Goal: Obtain resource: Download file/media

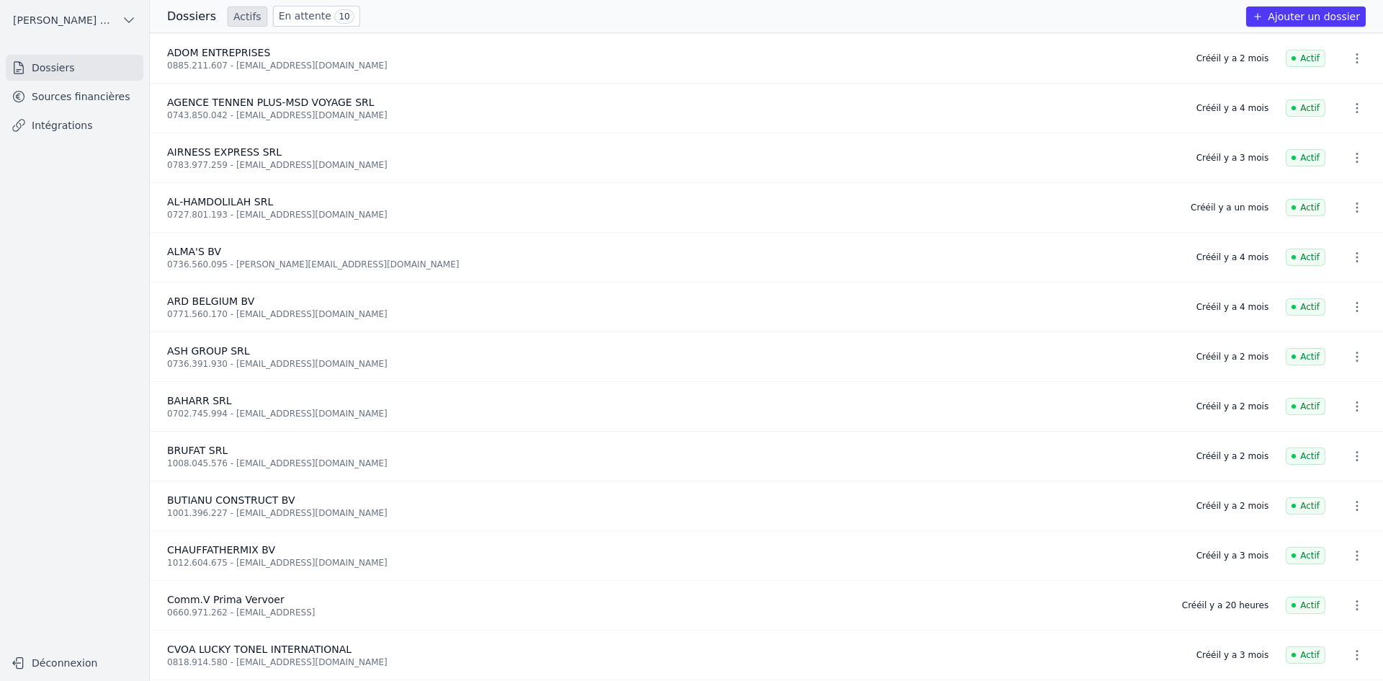
click at [64, 102] on link "Sources financières" at bounding box center [75, 97] width 138 height 26
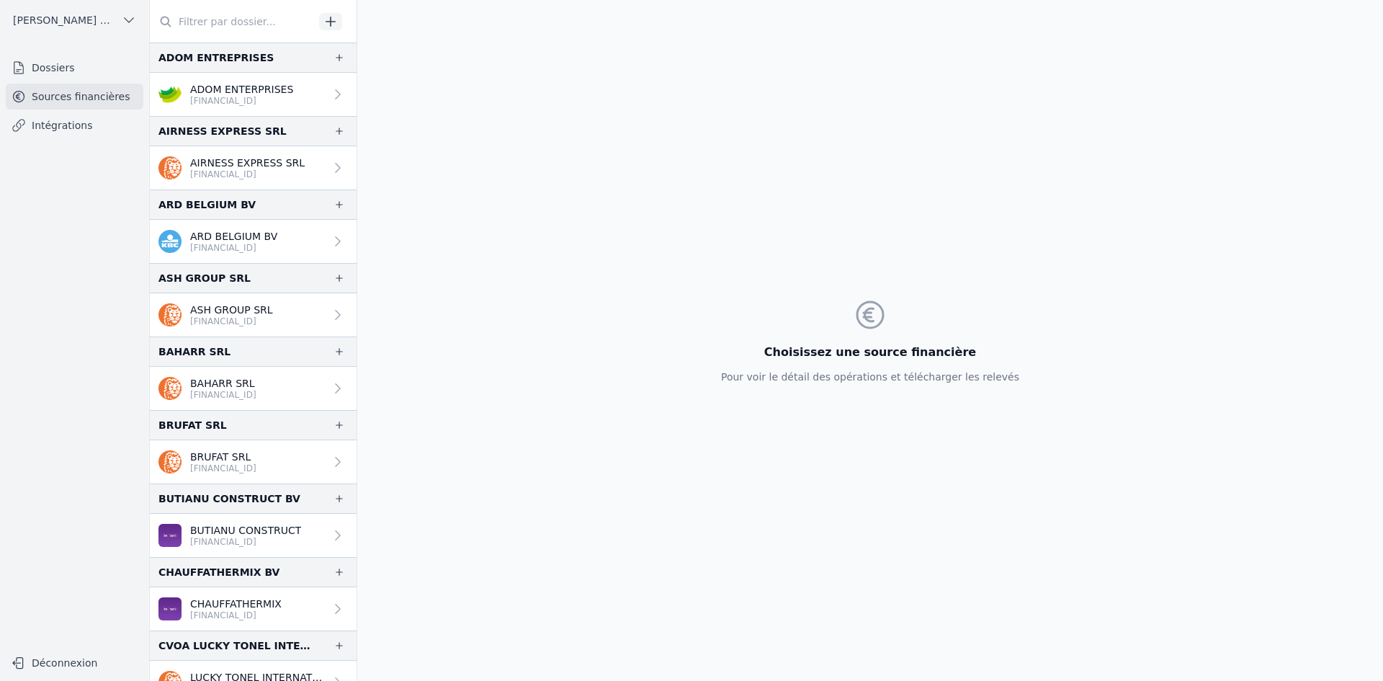
click at [238, 102] on p "[FINANCIAL_ID]" at bounding box center [241, 101] width 103 height 12
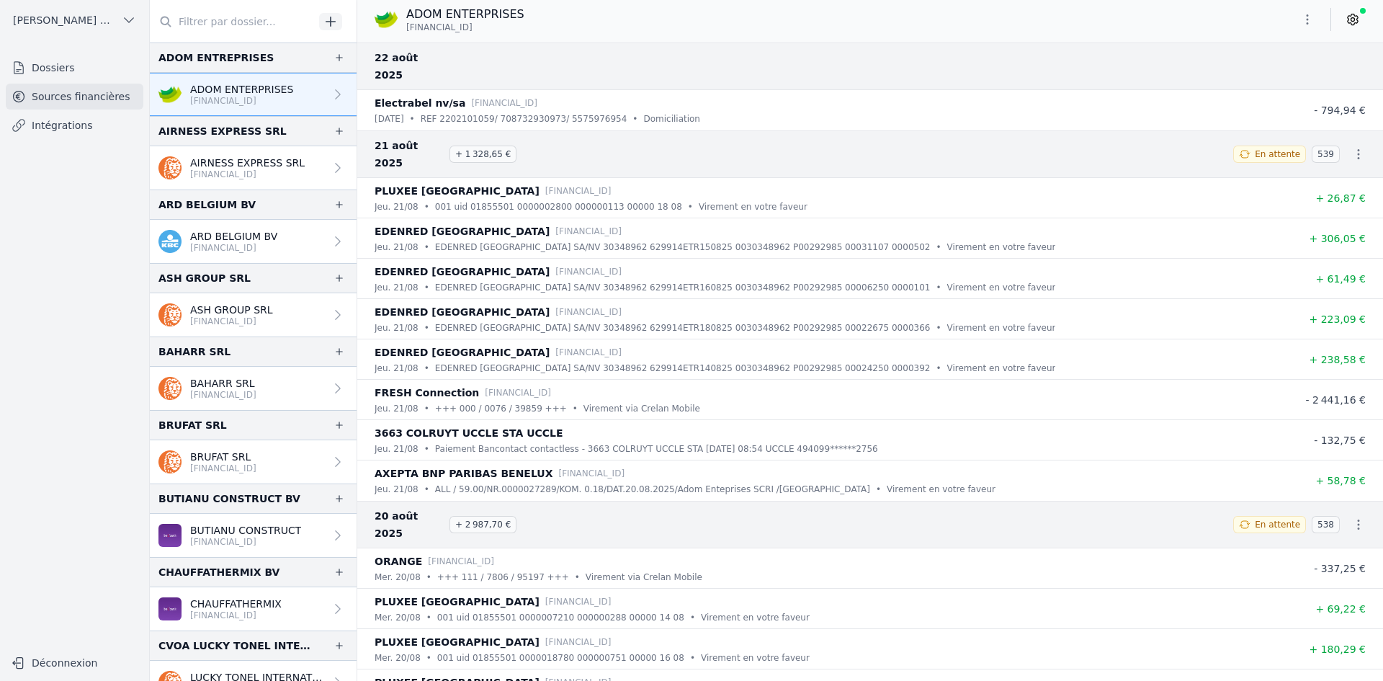
click at [1305, 30] on button "button" at bounding box center [1307, 19] width 29 height 23
click at [1265, 81] on button "Exporter" at bounding box center [1273, 76] width 104 height 27
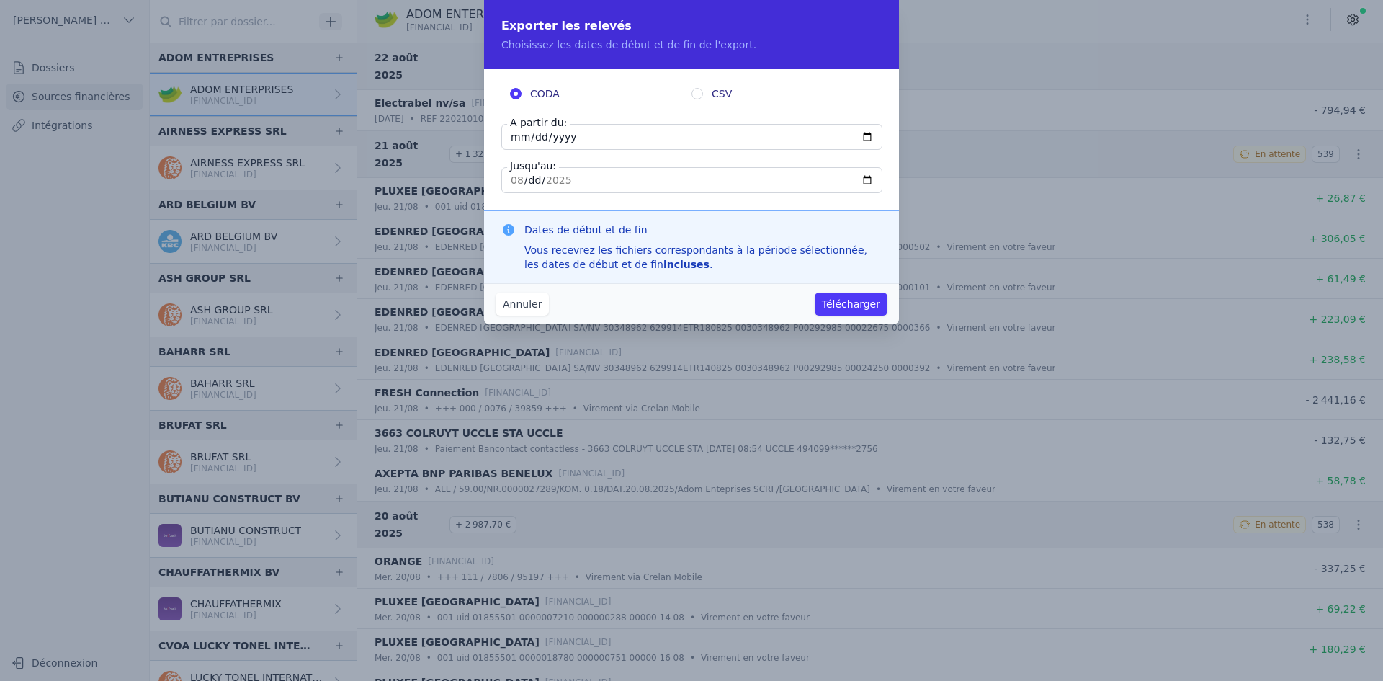
click at [516, 135] on input "[DATE]" at bounding box center [691, 137] width 381 height 26
type input "[DATE]"
click at [838, 303] on button "Télécharger" at bounding box center [850, 303] width 73 height 23
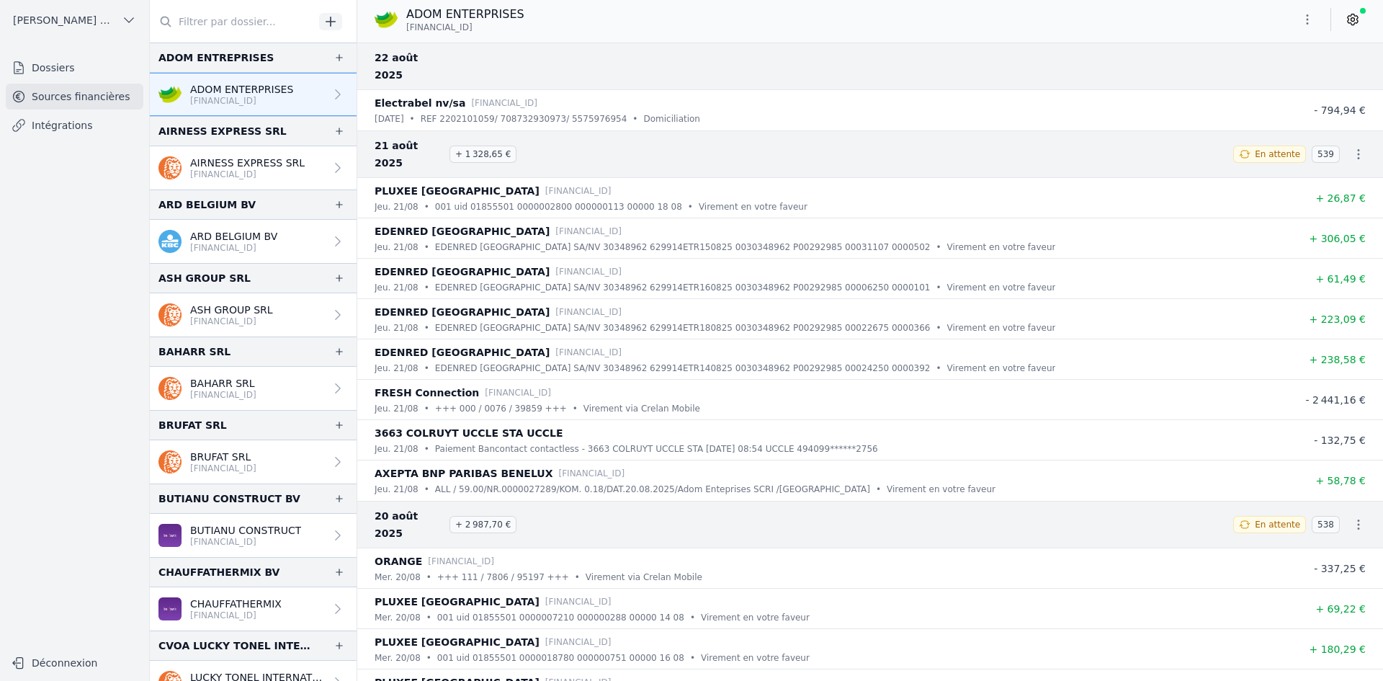
click at [221, 175] on p "[FINANCIAL_ID]" at bounding box center [247, 175] width 114 height 12
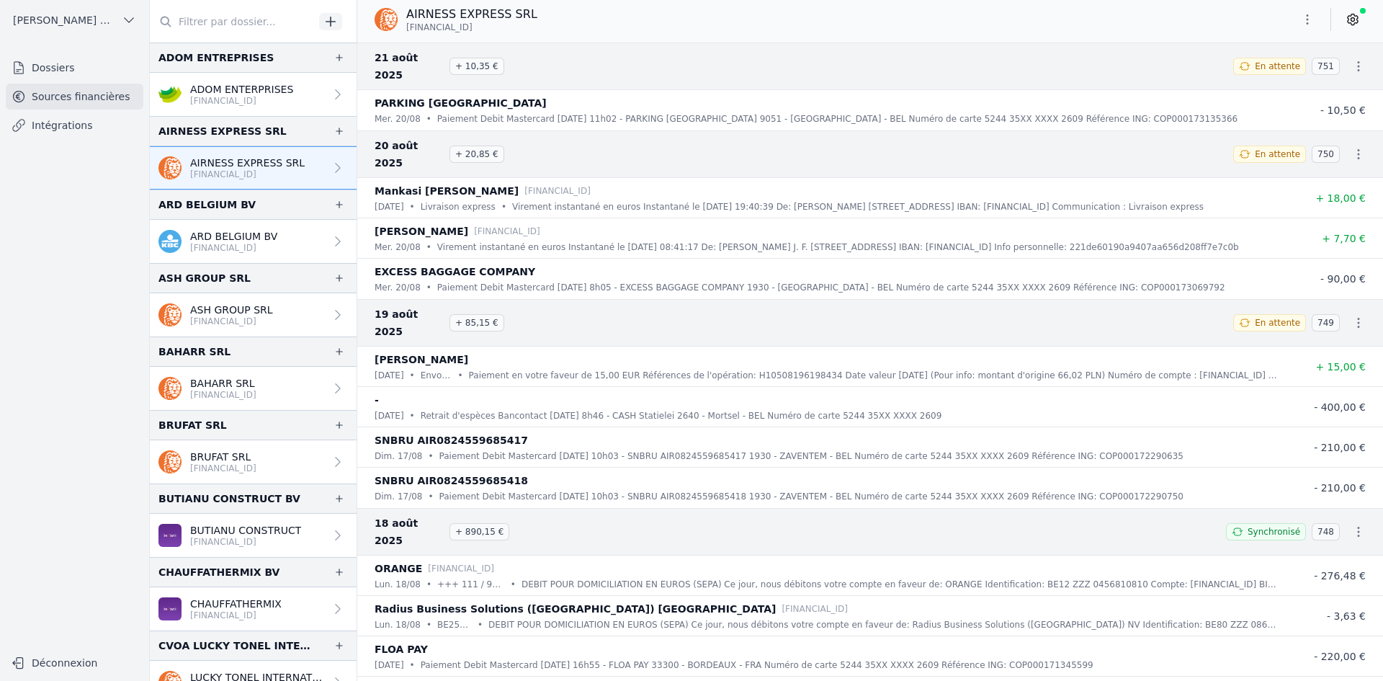
click at [1316, 18] on button "button" at bounding box center [1307, 19] width 29 height 23
click at [1274, 77] on button "Exporter" at bounding box center [1273, 76] width 104 height 27
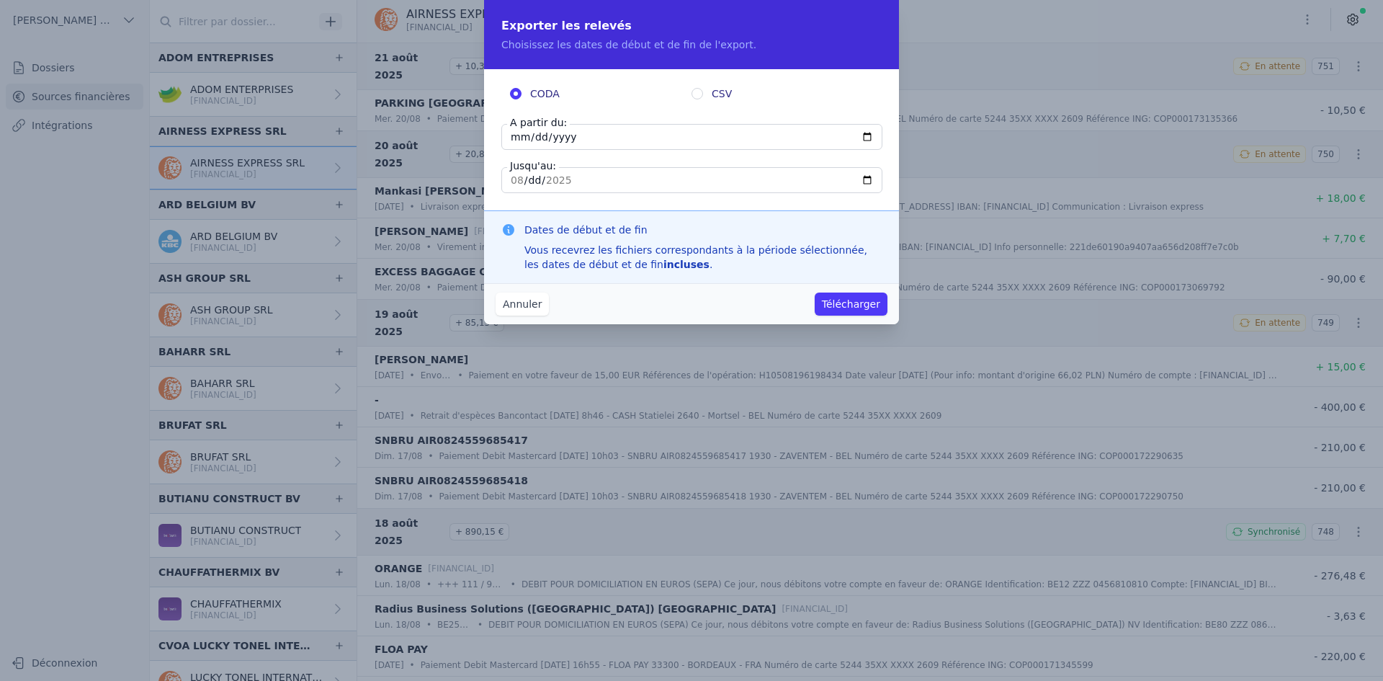
click at [518, 143] on input "[DATE]" at bounding box center [691, 137] width 381 height 26
type input "[DATE]"
click at [845, 300] on button "Télécharger" at bounding box center [850, 303] width 73 height 23
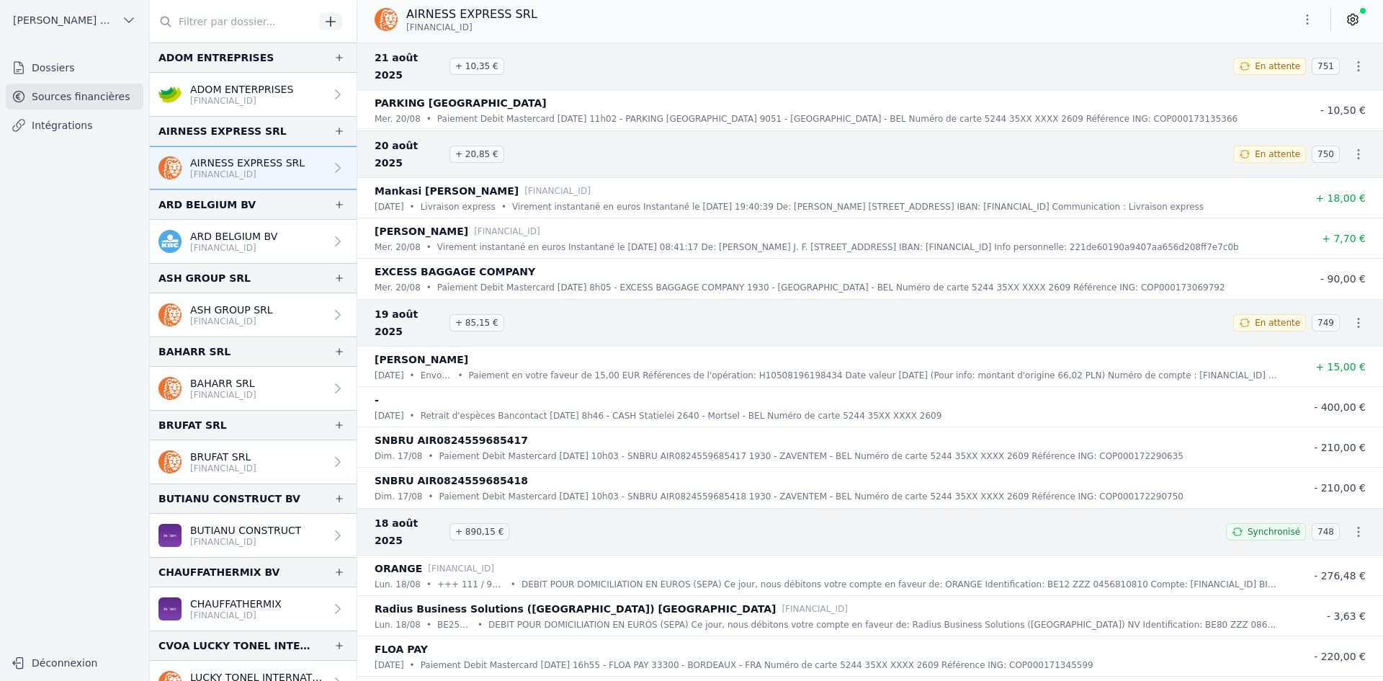
click at [219, 238] on p "ARD BELGIUM BV" at bounding box center [233, 236] width 87 height 14
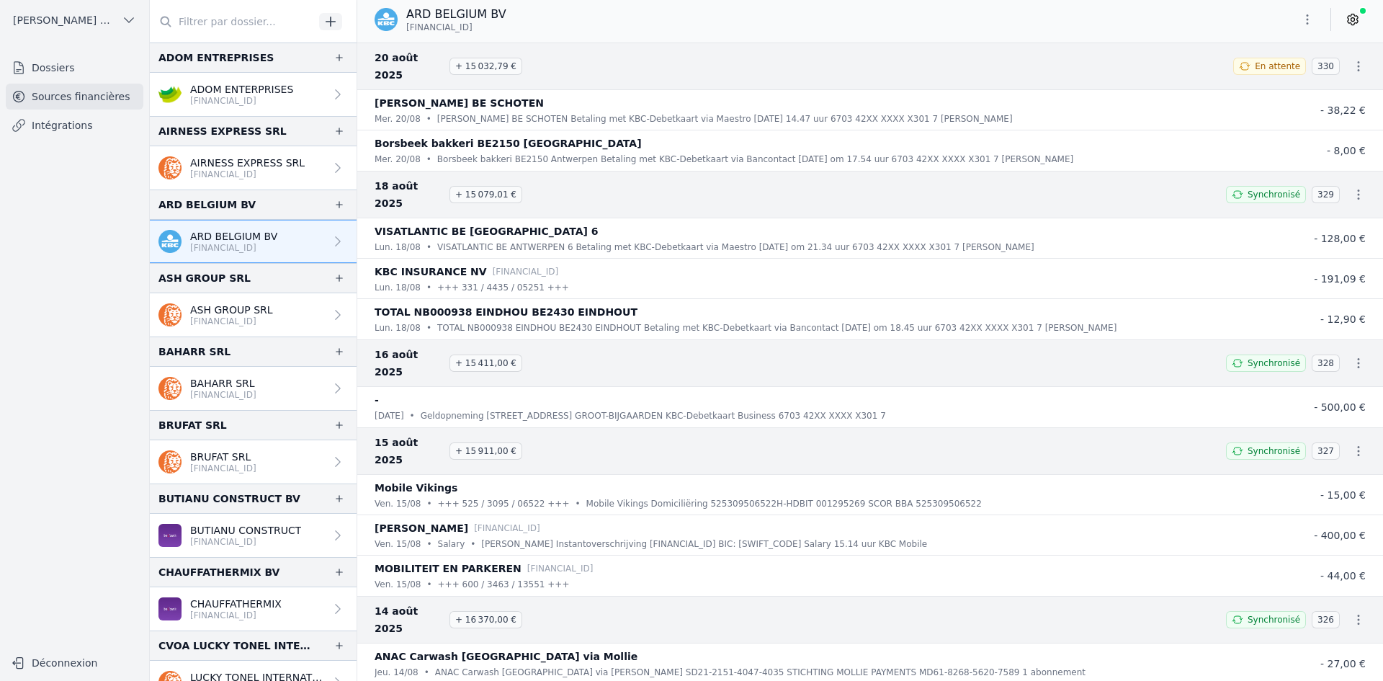
click at [1315, 17] on button "button" at bounding box center [1307, 19] width 29 height 23
click at [1272, 74] on button "Exporter" at bounding box center [1273, 76] width 104 height 27
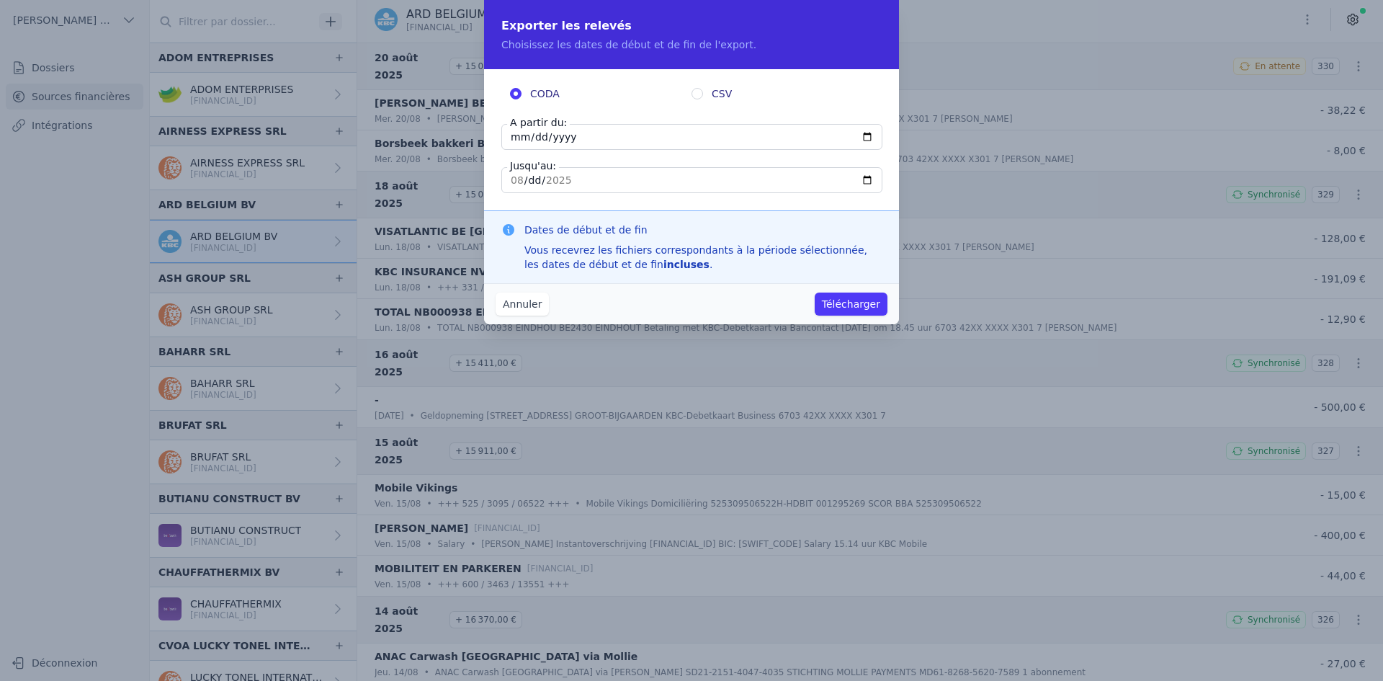
click at [522, 134] on input "[DATE]" at bounding box center [691, 137] width 381 height 26
type input "[DATE]"
click at [841, 305] on button "Télécharger" at bounding box center [850, 303] width 73 height 23
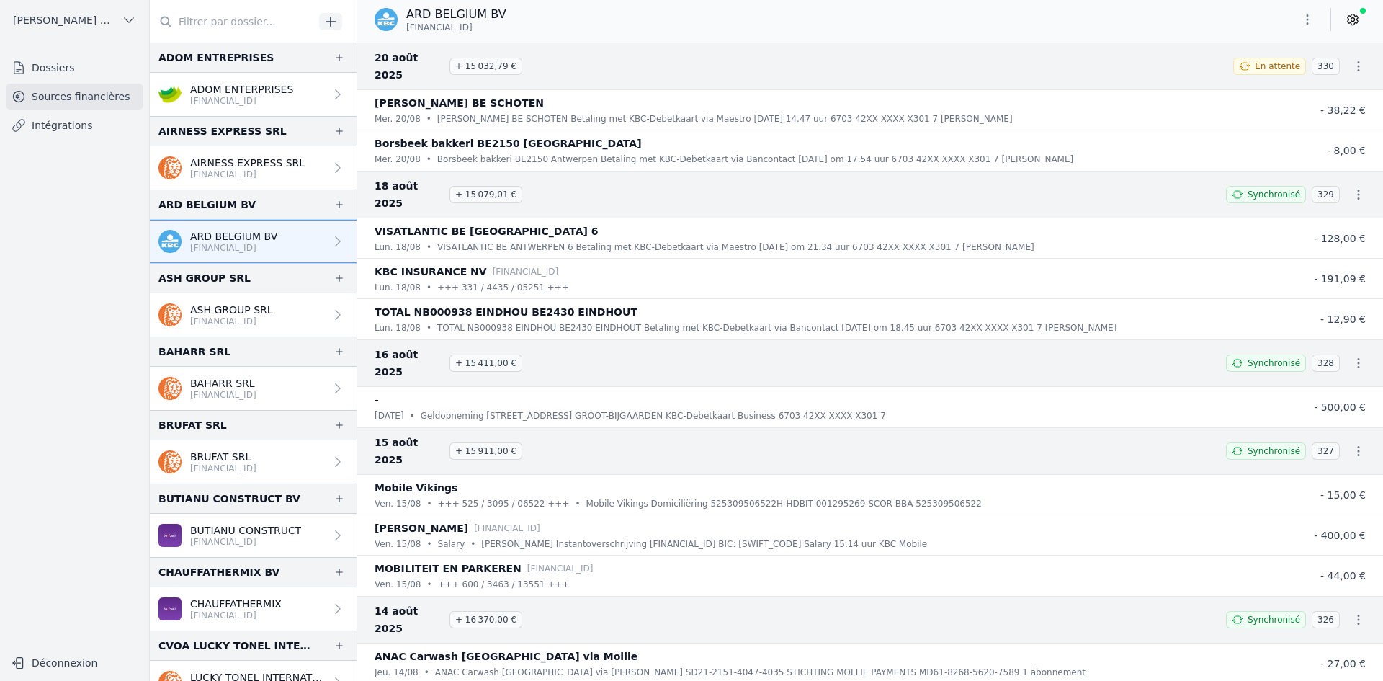
click at [232, 308] on p "ASH GROUP SRL" at bounding box center [231, 309] width 83 height 14
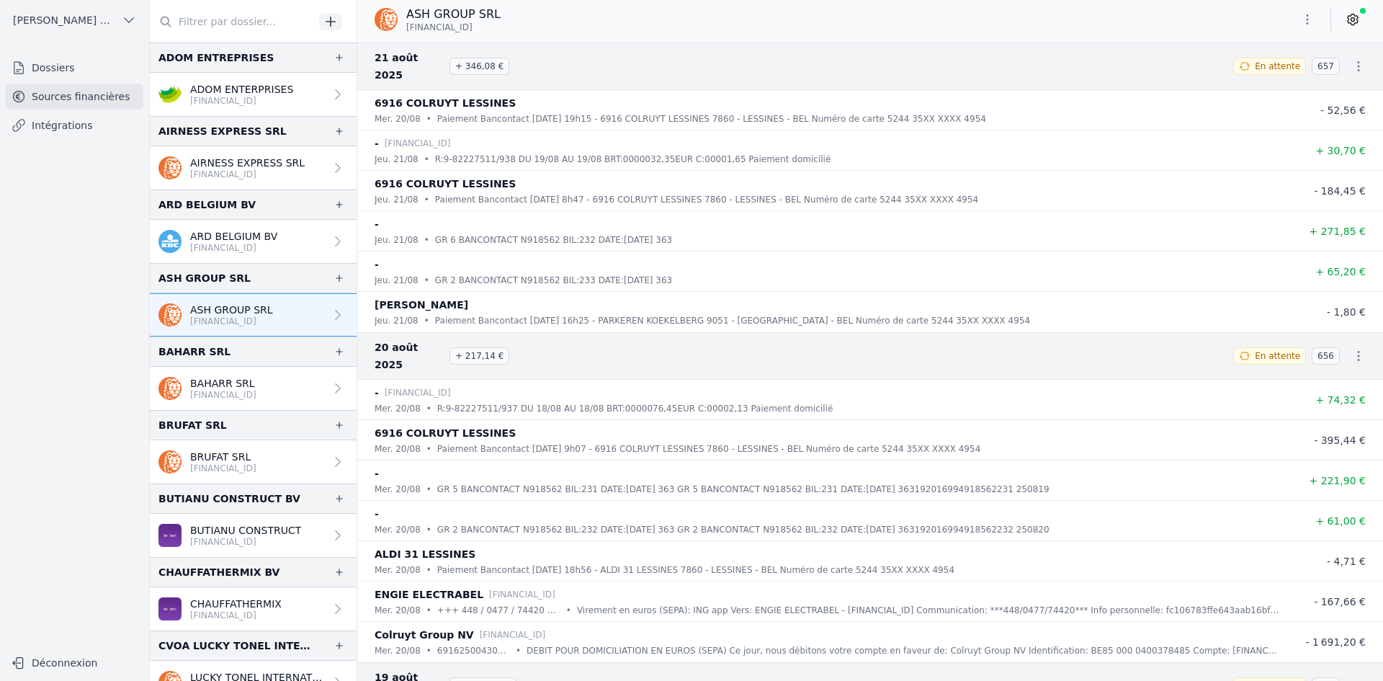
click at [1306, 19] on icon "button" at bounding box center [1307, 19] width 2 height 10
click at [1286, 68] on button "Exporter" at bounding box center [1273, 76] width 104 height 27
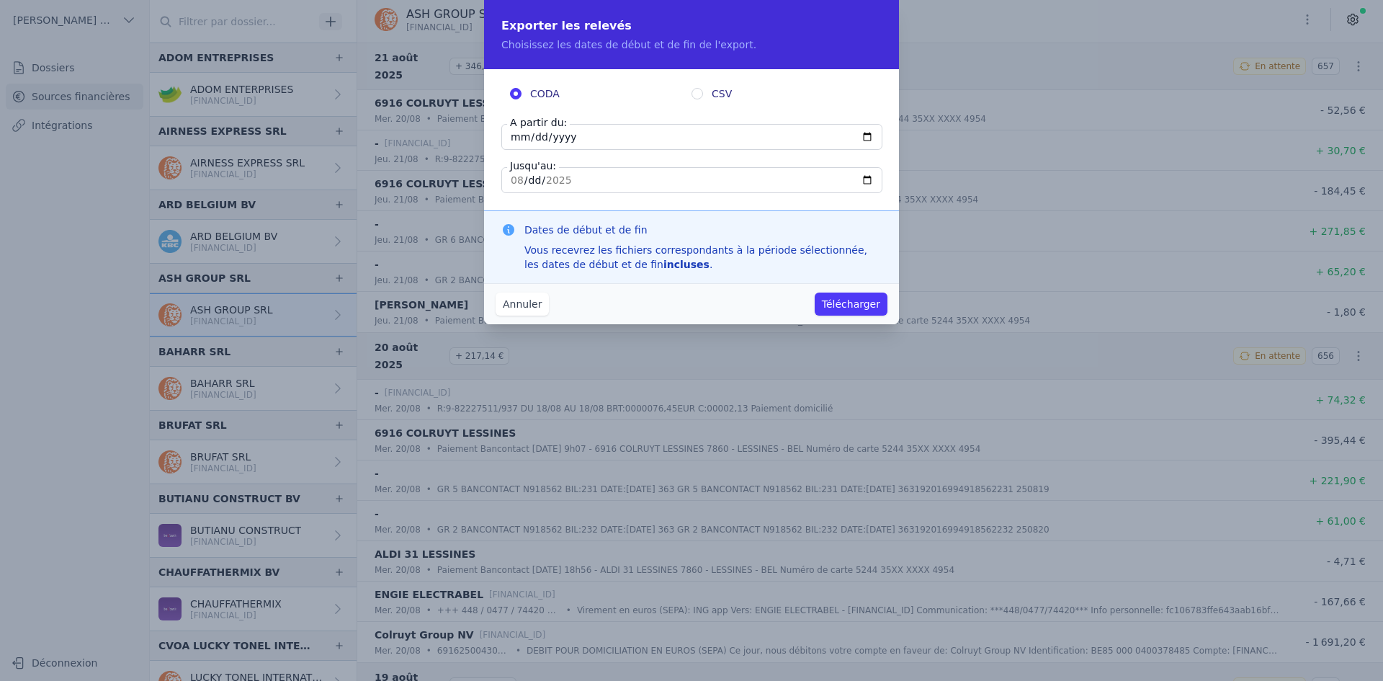
click at [517, 138] on input "[DATE]" at bounding box center [691, 137] width 381 height 26
type input "[DATE]"
click at [837, 302] on button "Télécharger" at bounding box center [850, 303] width 73 height 23
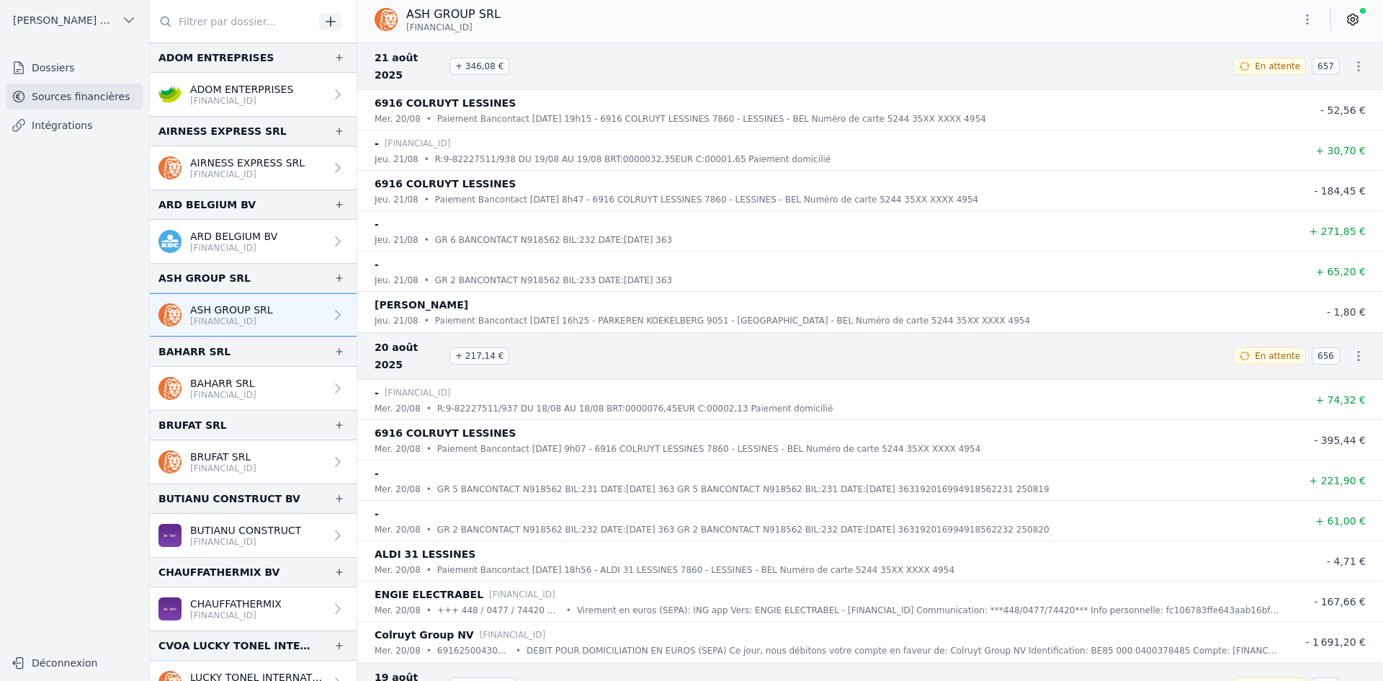
click at [228, 387] on p "BAHARR SRL" at bounding box center [223, 383] width 66 height 14
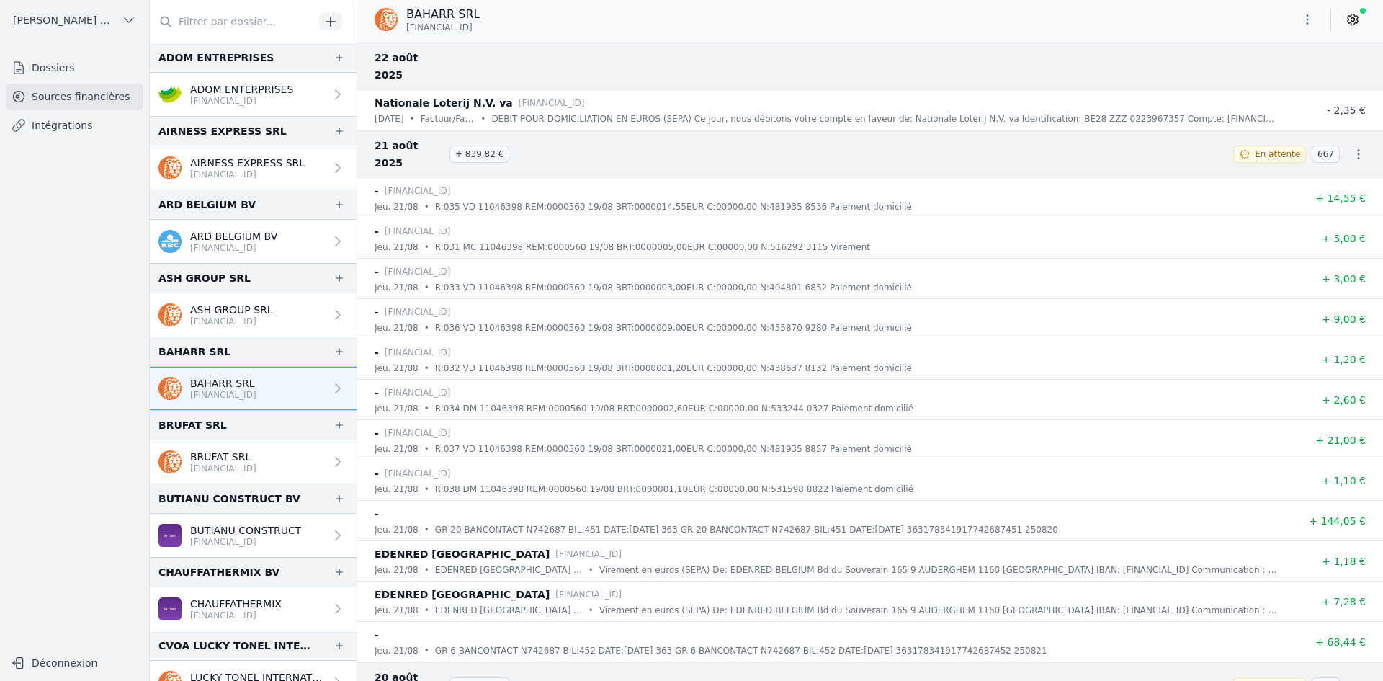
click at [1300, 24] on icon "button" at bounding box center [1307, 19] width 14 height 14
click at [1285, 77] on button "Exporter" at bounding box center [1273, 76] width 104 height 27
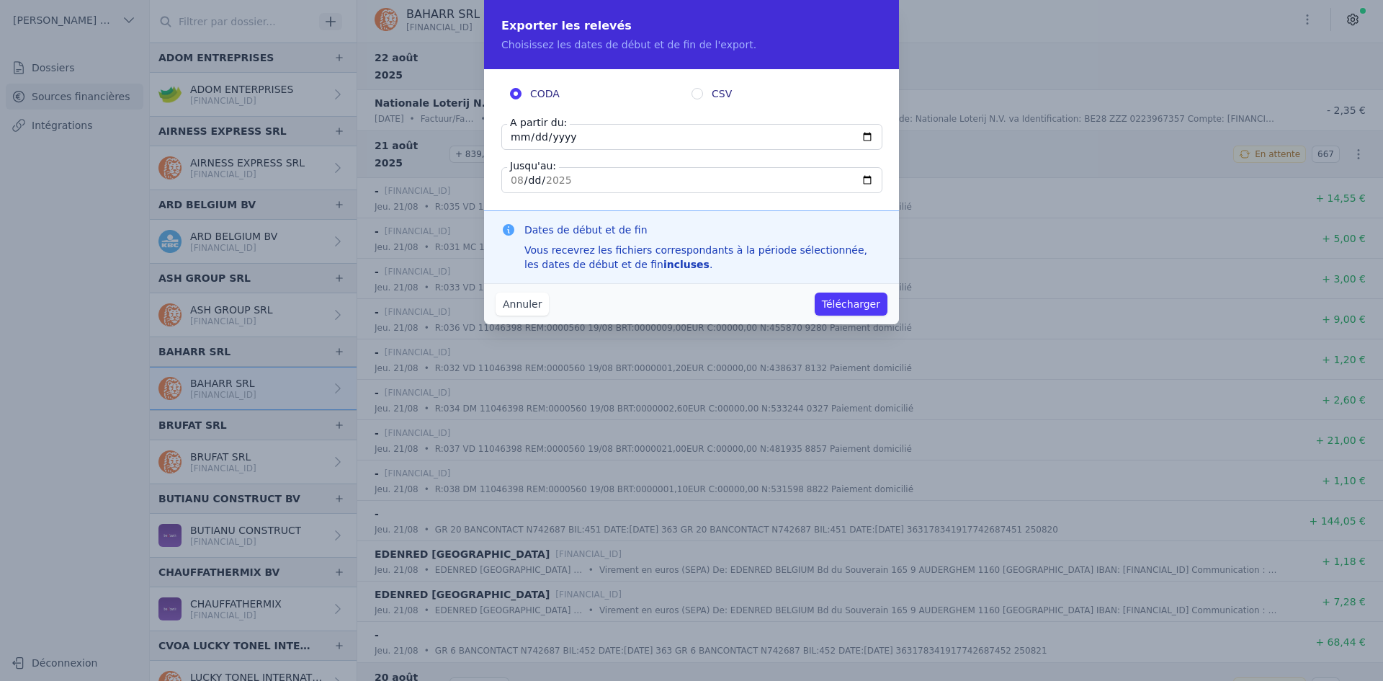
click at [516, 135] on input "[DATE]" at bounding box center [691, 137] width 381 height 26
type input "[DATE]"
click at [839, 307] on button "Télécharger" at bounding box center [850, 303] width 73 height 23
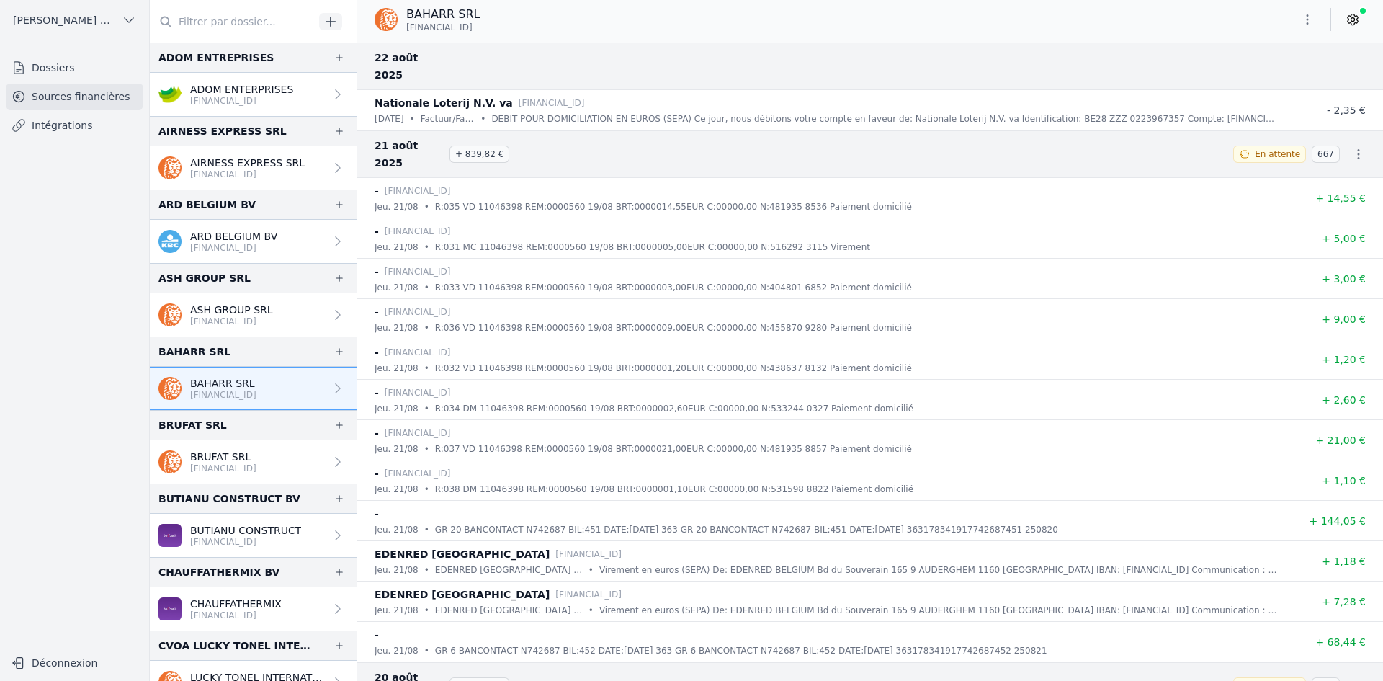
click at [244, 457] on p "BRUFAT SRL" at bounding box center [223, 456] width 66 height 14
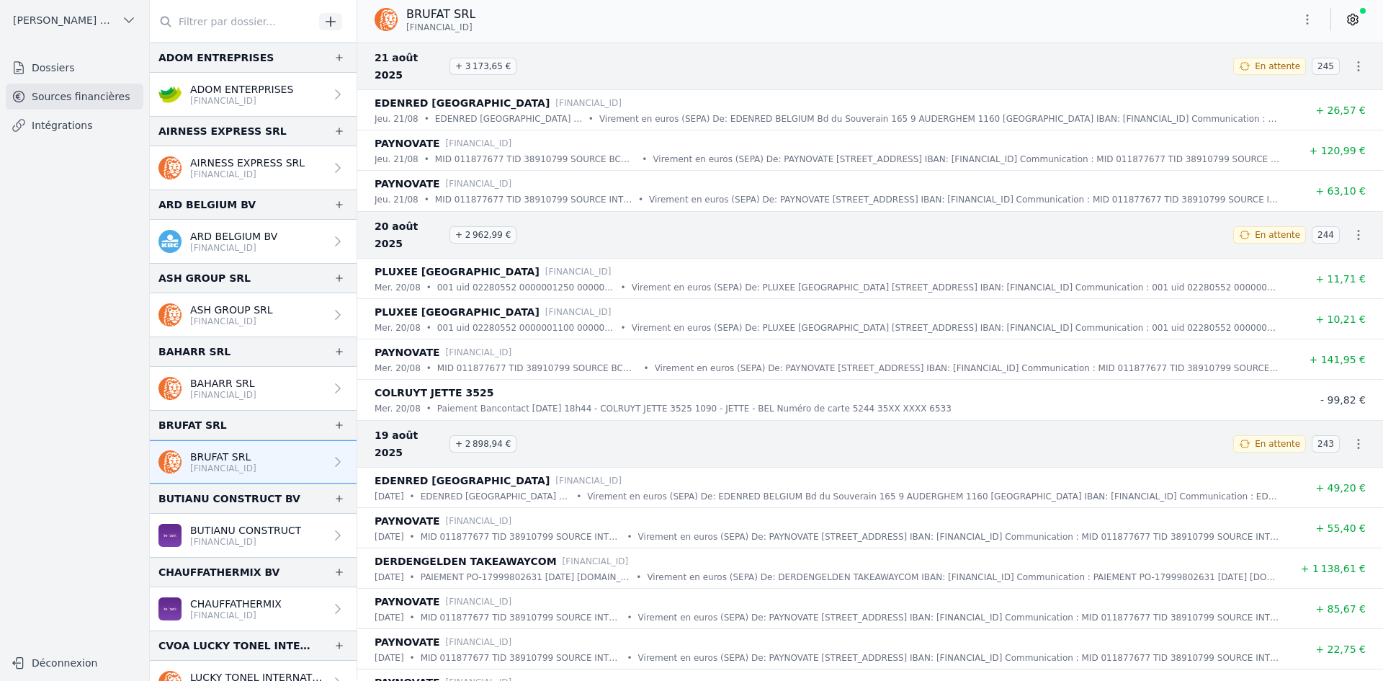
click at [1302, 20] on icon "button" at bounding box center [1307, 19] width 14 height 14
click at [1275, 73] on button "Exporter" at bounding box center [1273, 76] width 104 height 27
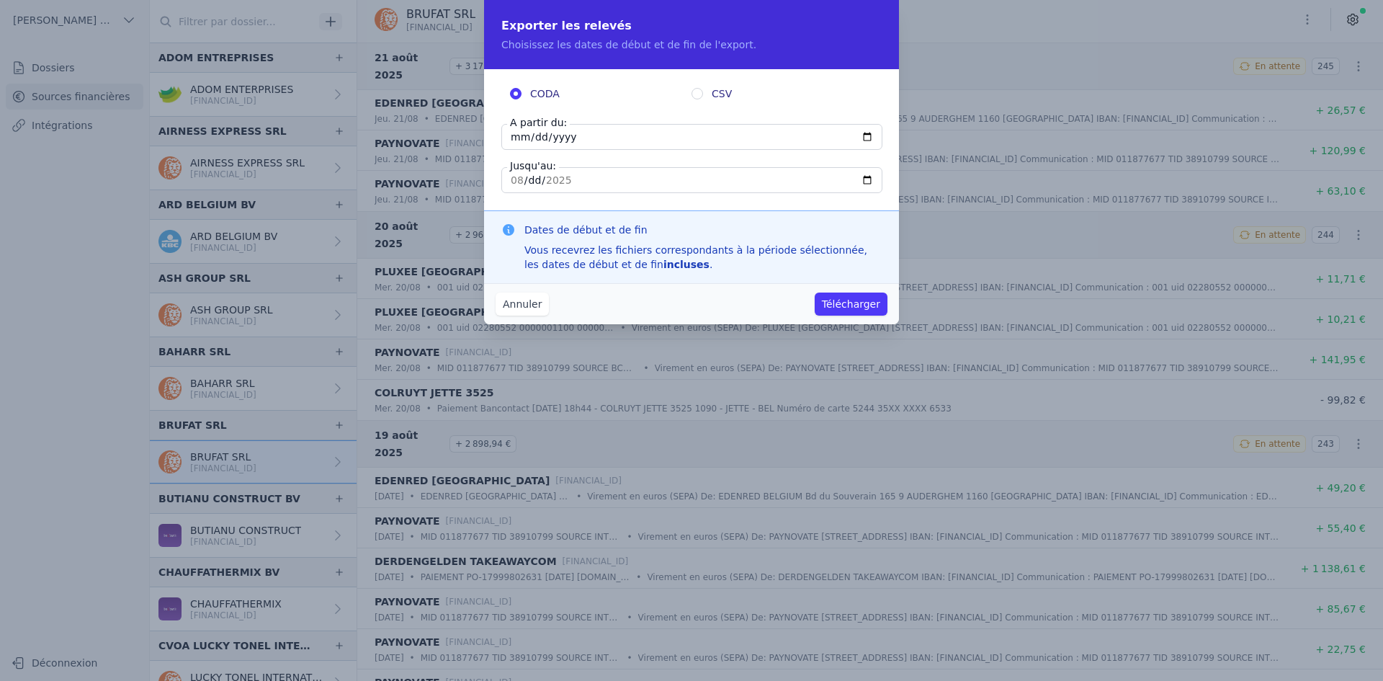
click at [515, 136] on input "[DATE]" at bounding box center [691, 137] width 381 height 26
type input "[DATE]"
click at [874, 305] on button "Télécharger" at bounding box center [850, 303] width 73 height 23
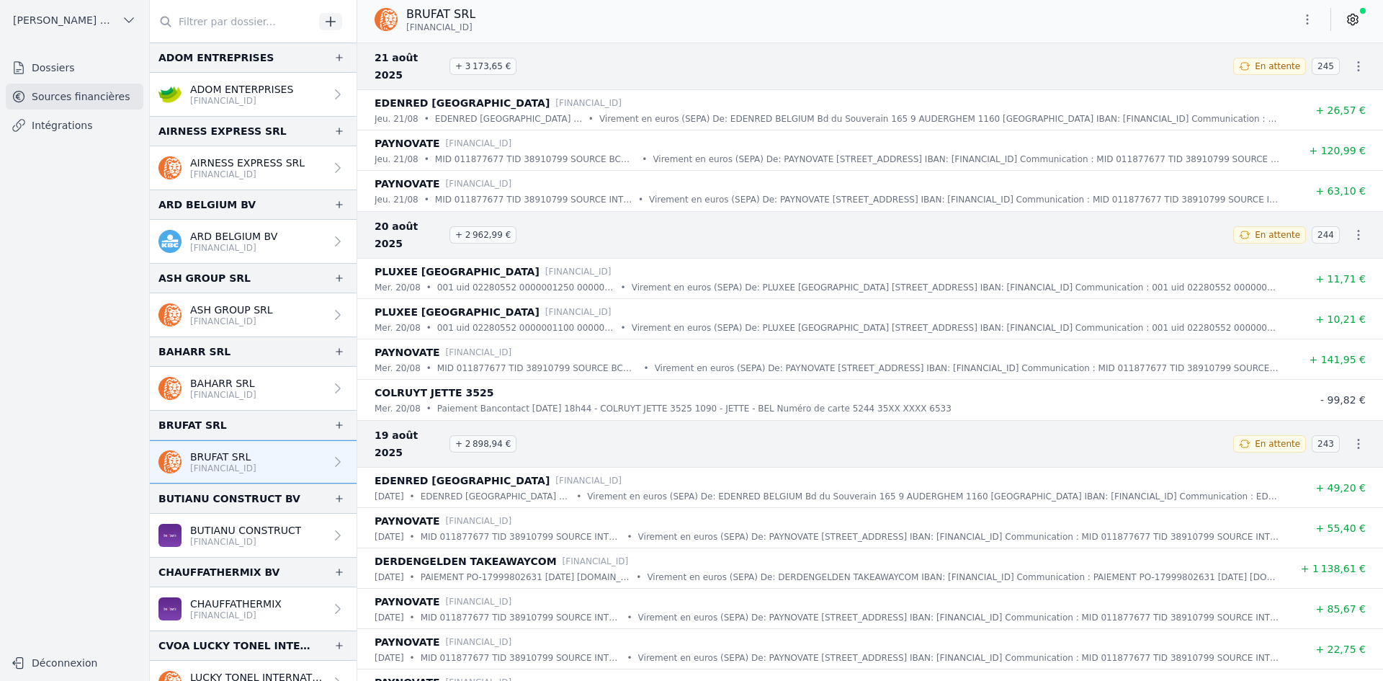
click at [234, 531] on p "BUTIANU CONSTRUCT" at bounding box center [245, 530] width 111 height 14
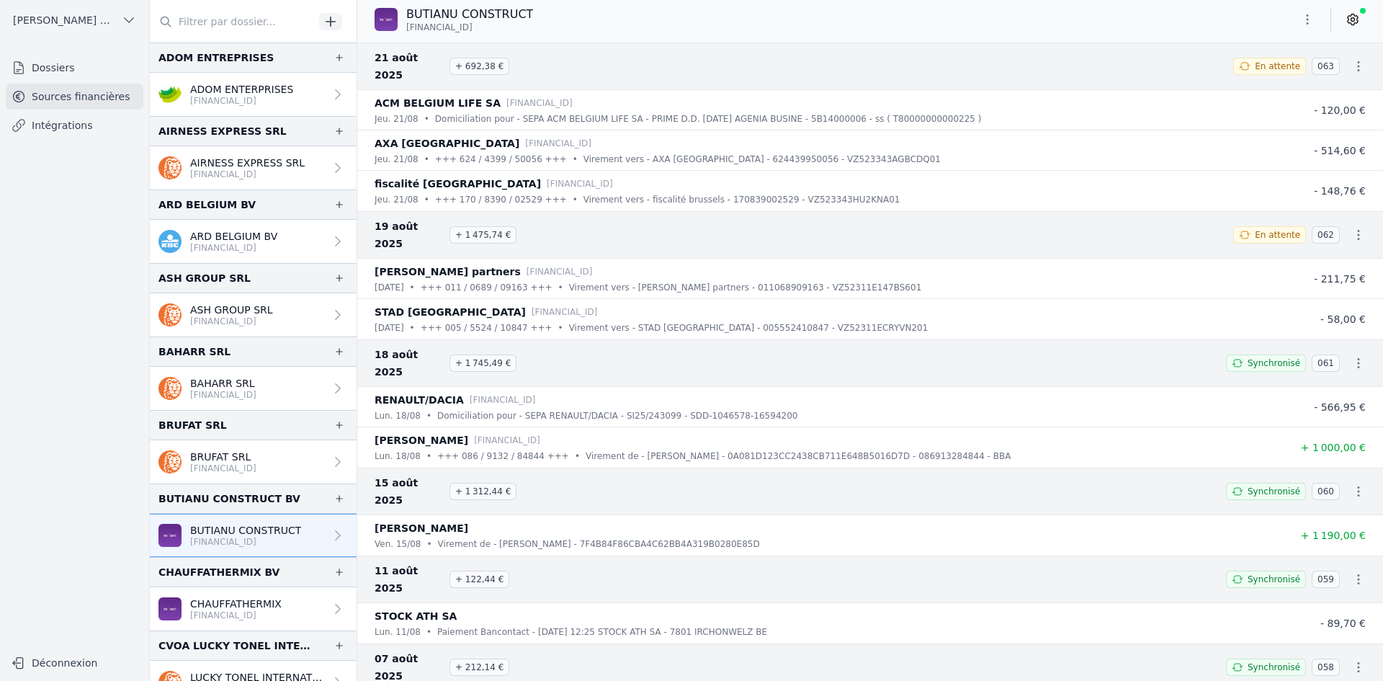
click at [1308, 12] on button "button" at bounding box center [1307, 19] width 29 height 23
click at [1262, 71] on button "Exporter" at bounding box center [1273, 76] width 104 height 27
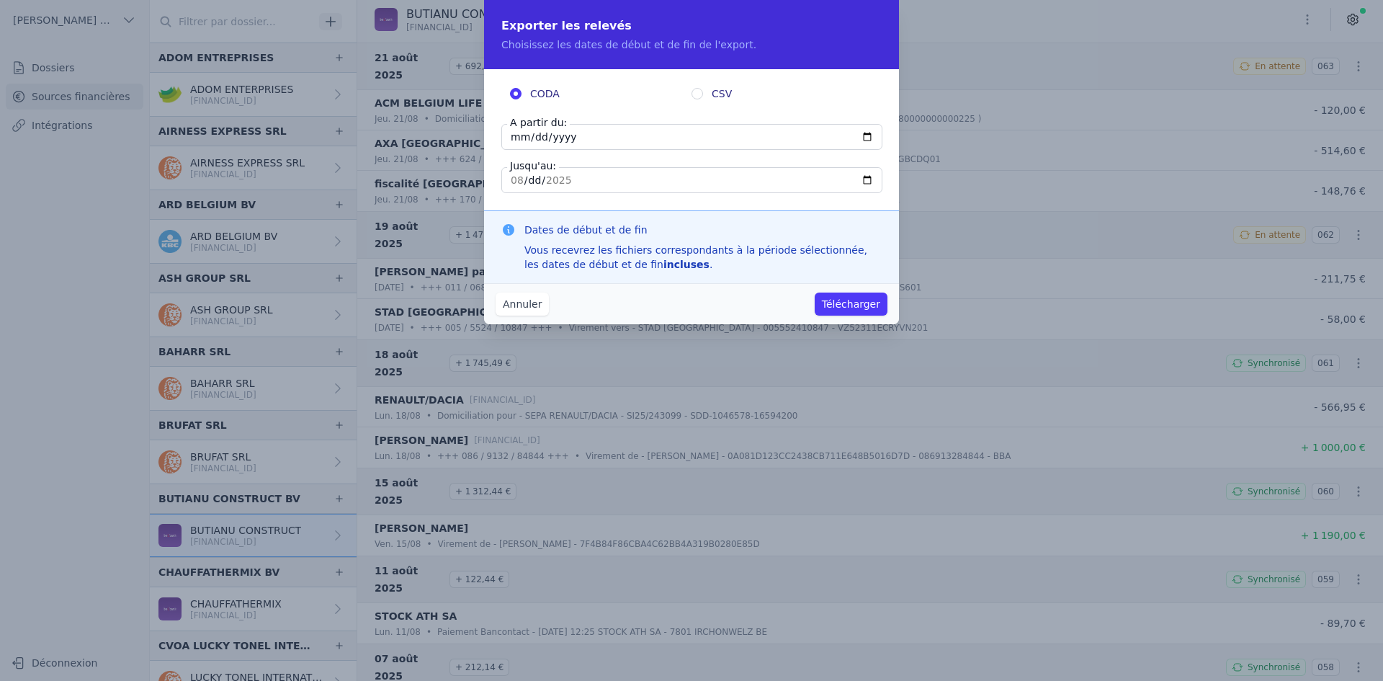
click at [517, 138] on input "[DATE]" at bounding box center [691, 137] width 381 height 26
type input "[DATE]"
click at [873, 307] on button "Télécharger" at bounding box center [850, 303] width 73 height 23
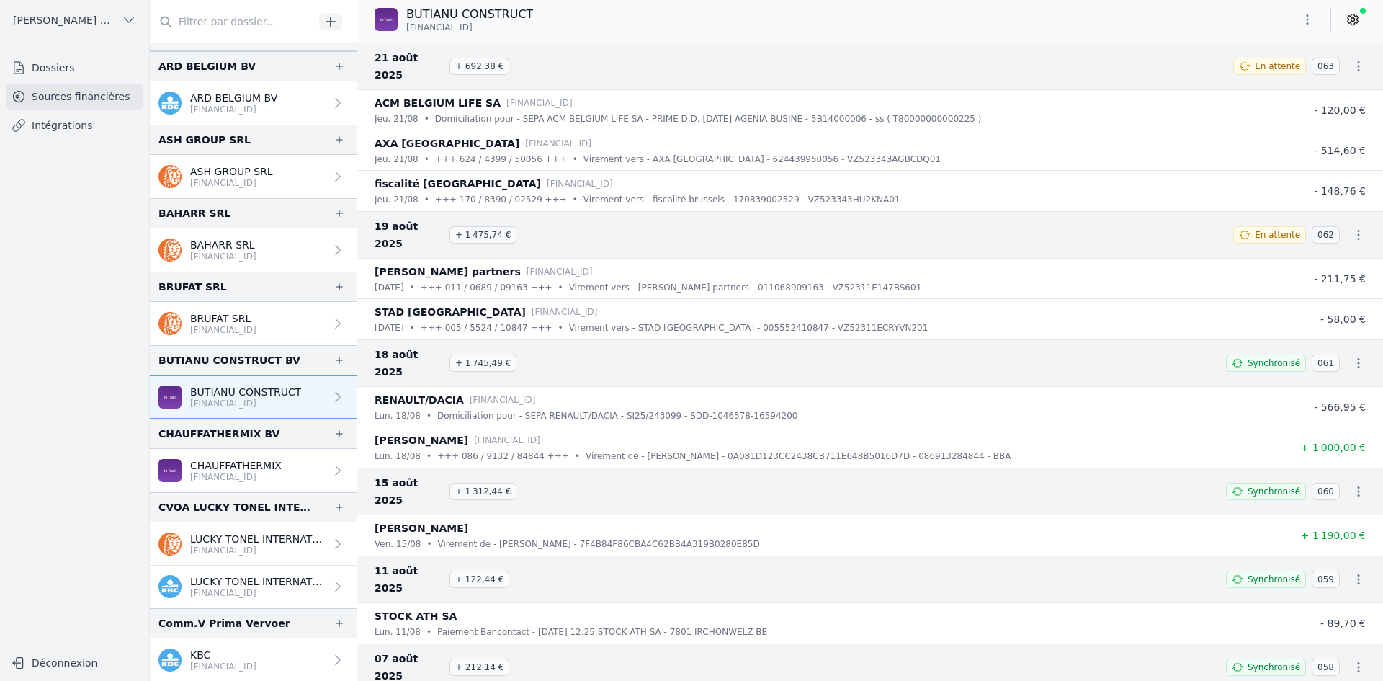
scroll to position [144, 0]
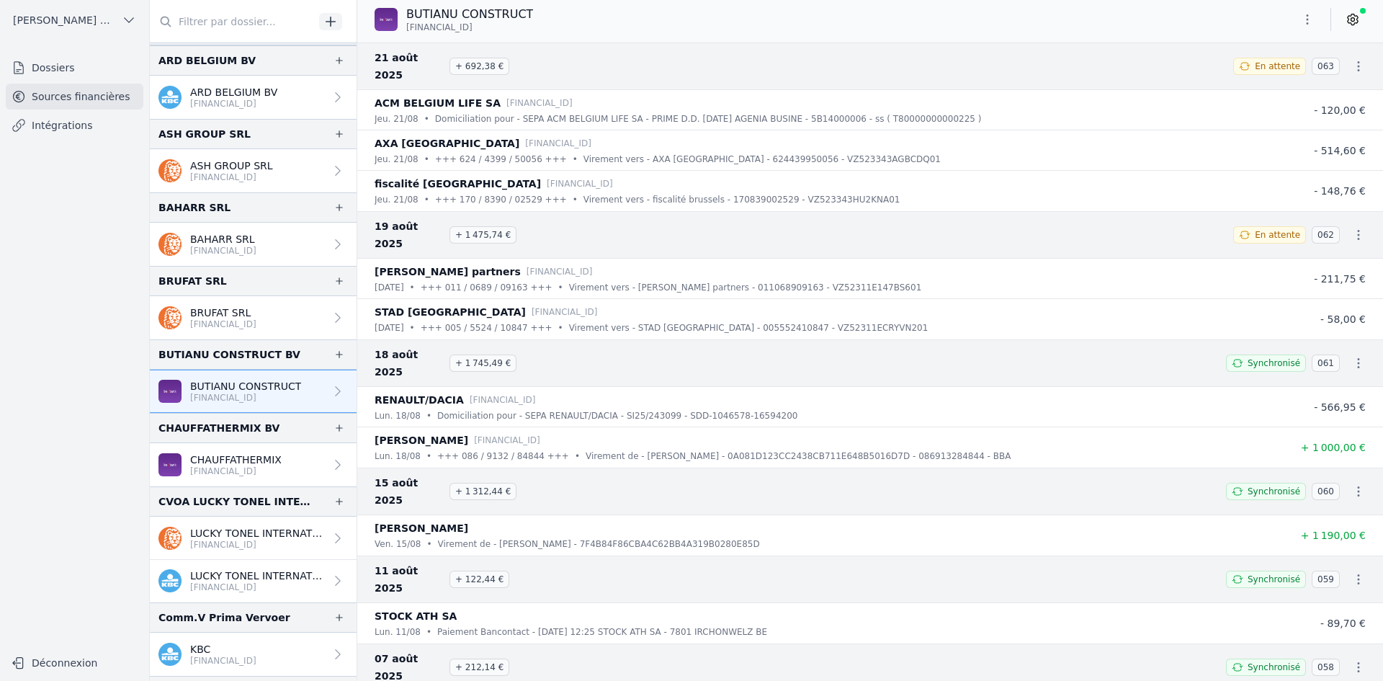
click at [247, 461] on p "CHAUFFATHERMIX" at bounding box center [235, 459] width 91 height 14
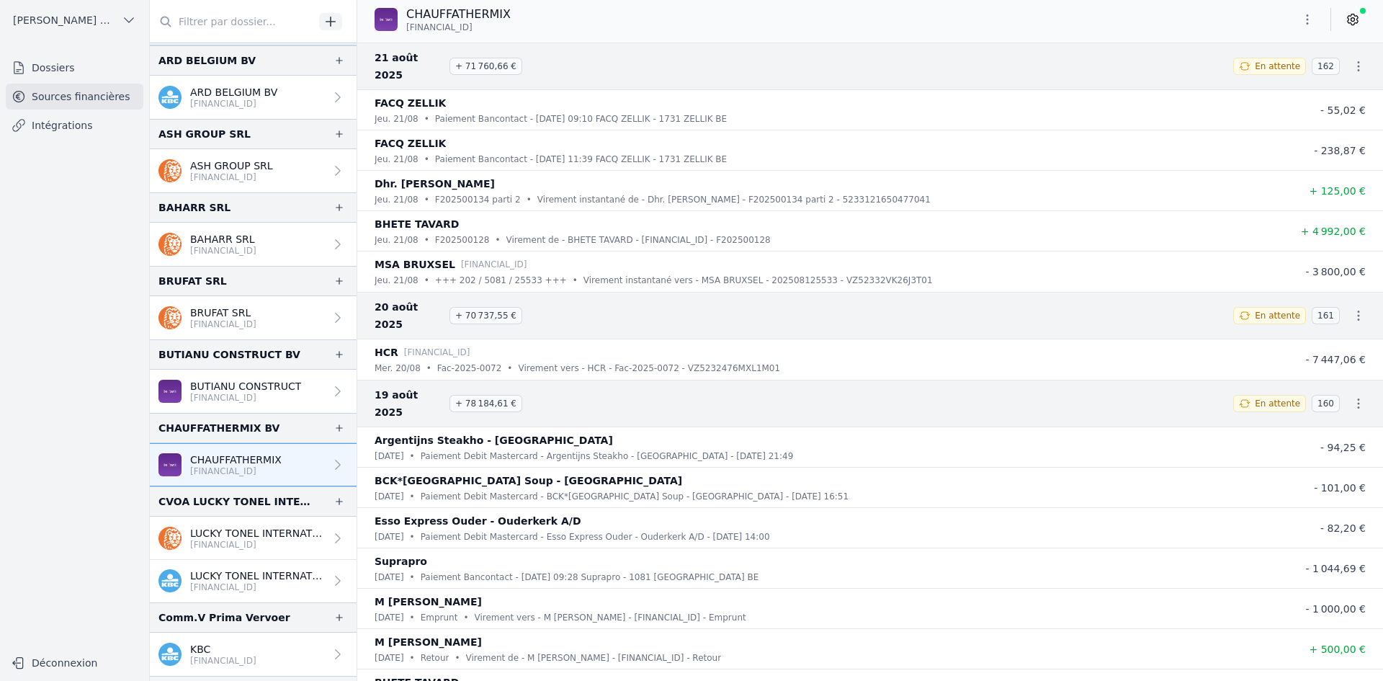
click at [1302, 23] on icon "button" at bounding box center [1307, 19] width 14 height 14
click at [1268, 74] on button "Exporter" at bounding box center [1273, 76] width 104 height 27
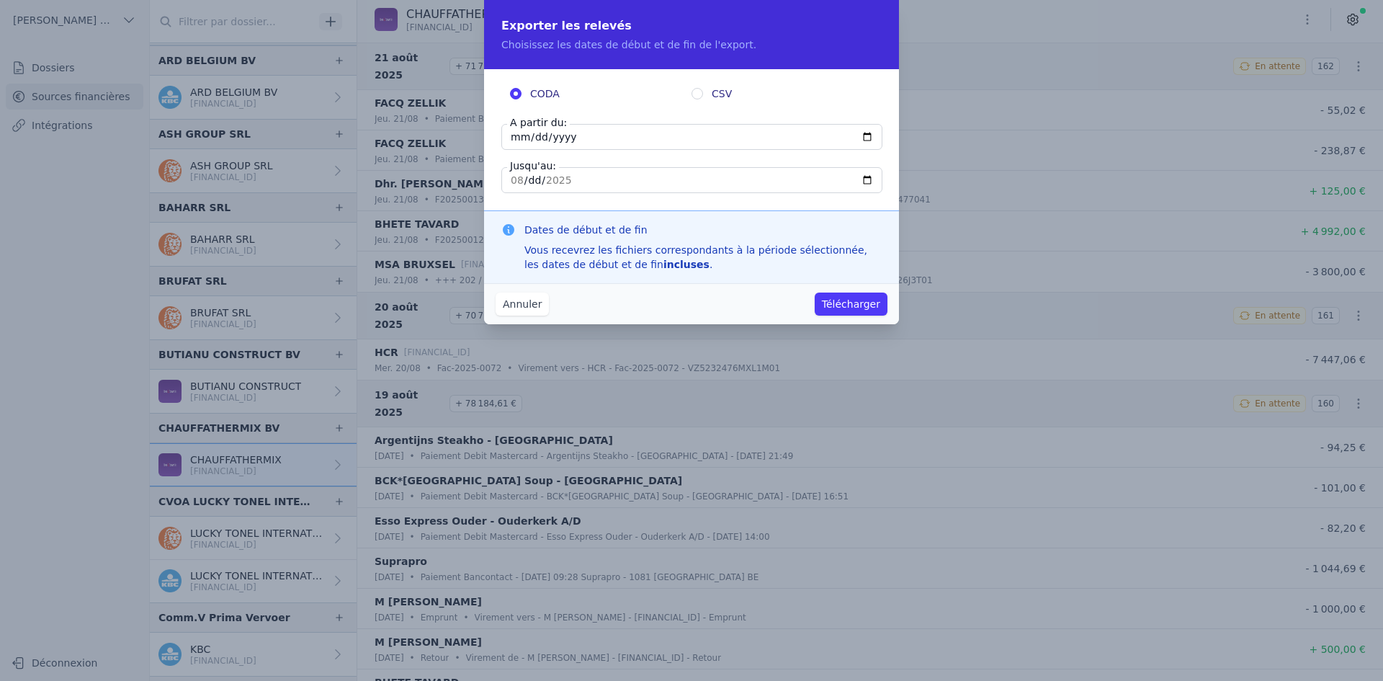
click at [519, 136] on input "[DATE]" at bounding box center [691, 137] width 381 height 26
type input "[DATE]"
click at [869, 301] on button "Télécharger" at bounding box center [850, 303] width 73 height 23
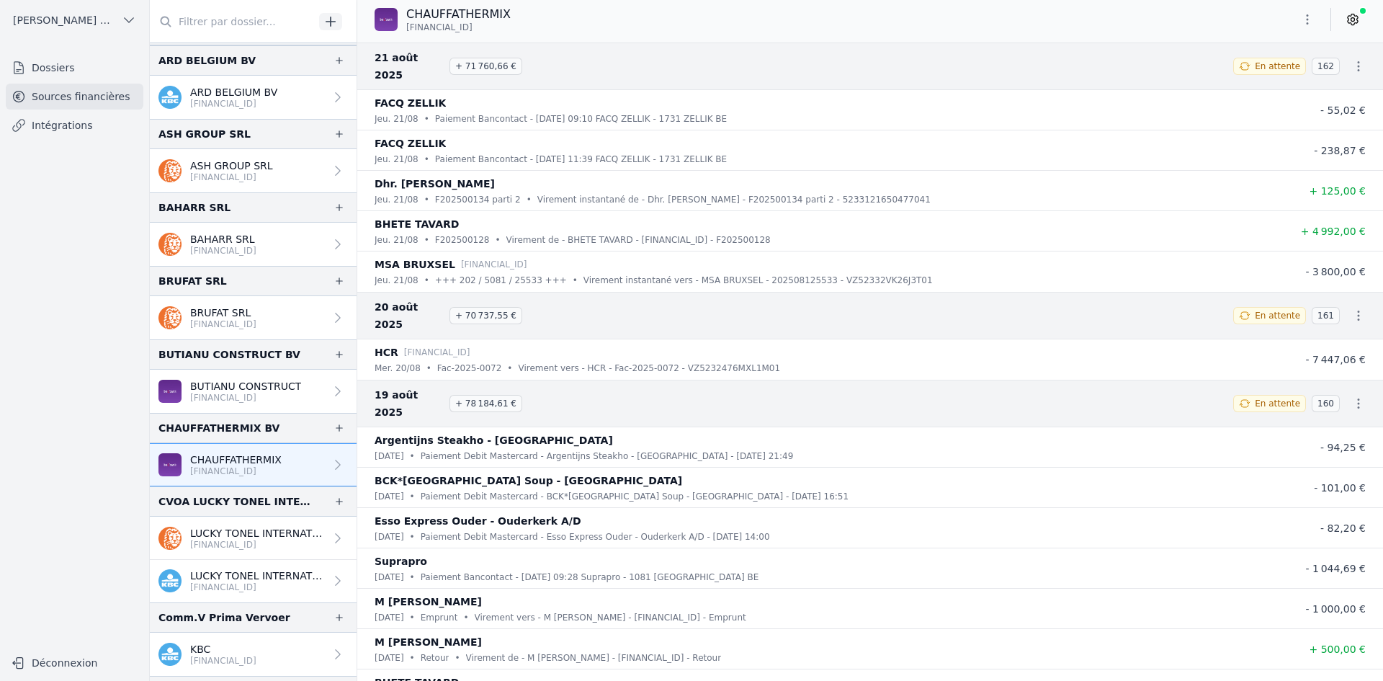
click at [256, 534] on p "LUCKY TONEL INTERNATIONAL SCRIS" at bounding box center [257, 533] width 135 height 14
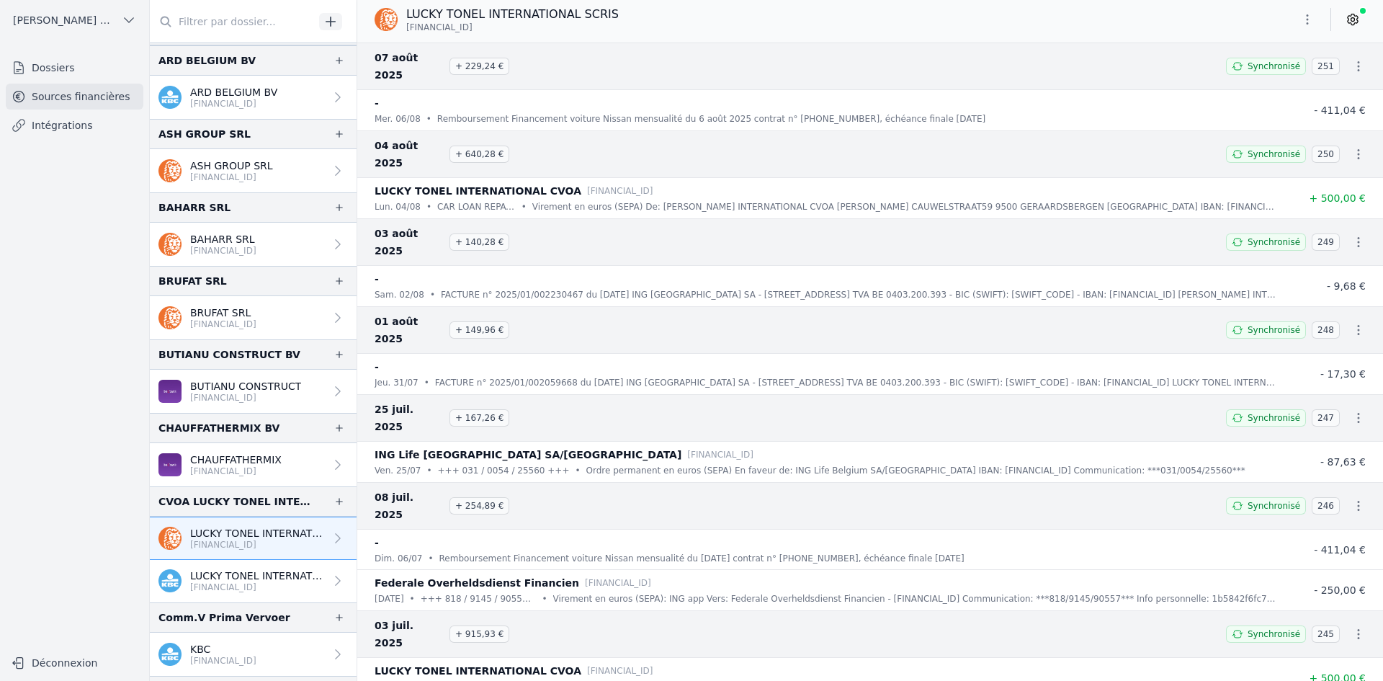
click at [210, 570] on p "LUCKY TONEL INTERNATIONAL CVOA" at bounding box center [257, 575] width 135 height 14
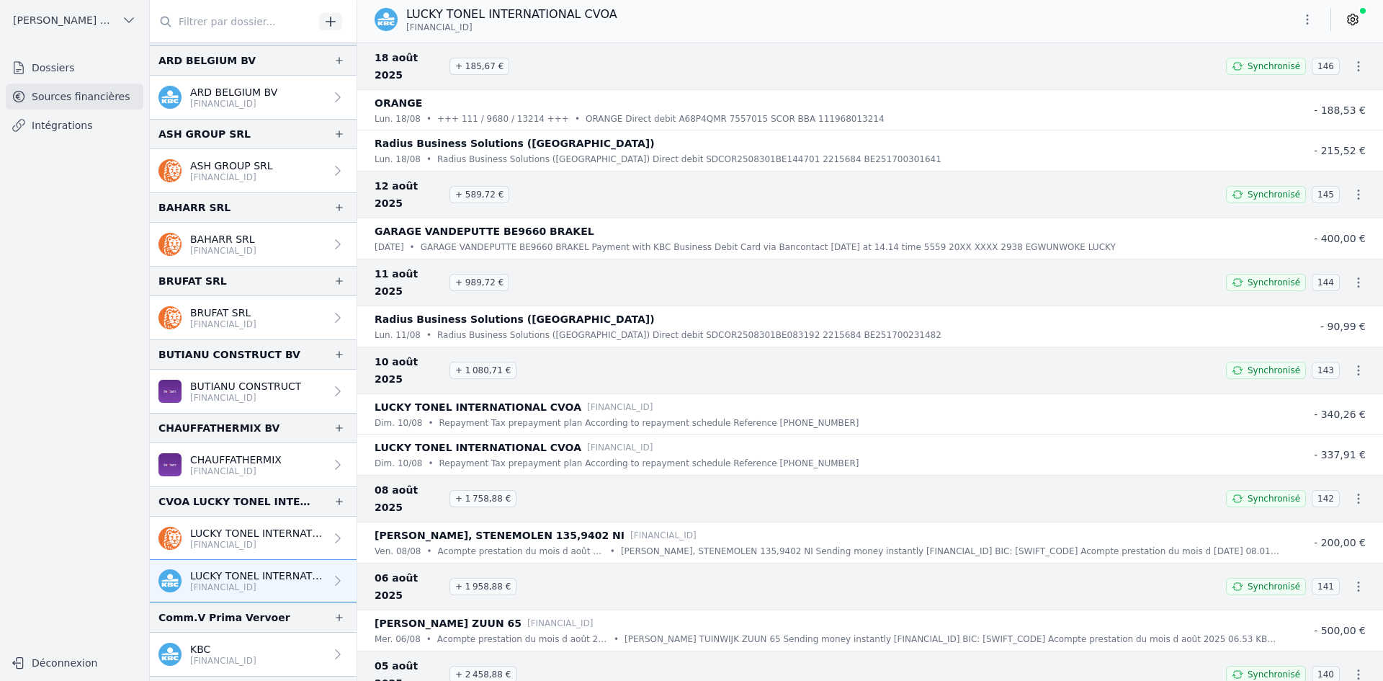
click at [1298, 18] on button "button" at bounding box center [1307, 19] width 29 height 23
click at [1240, 80] on icon "button" at bounding box center [1235, 77] width 12 height 12
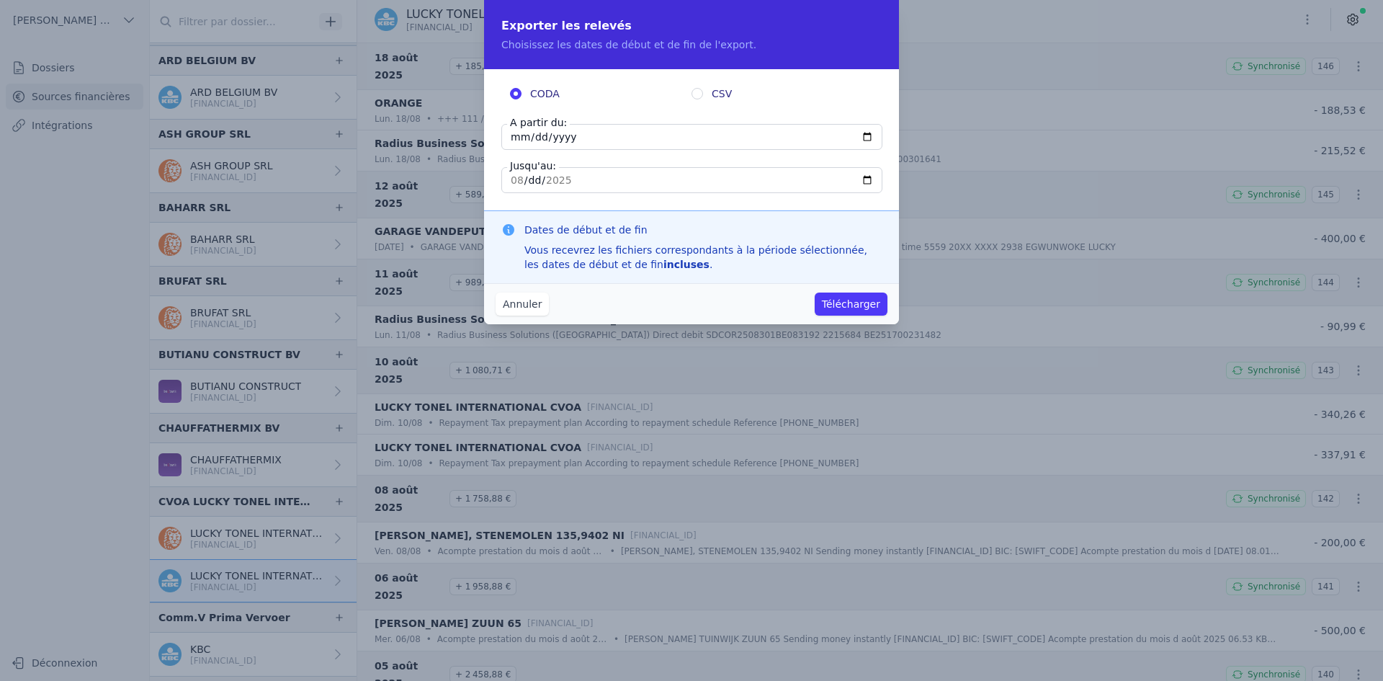
click at [515, 138] on input "[DATE]" at bounding box center [691, 137] width 381 height 26
click at [513, 310] on button "Annuler" at bounding box center [521, 303] width 53 height 23
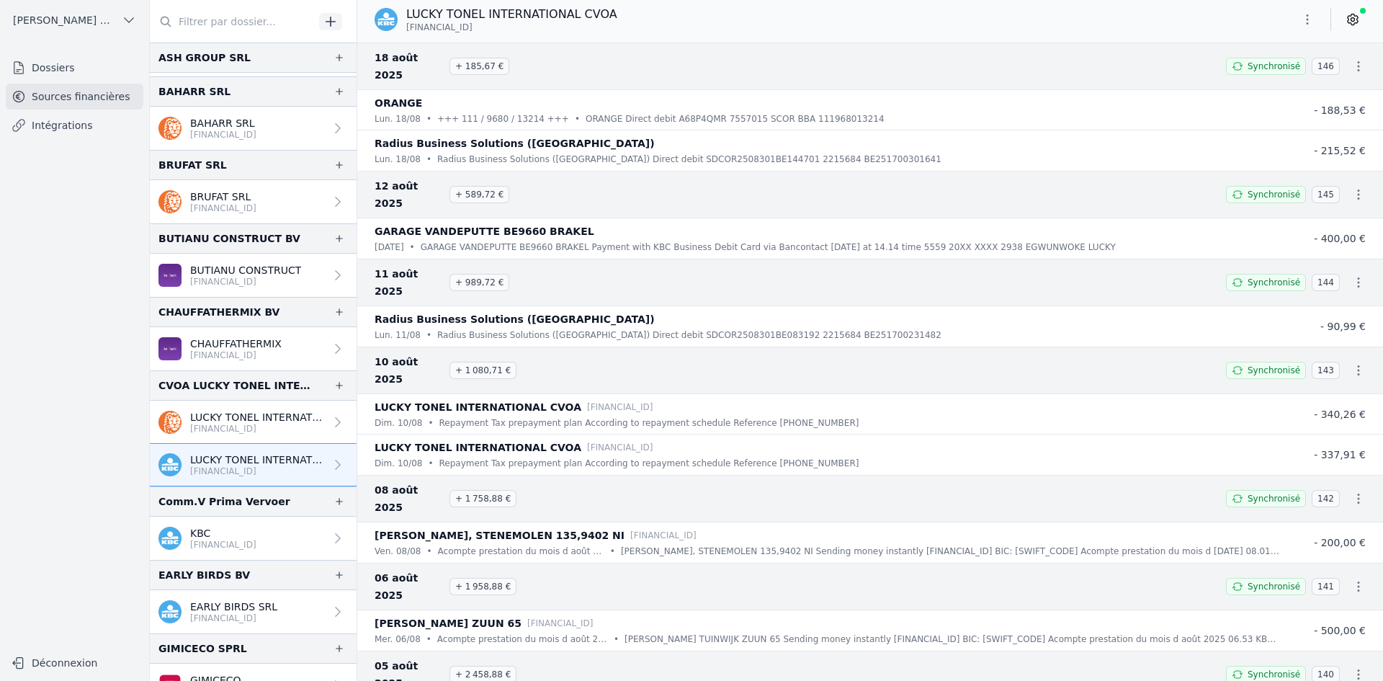
scroll to position [288, 0]
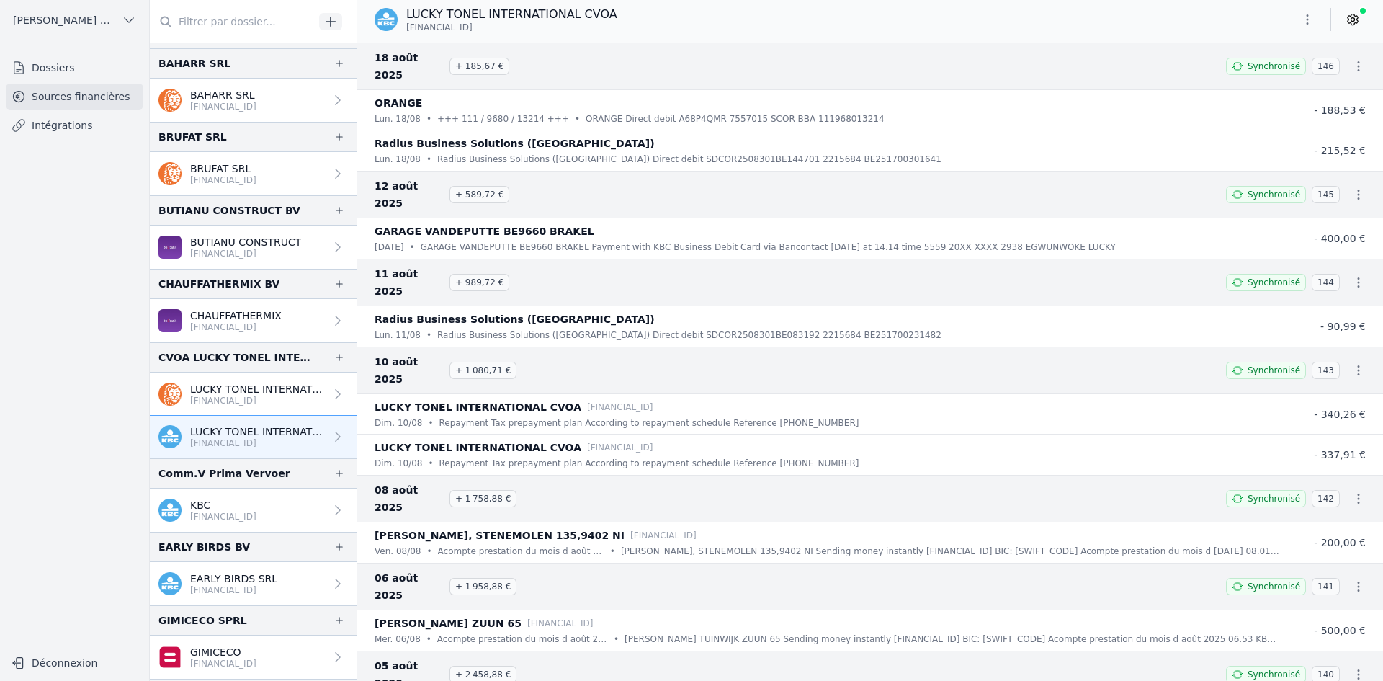
click at [223, 400] on p "[FINANCIAL_ID]" at bounding box center [257, 401] width 135 height 12
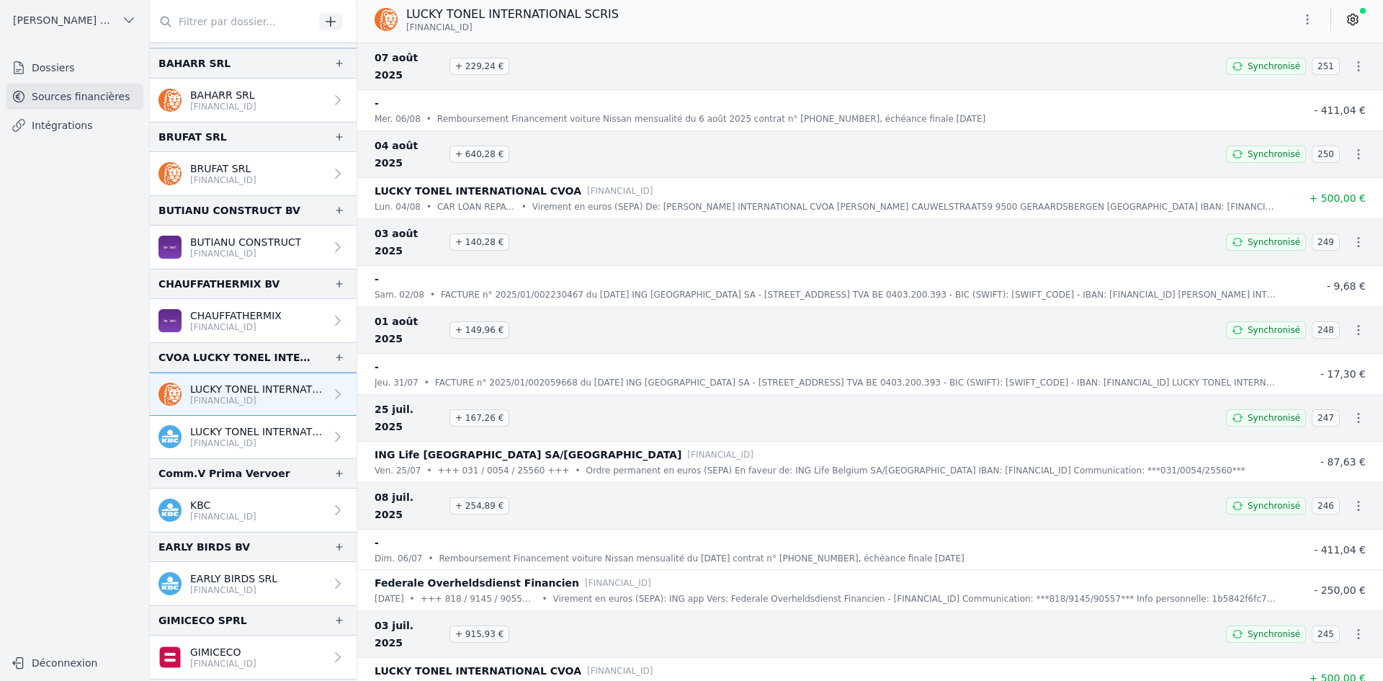
click at [232, 508] on p "KBC" at bounding box center [223, 505] width 66 height 14
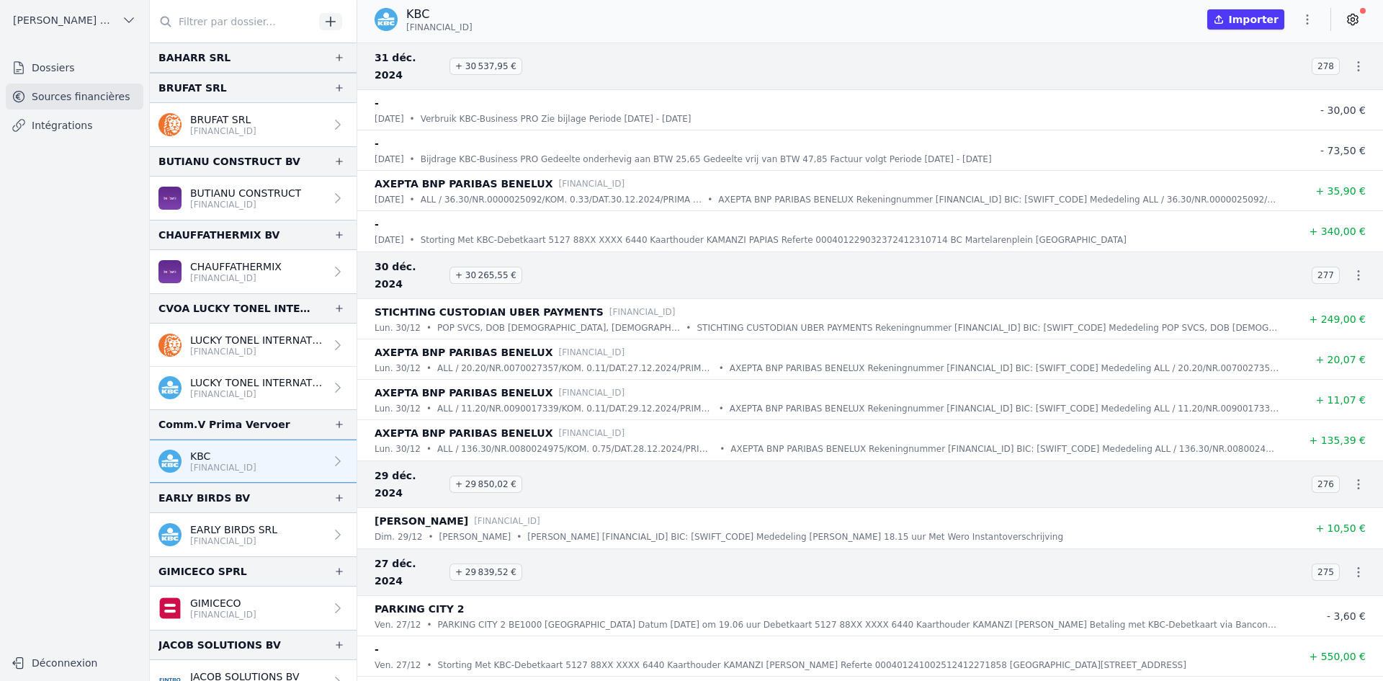
scroll to position [360, 0]
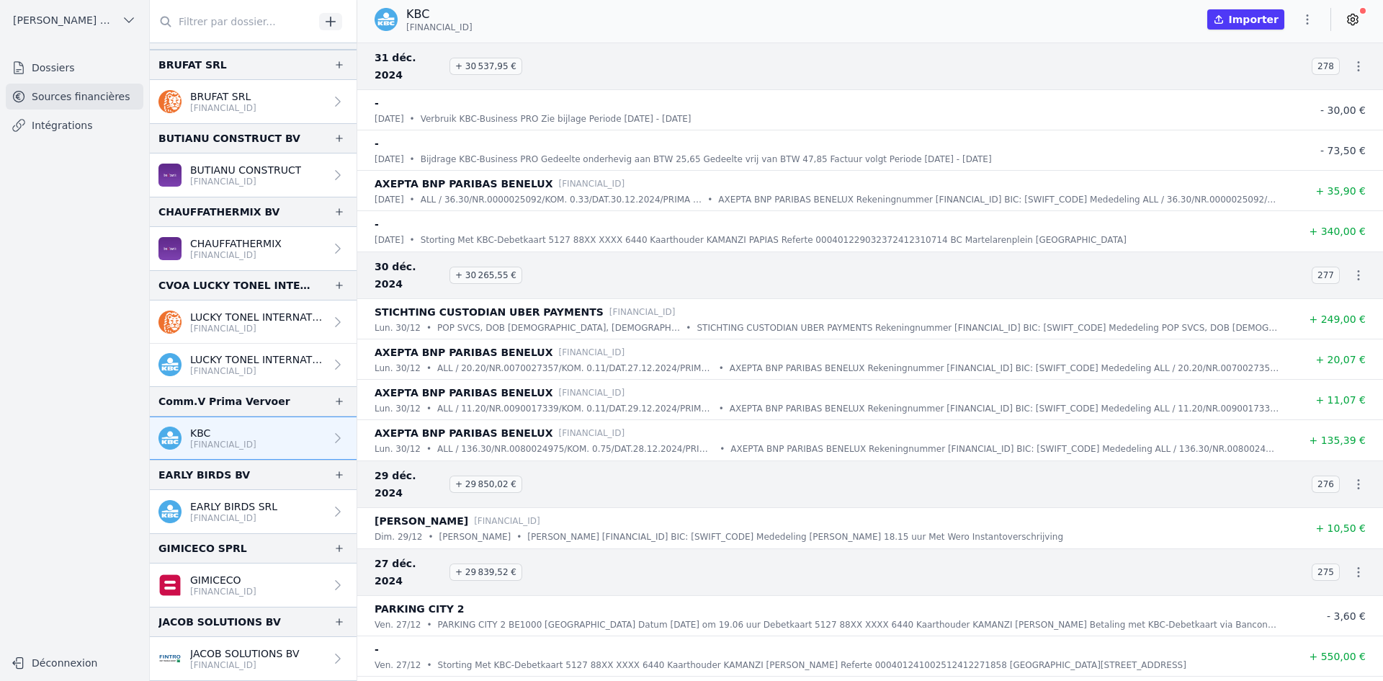
click at [231, 501] on p "EARLY BIRDS SRL" at bounding box center [233, 506] width 87 height 14
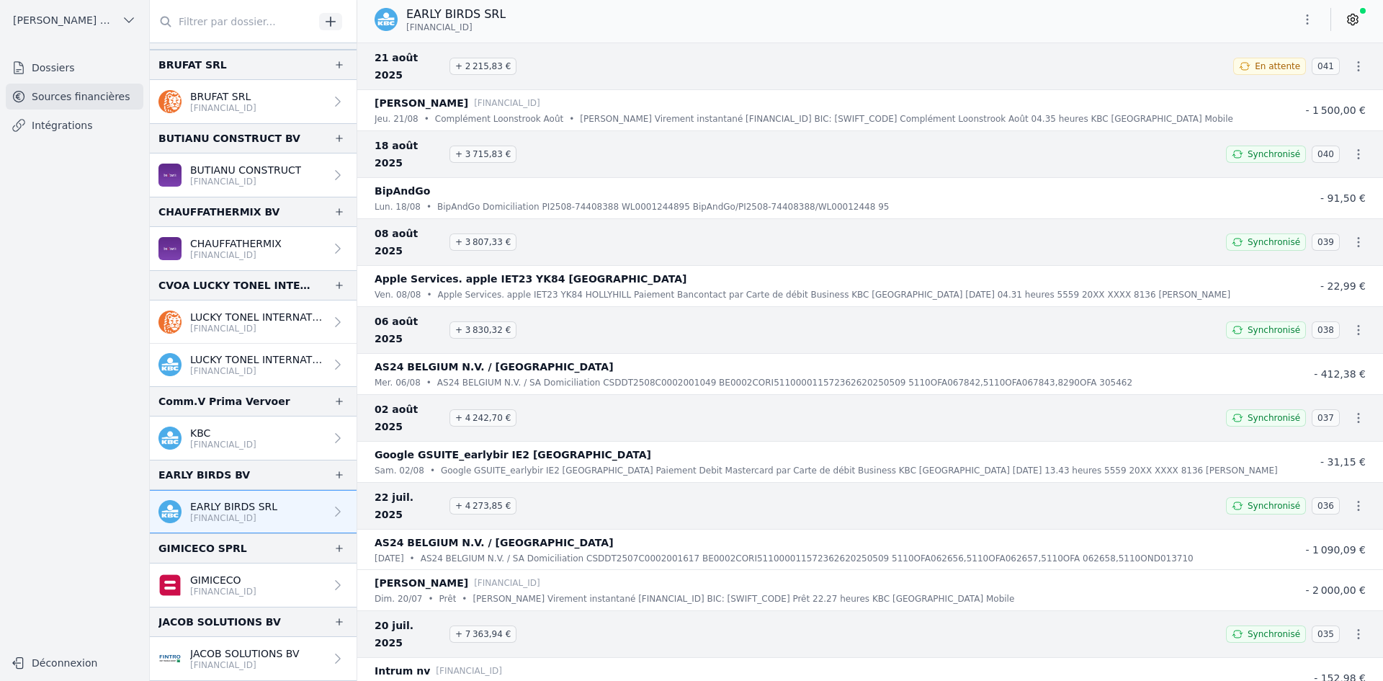
click at [1307, 24] on icon "button" at bounding box center [1307, 19] width 14 height 14
click at [1261, 77] on button "Exporter" at bounding box center [1273, 76] width 104 height 27
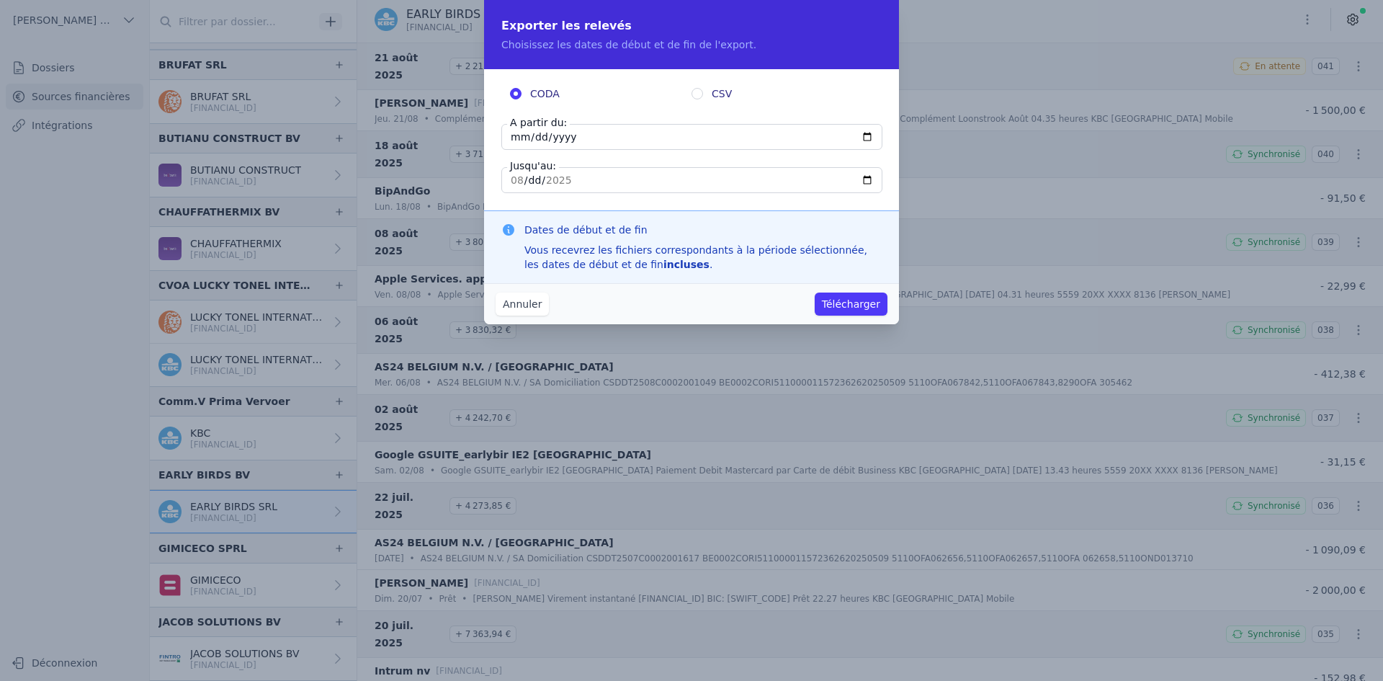
click at [510, 137] on input "[DATE]" at bounding box center [691, 137] width 381 height 26
type input "[DATE]"
click at [830, 306] on button "Télécharger" at bounding box center [850, 303] width 73 height 23
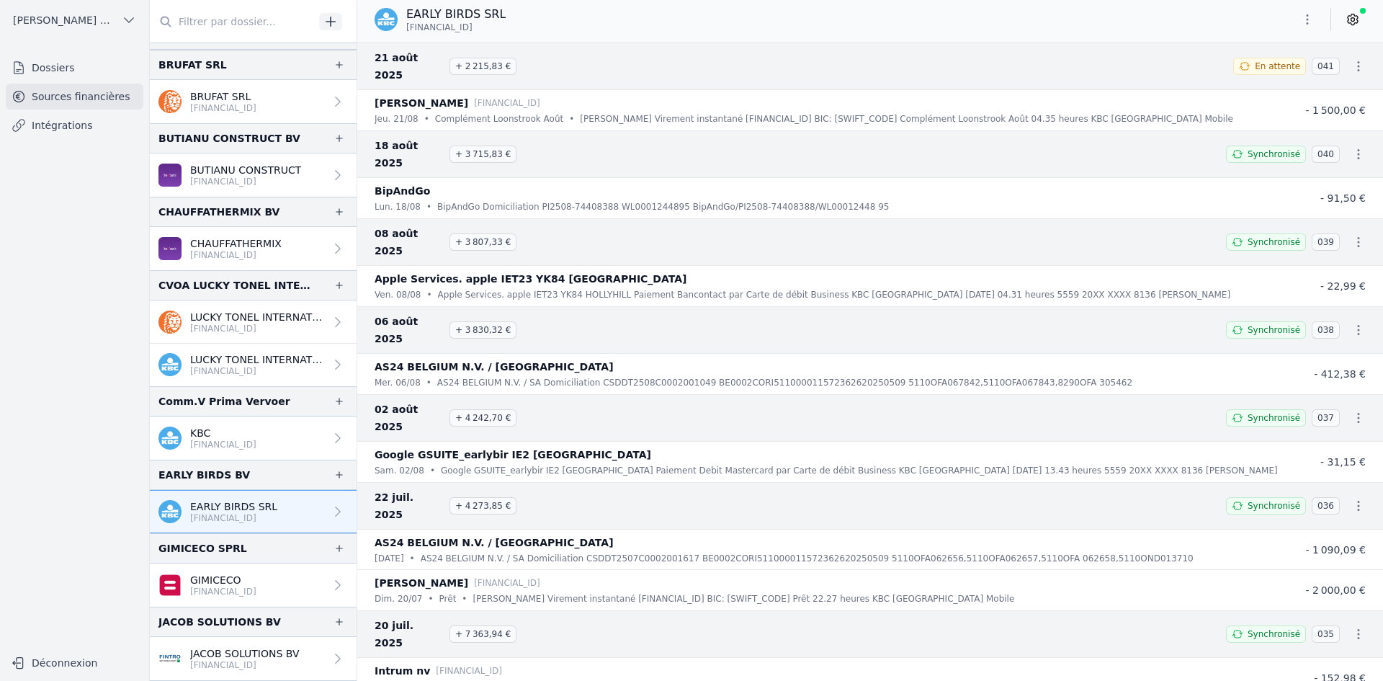
click at [246, 592] on p "[FINANCIAL_ID]" at bounding box center [223, 591] width 66 height 12
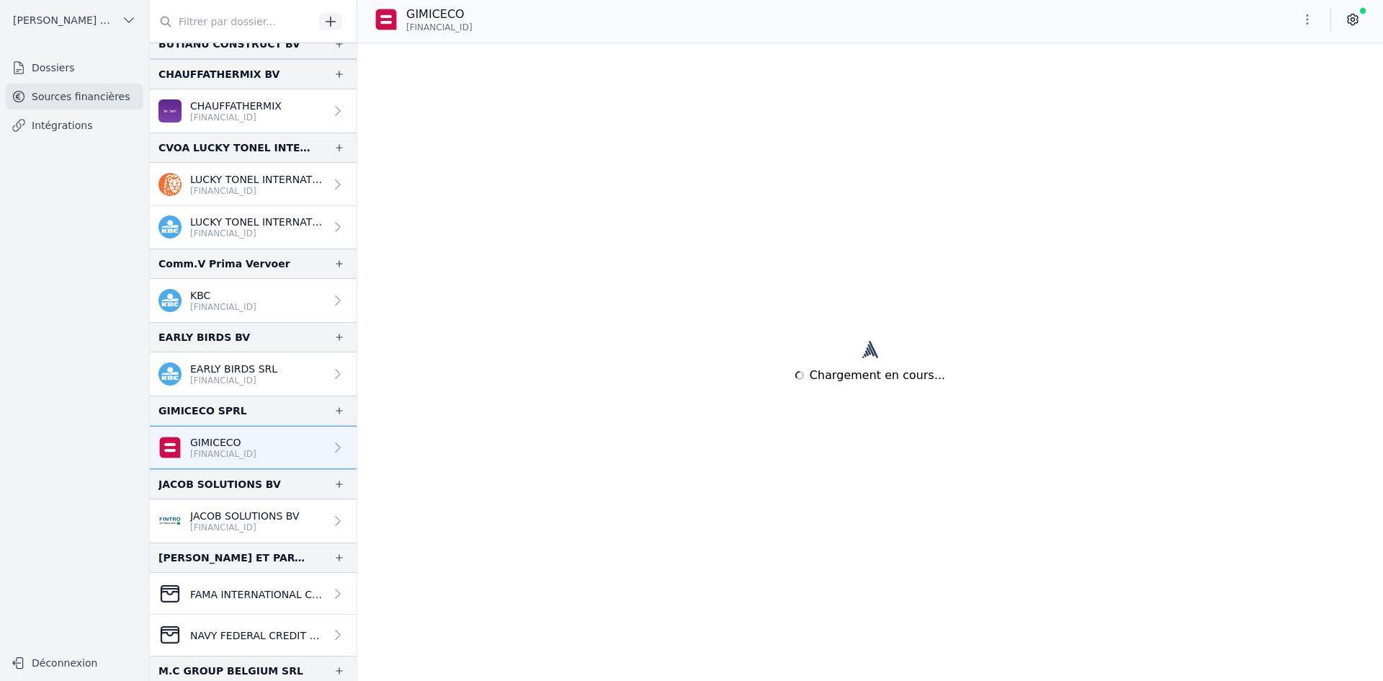
scroll to position [504, 0]
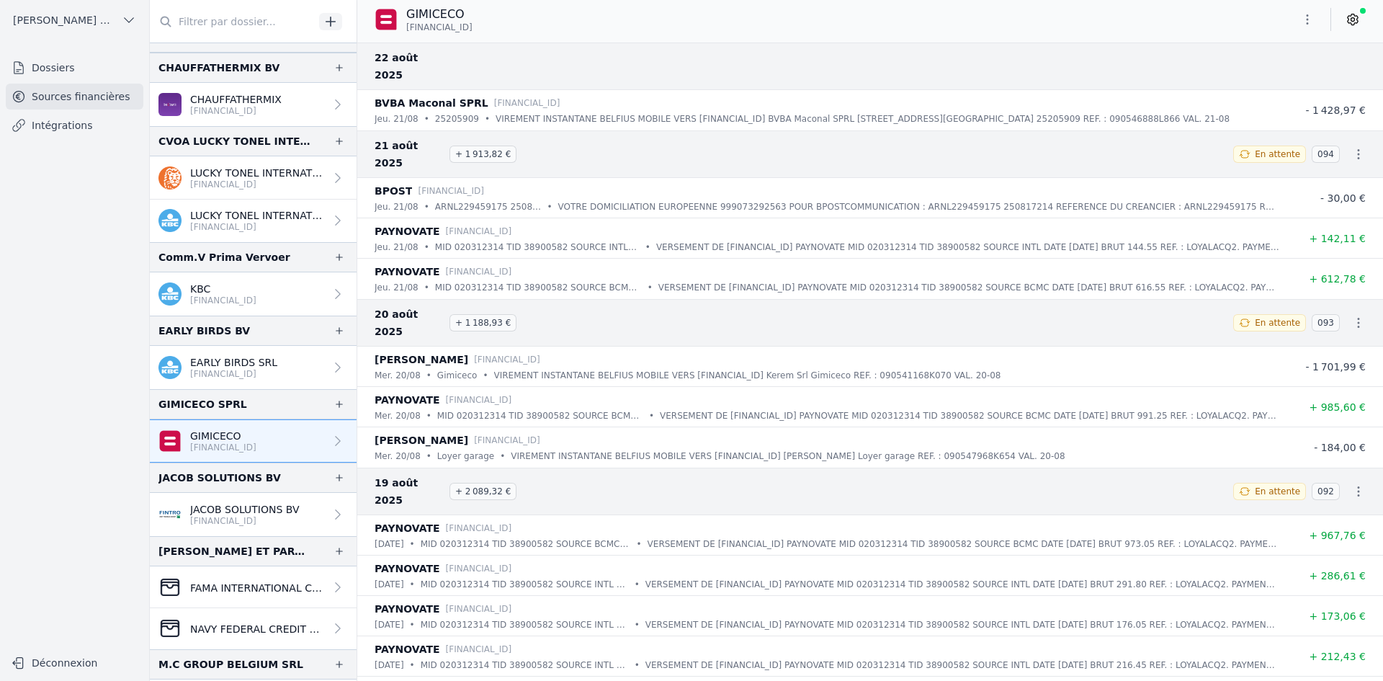
click at [248, 508] on p "JACOB SOLUTIONS BV" at bounding box center [244, 509] width 109 height 14
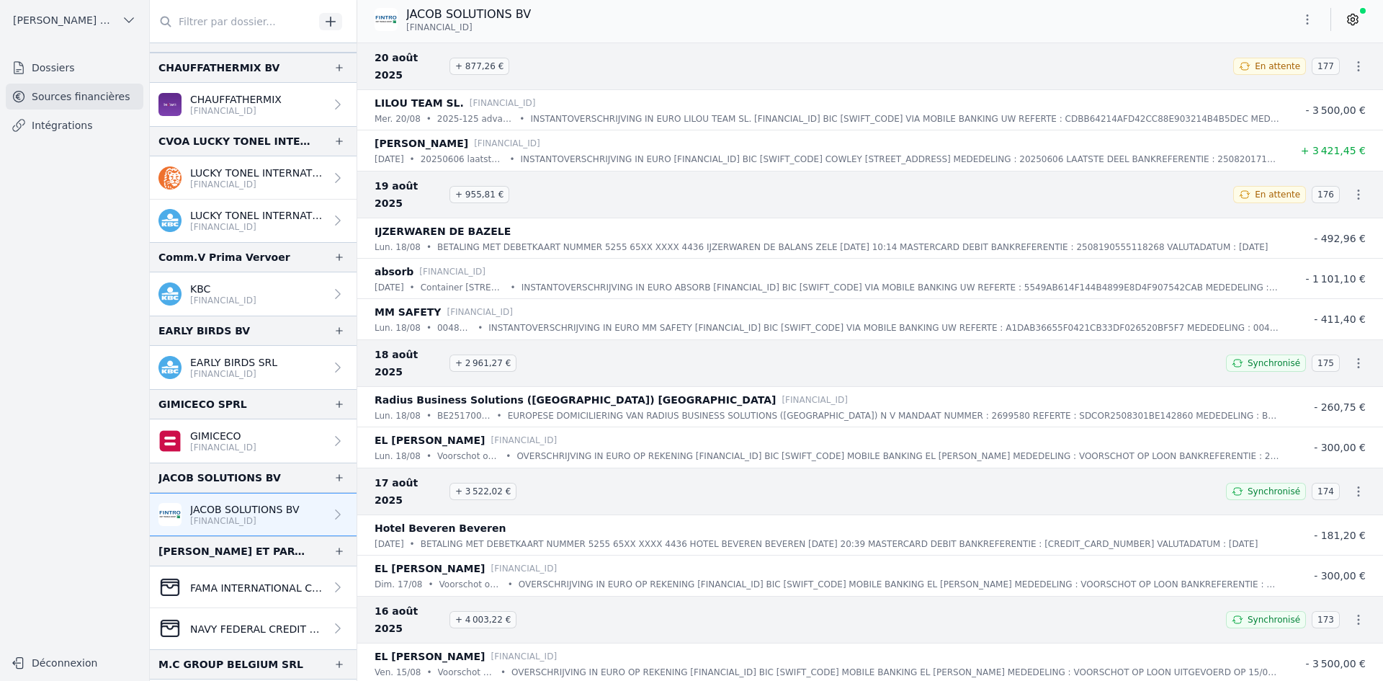
click at [1307, 17] on icon "button" at bounding box center [1307, 19] width 2 height 10
click at [1262, 77] on button "Exporter" at bounding box center [1273, 76] width 104 height 27
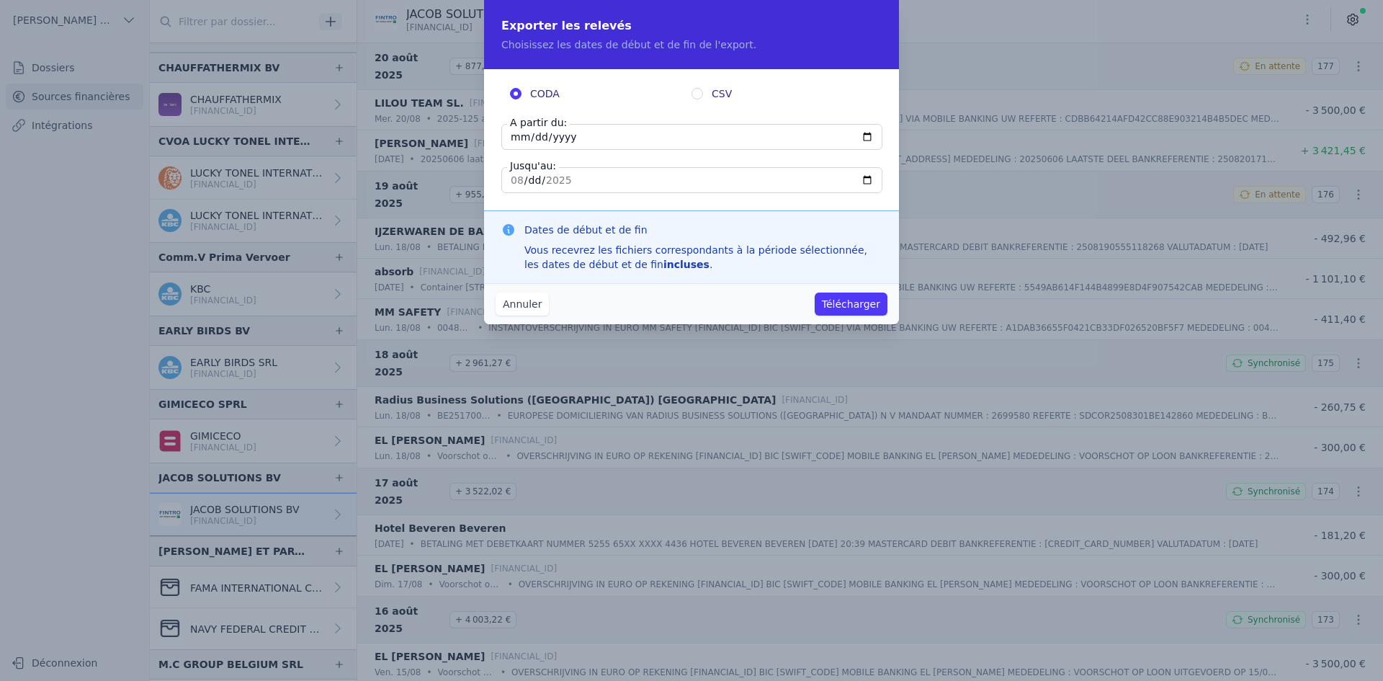
click at [521, 132] on input "[DATE]" at bounding box center [691, 137] width 381 height 26
type input "[DATE]"
click at [835, 298] on button "Télécharger" at bounding box center [850, 303] width 73 height 23
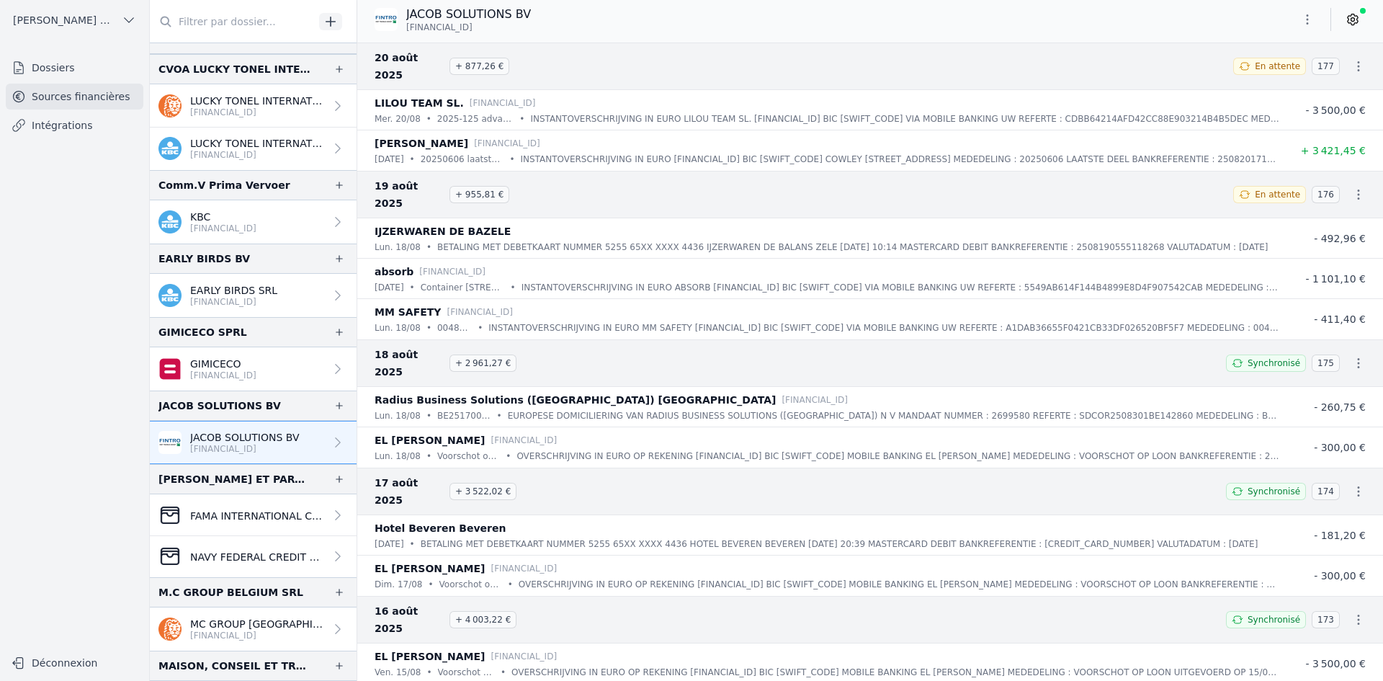
scroll to position [648, 0]
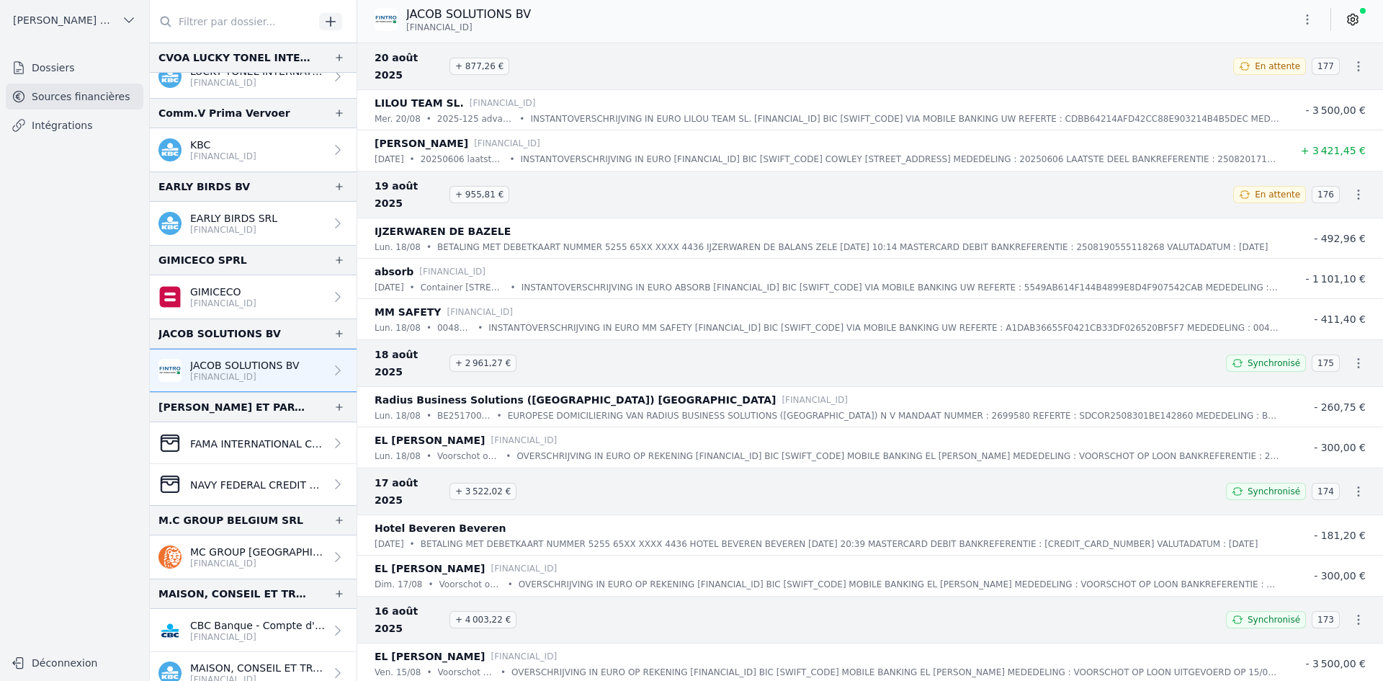
click at [250, 452] on div "FAMA INTERNATIONAL COMMUNICATIONS - JPMorgan Chase Bank (Account [FINANCIAL_ID])" at bounding box center [241, 442] width 166 height 23
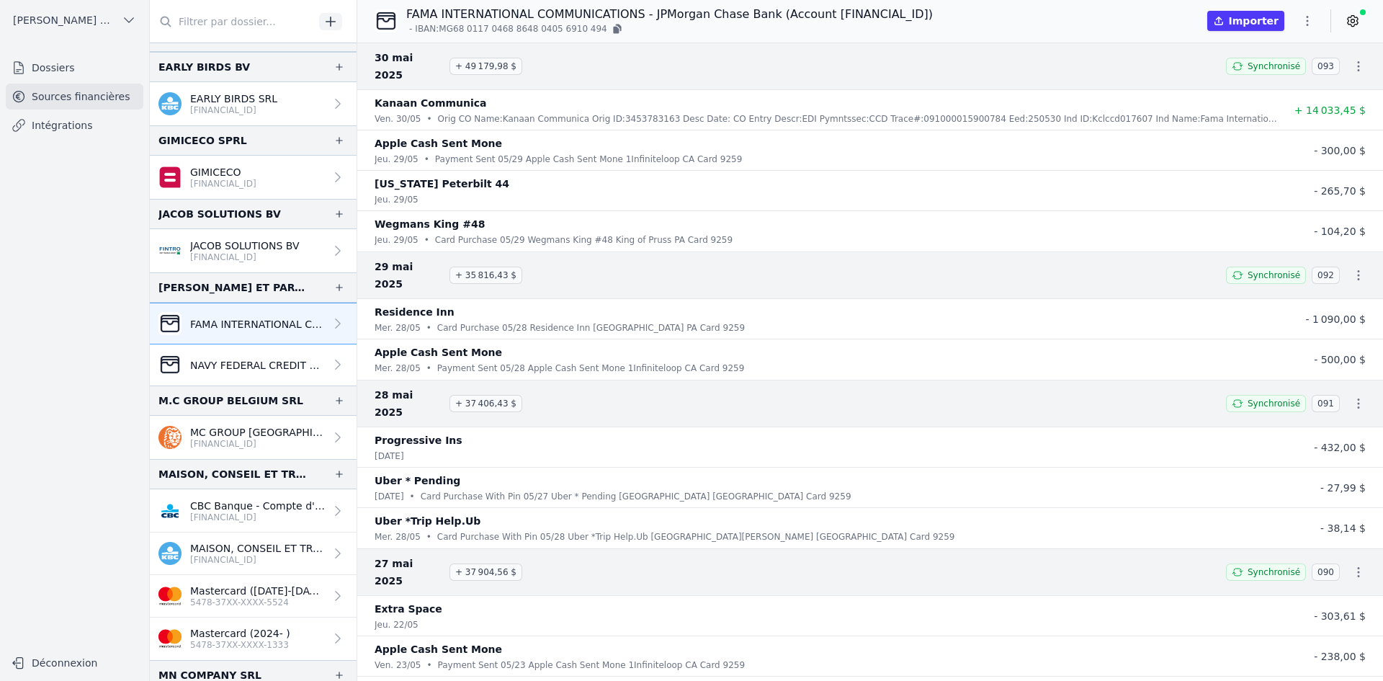
scroll to position [792, 0]
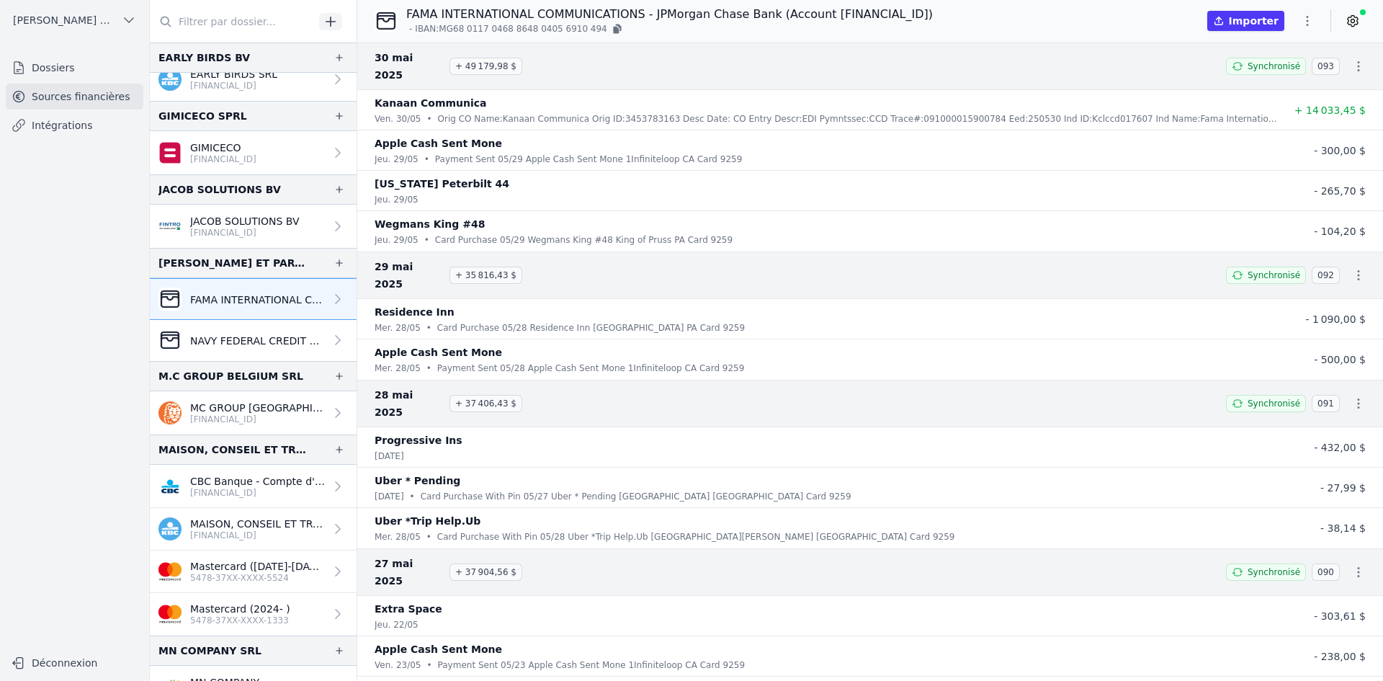
click at [225, 416] on p "[FINANCIAL_ID]" at bounding box center [257, 419] width 135 height 12
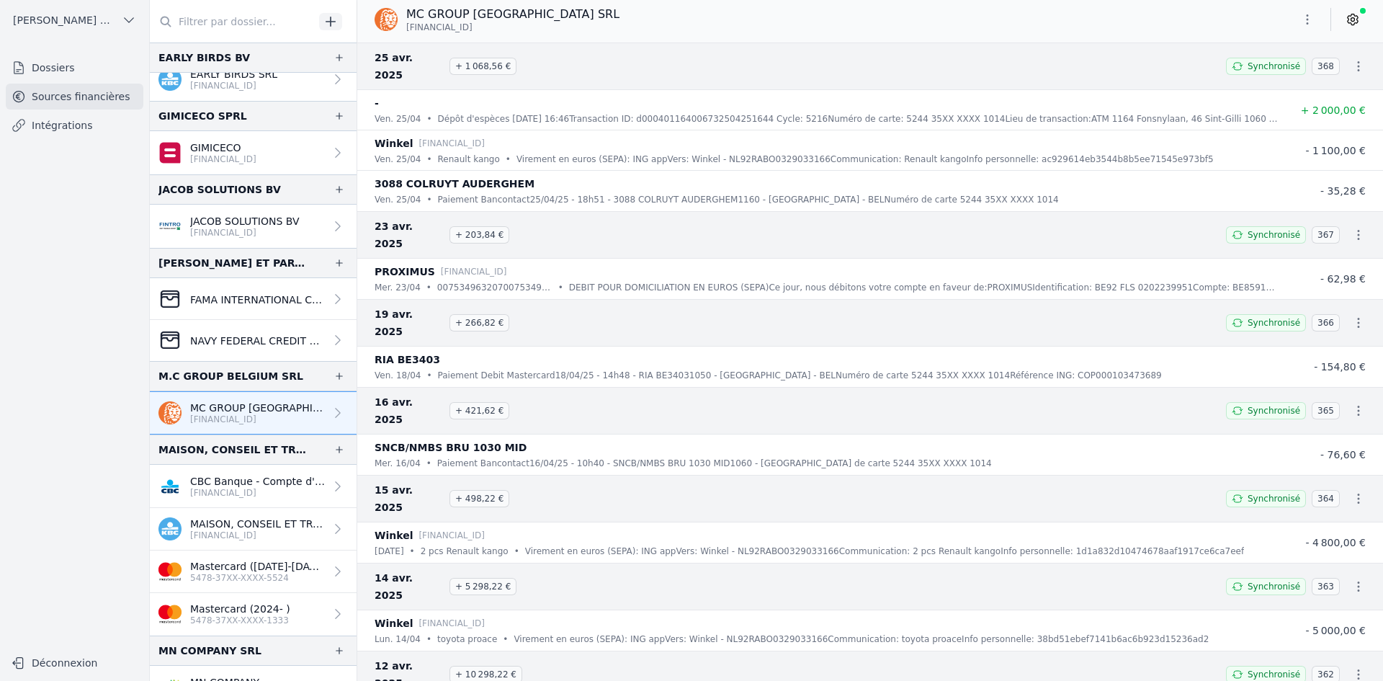
click at [216, 494] on p "[FINANCIAL_ID]" at bounding box center [257, 493] width 135 height 12
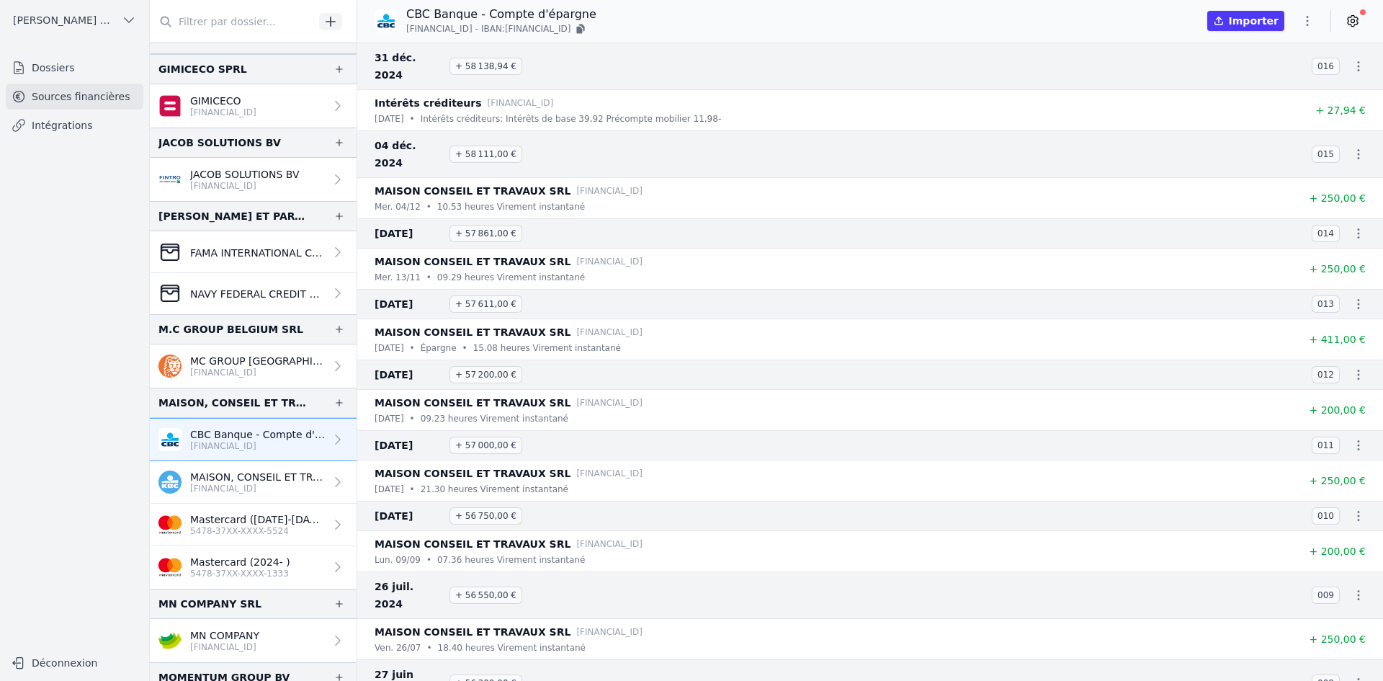
scroll to position [864, 0]
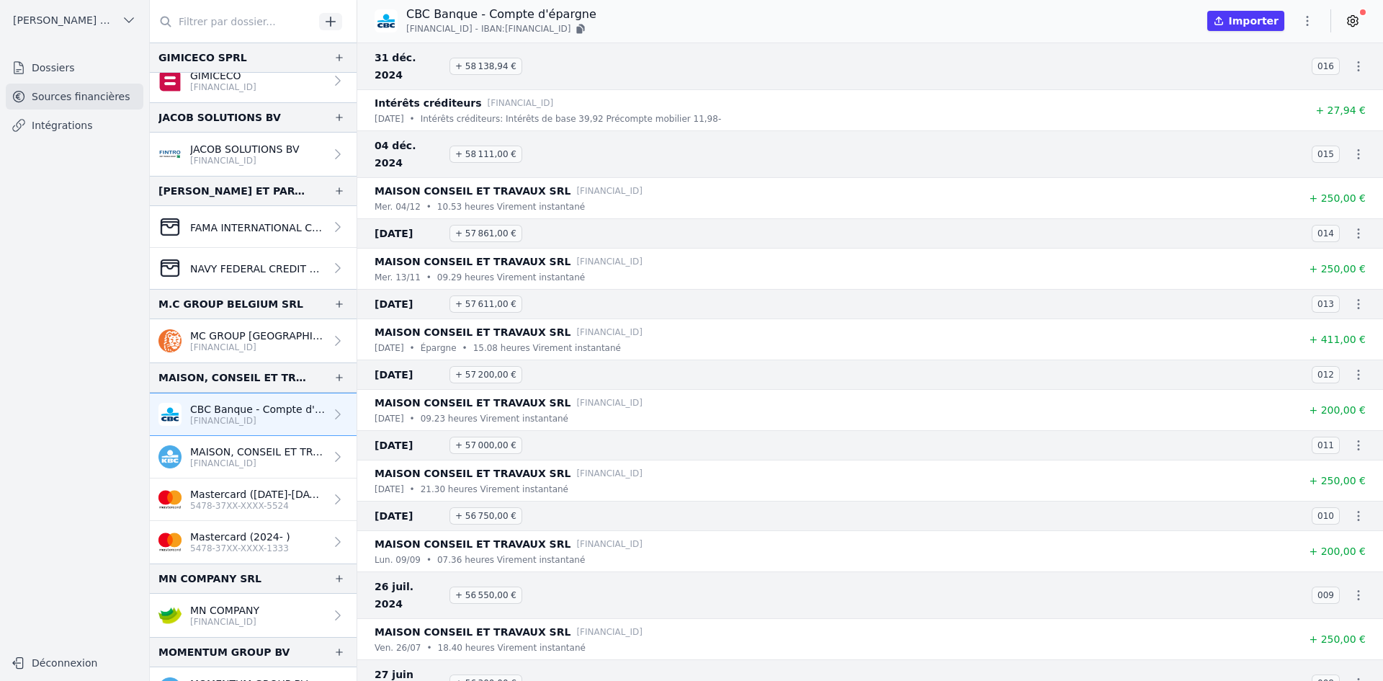
click at [220, 454] on p "MAISON, CONSEIL ET TRAVAUX SRL" at bounding box center [257, 451] width 135 height 14
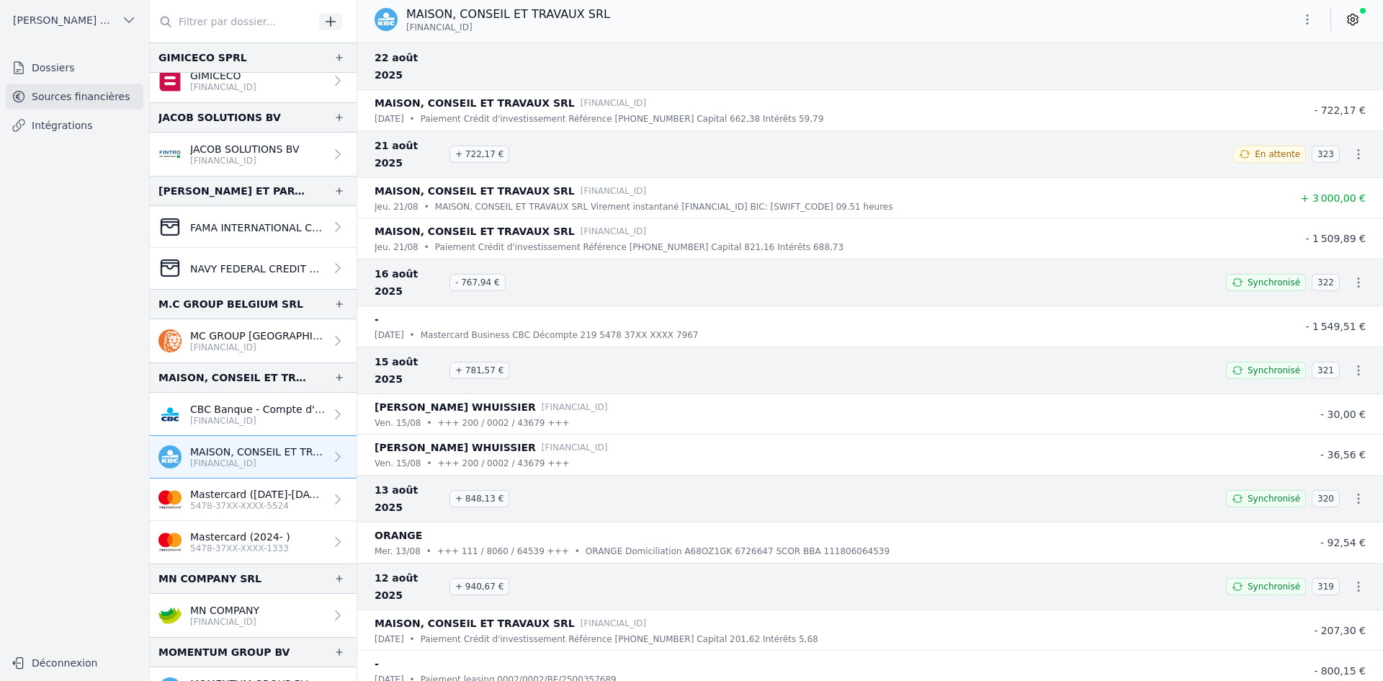
click at [1297, 17] on button "button" at bounding box center [1307, 19] width 29 height 23
click at [1252, 81] on button "Exporter" at bounding box center [1273, 76] width 104 height 27
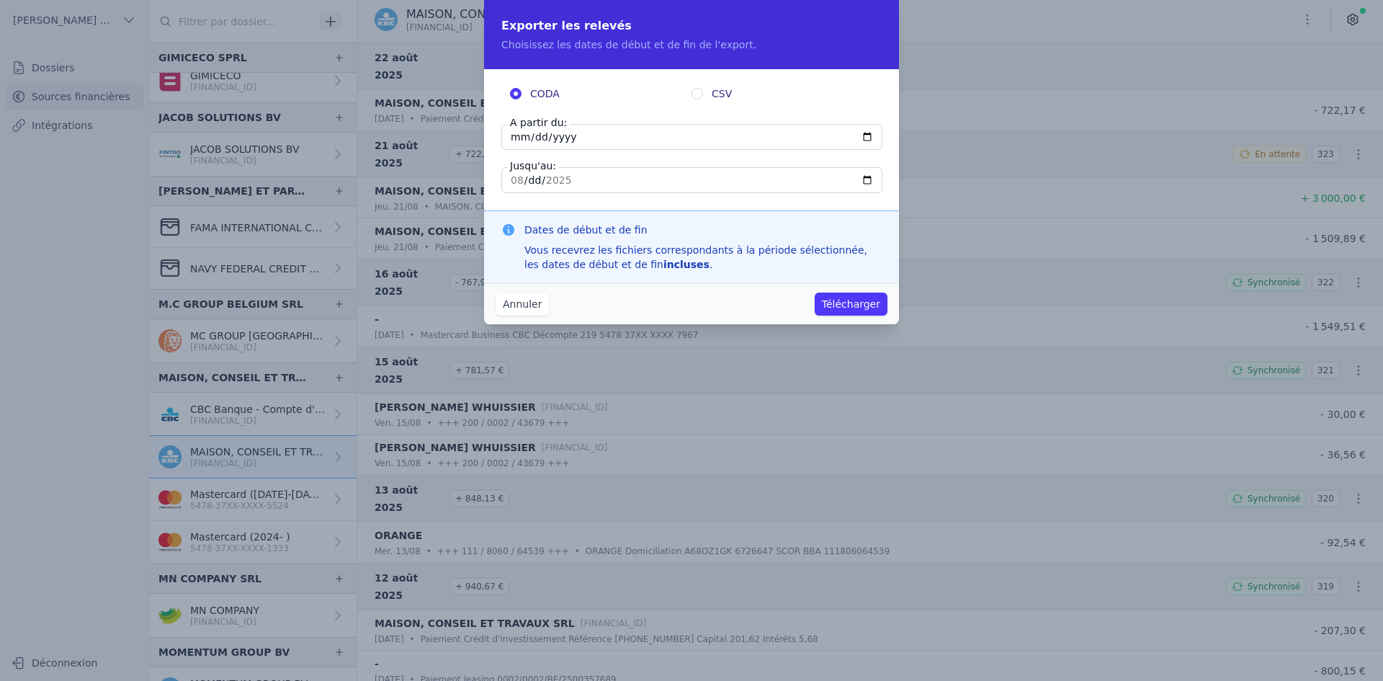
click at [518, 137] on input "[DATE]" at bounding box center [691, 137] width 381 height 26
type input "[DATE]"
click at [840, 307] on button "Télécharger" at bounding box center [850, 303] width 73 height 23
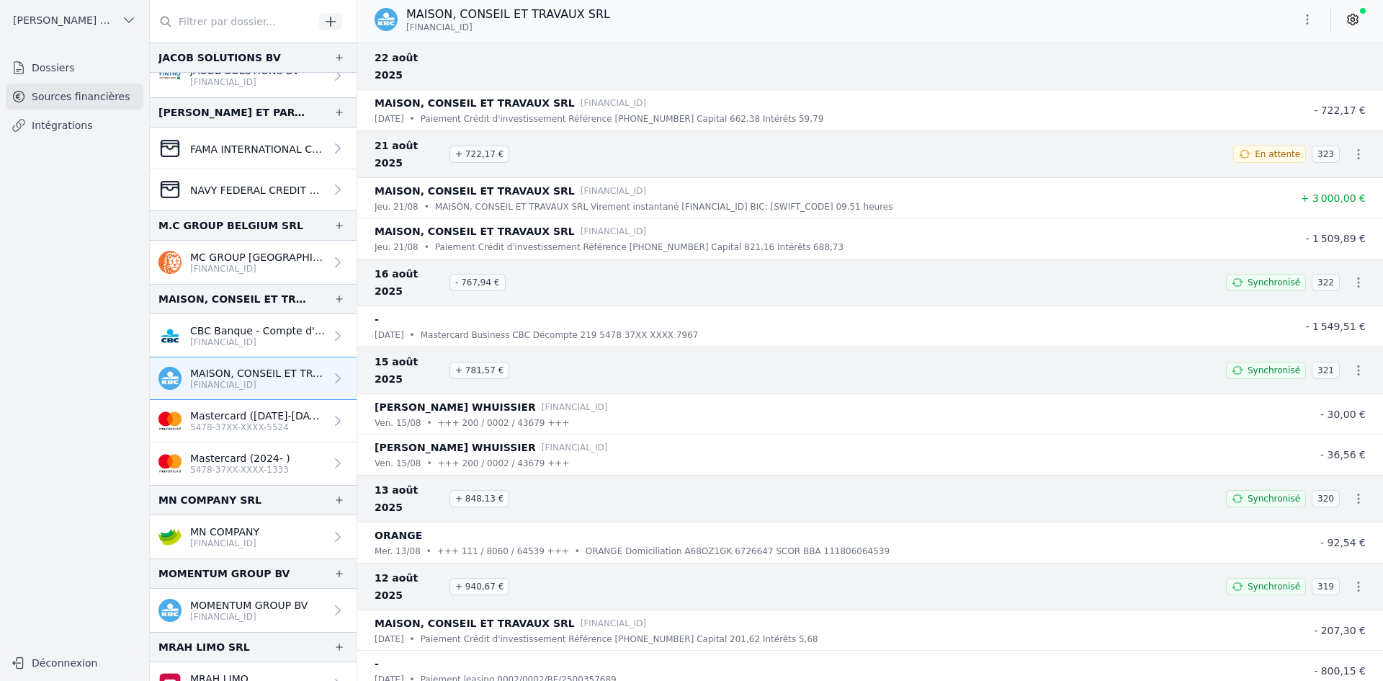
scroll to position [1080, 0]
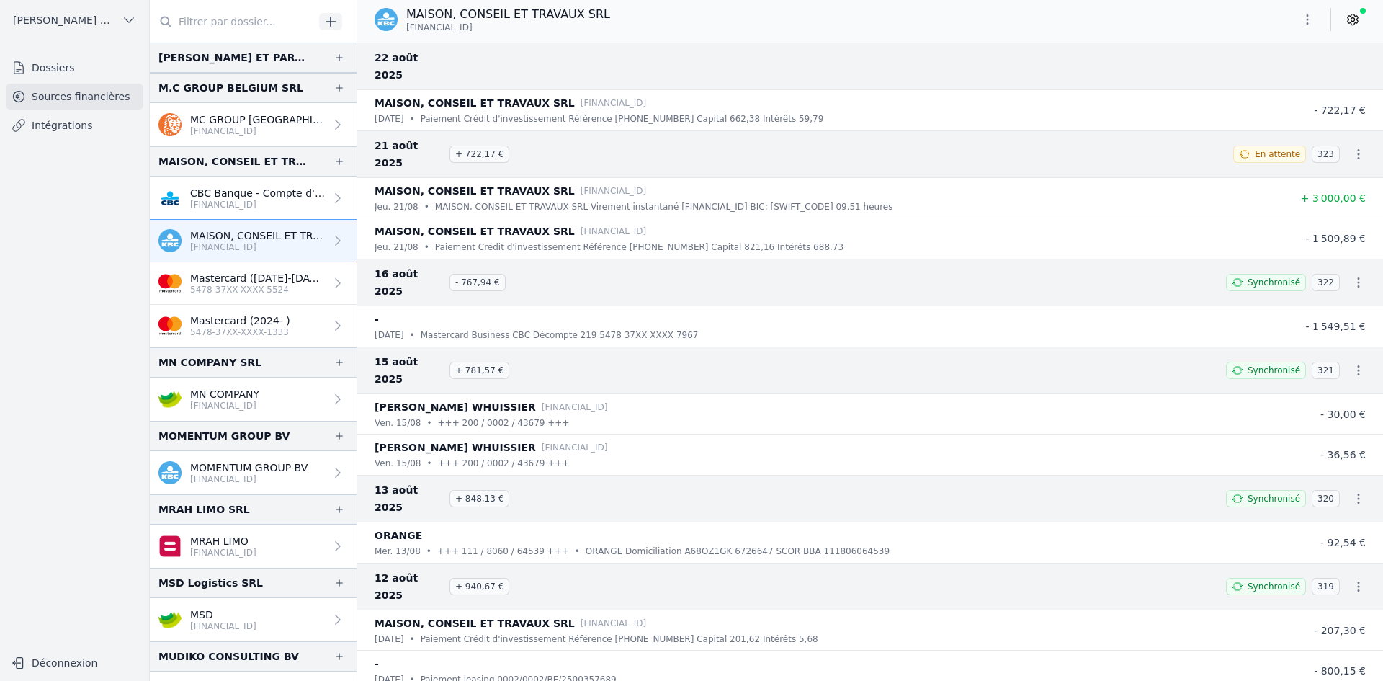
click at [259, 396] on p "MN COMPANY" at bounding box center [224, 394] width 69 height 14
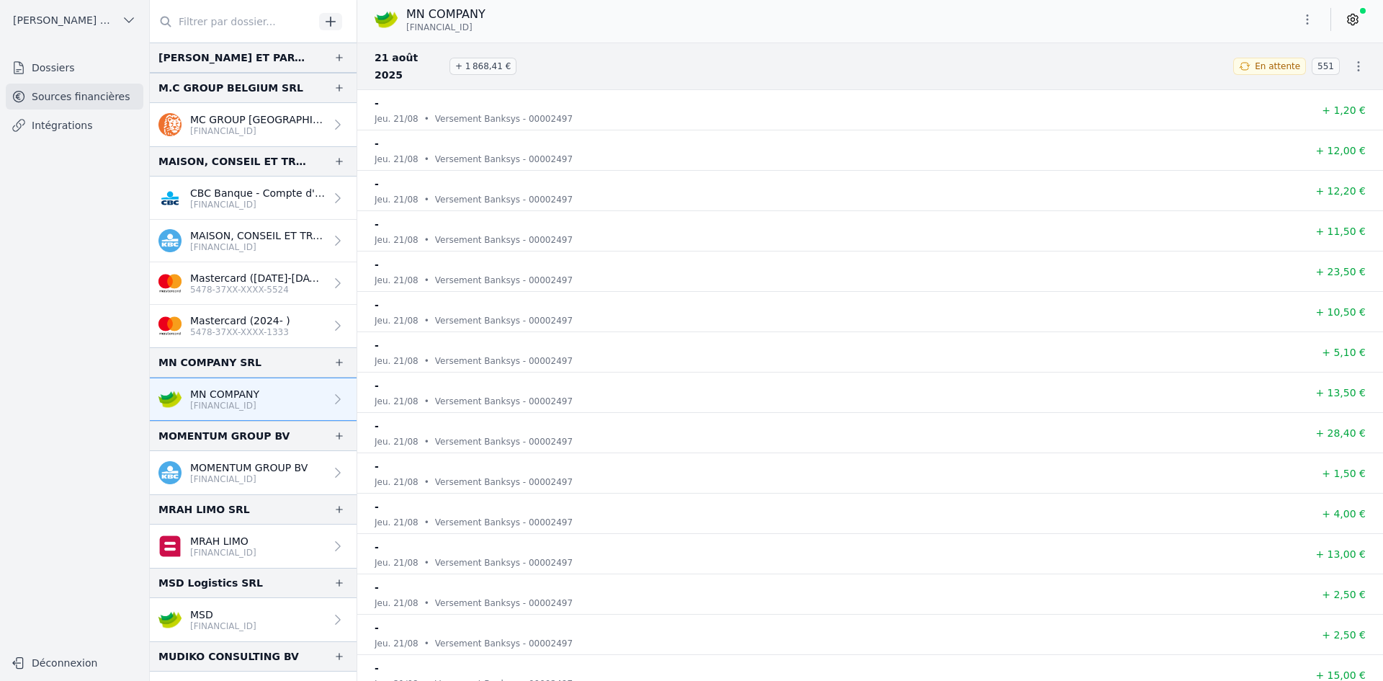
click at [1306, 12] on button "button" at bounding box center [1307, 19] width 29 height 23
click at [1257, 84] on button "Exporter" at bounding box center [1273, 76] width 104 height 27
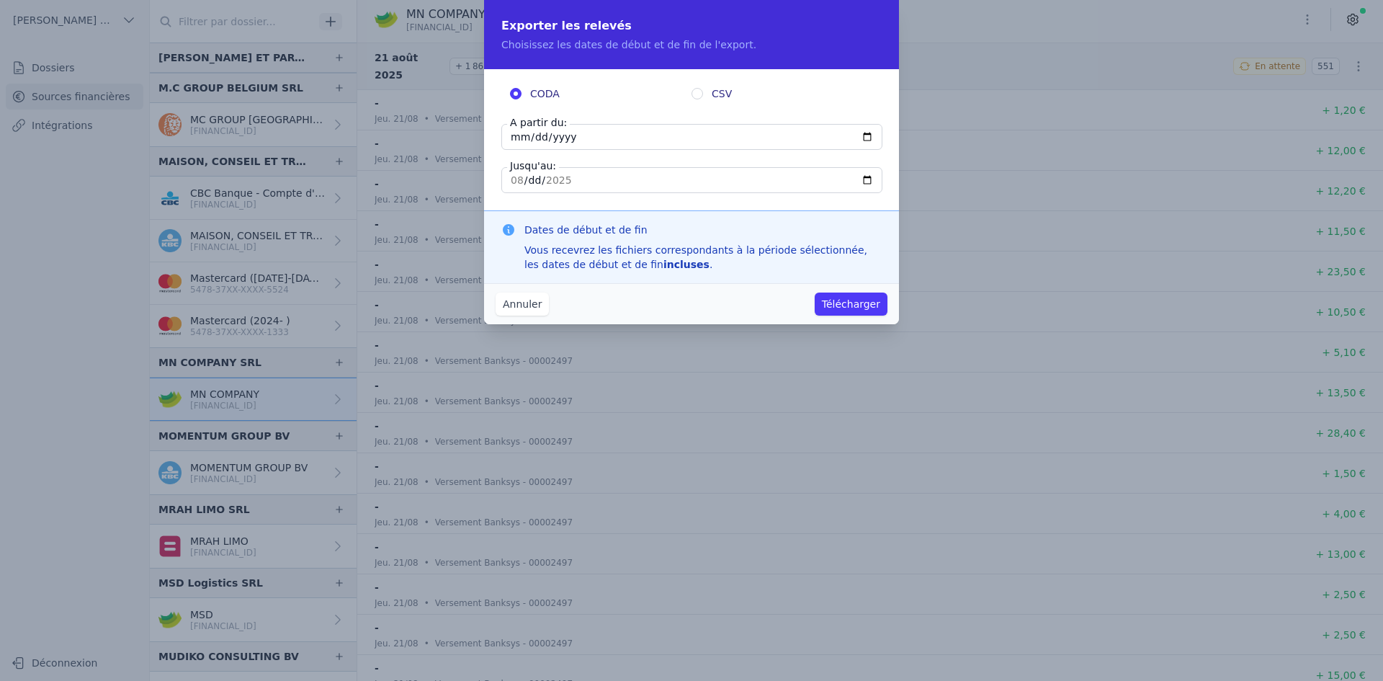
click at [512, 130] on input "[DATE]" at bounding box center [691, 137] width 381 height 26
type input "[DATE]"
click at [852, 300] on button "Télécharger" at bounding box center [850, 303] width 73 height 23
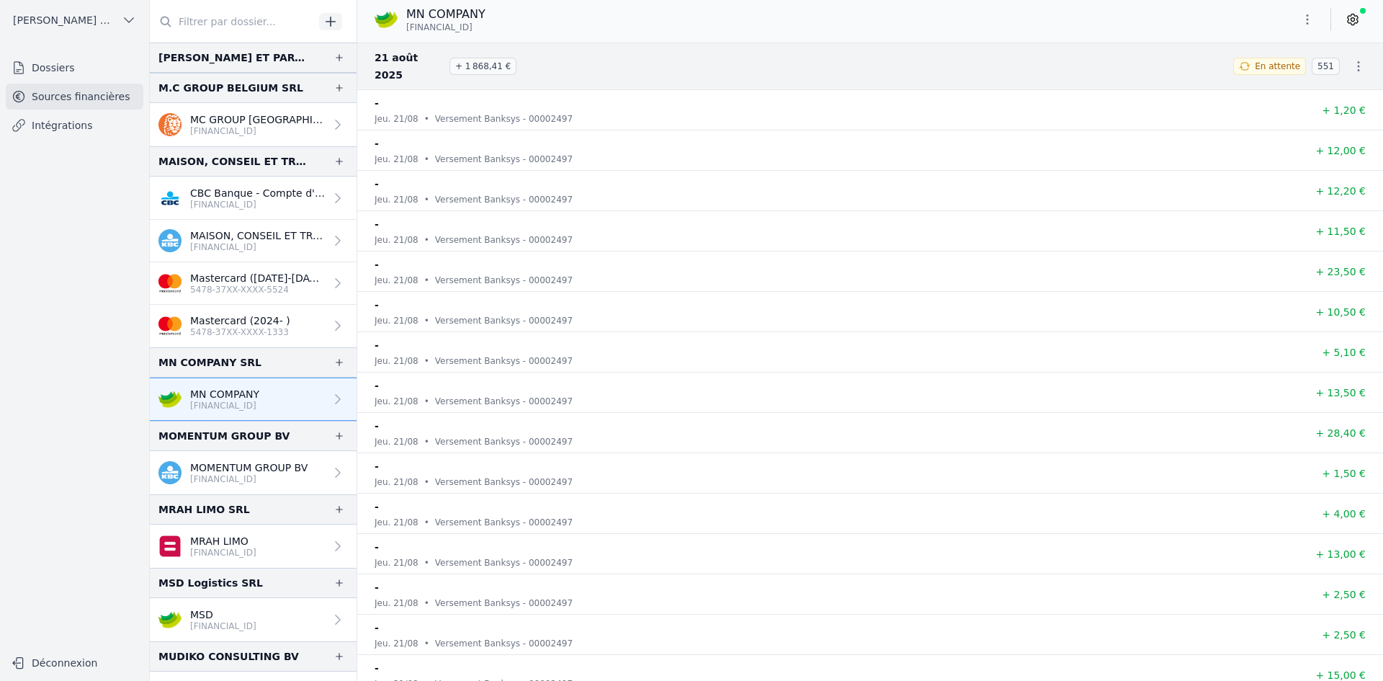
click at [240, 472] on p "MOMENTUM GROUP BV" at bounding box center [248, 467] width 117 height 14
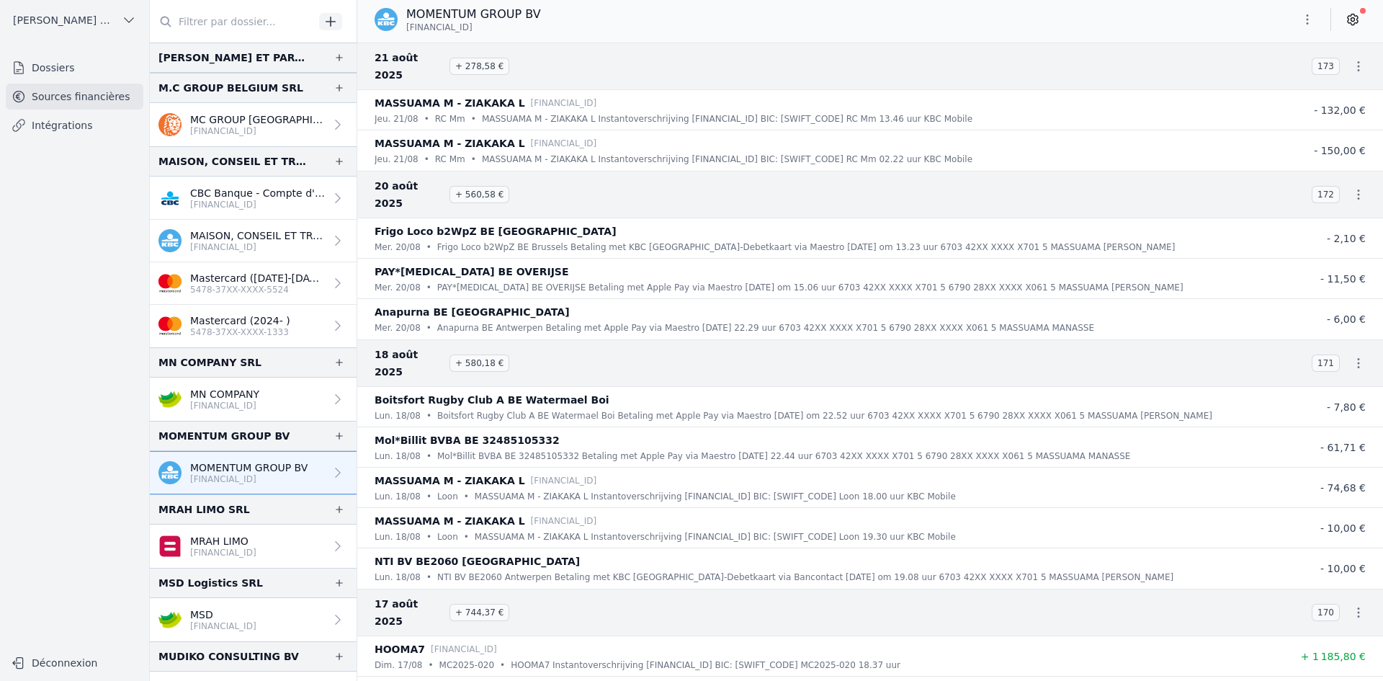
click at [1308, 18] on icon "button" at bounding box center [1307, 19] width 14 height 14
click at [1239, 76] on icon "button" at bounding box center [1235, 77] width 12 height 12
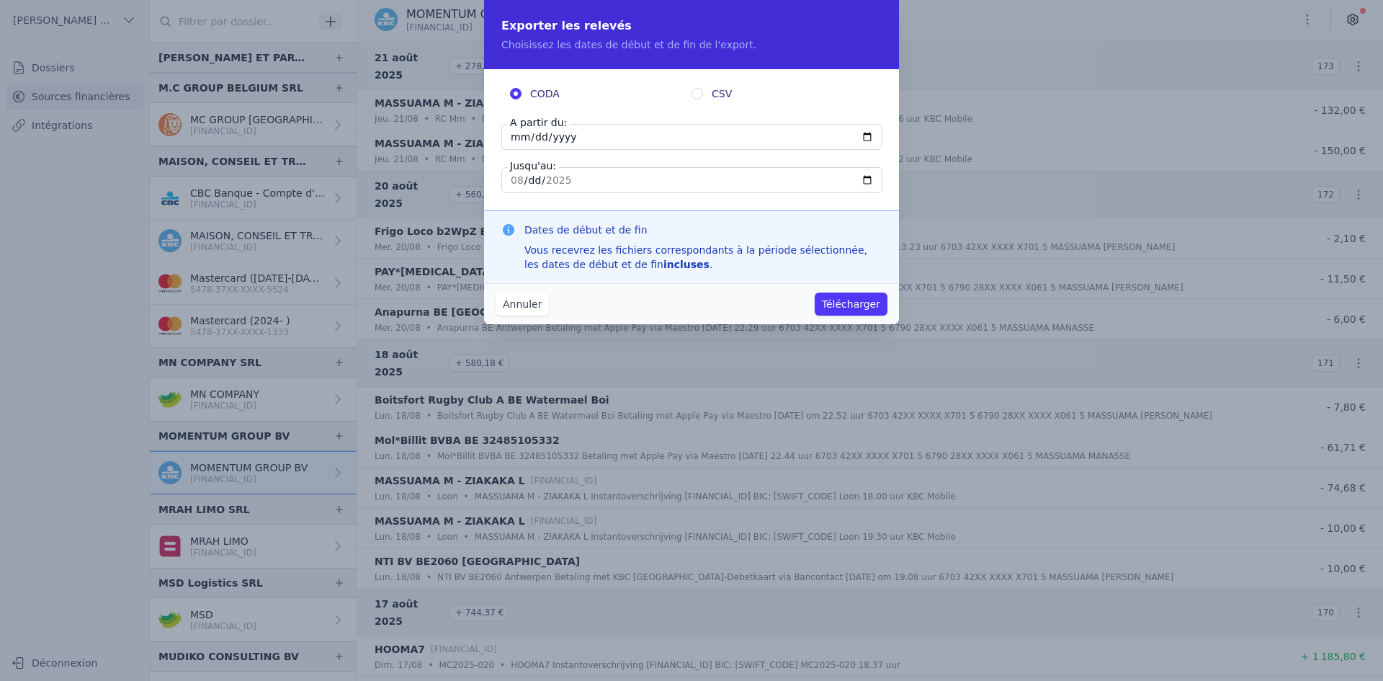
click at [514, 139] on input "[DATE]" at bounding box center [691, 137] width 381 height 26
type input "[DATE]"
click at [861, 301] on button "Télécharger" at bounding box center [850, 303] width 73 height 23
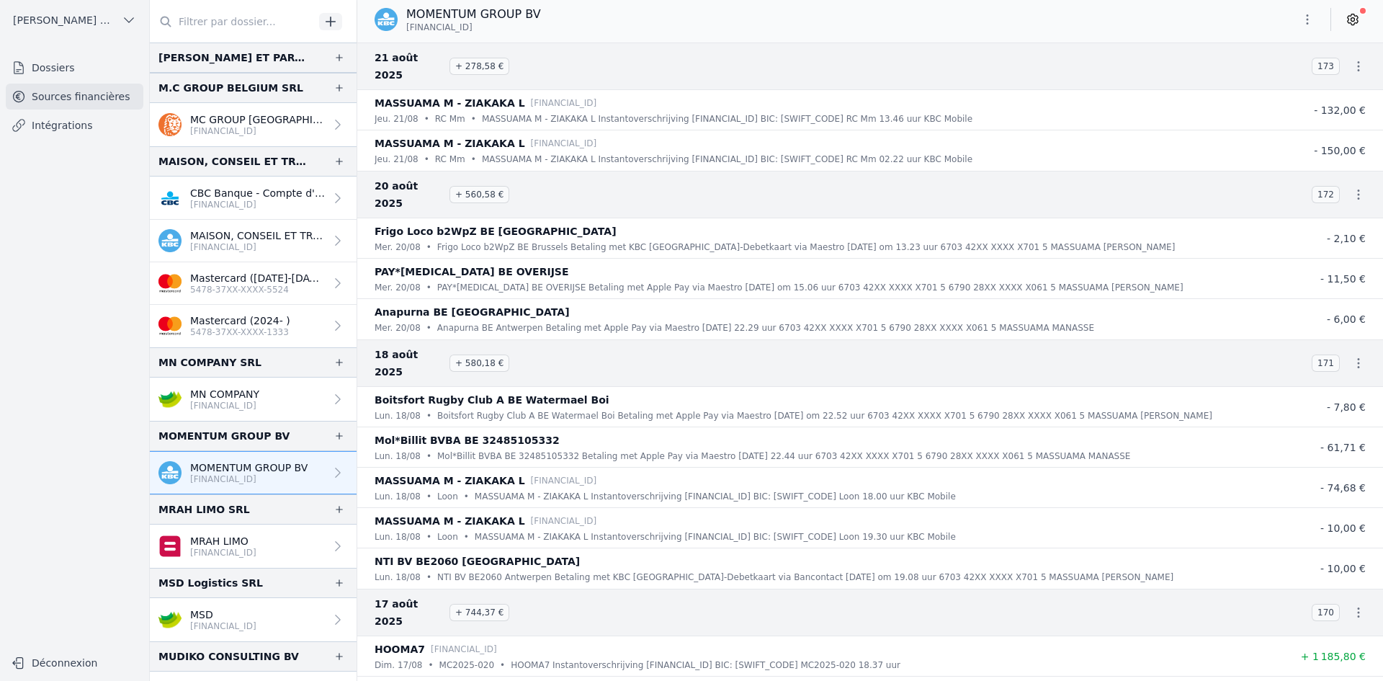
click at [271, 530] on link "MRAH LIMO [FINANCIAL_ID]" at bounding box center [253, 545] width 207 height 43
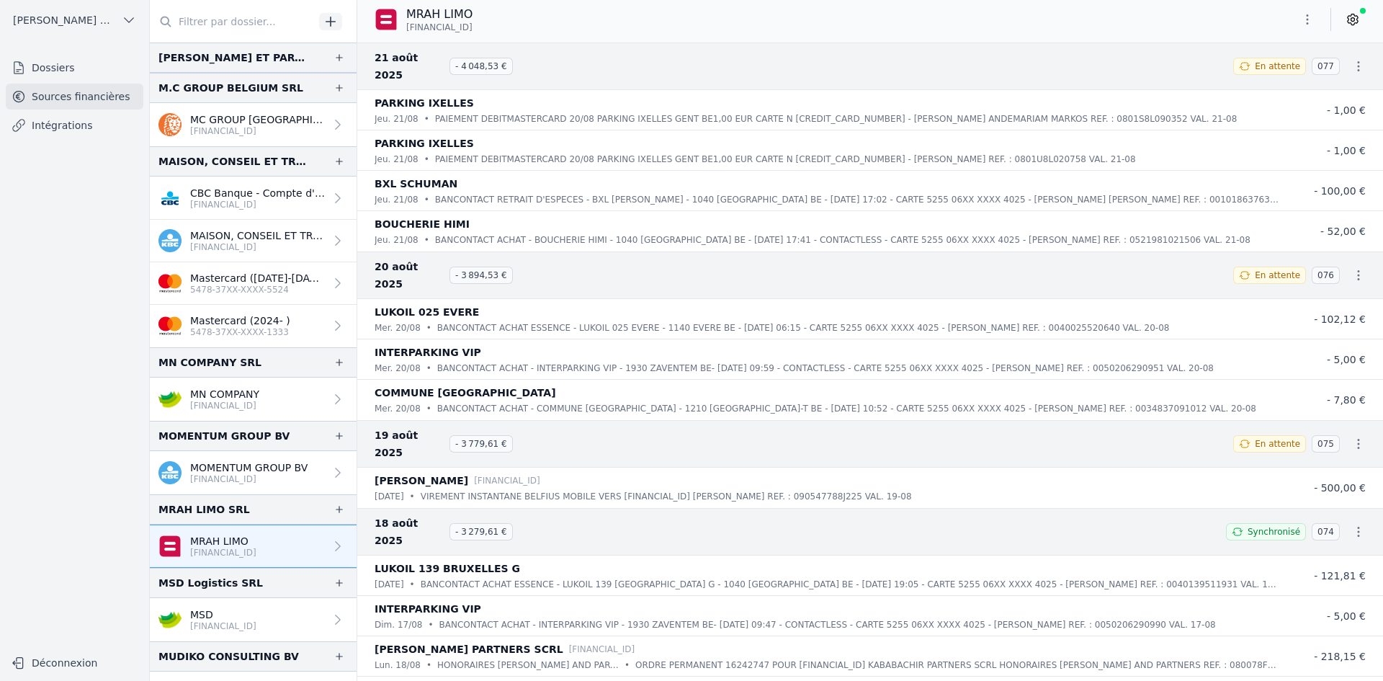
click at [1304, 18] on icon "button" at bounding box center [1307, 19] width 14 height 14
click at [1271, 79] on button "Exporter" at bounding box center [1273, 76] width 104 height 27
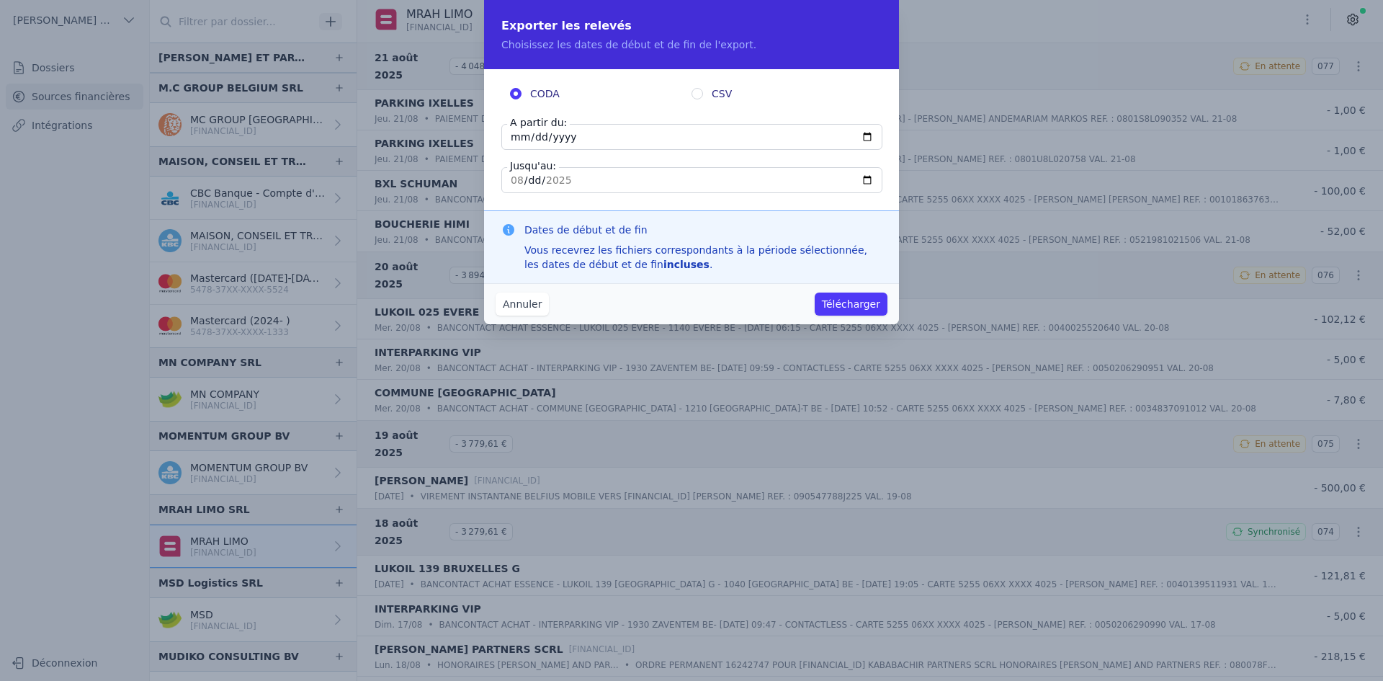
click at [513, 136] on input "[DATE]" at bounding box center [691, 137] width 381 height 26
type input "[DATE]"
click at [839, 298] on button "Télécharger" at bounding box center [850, 303] width 73 height 23
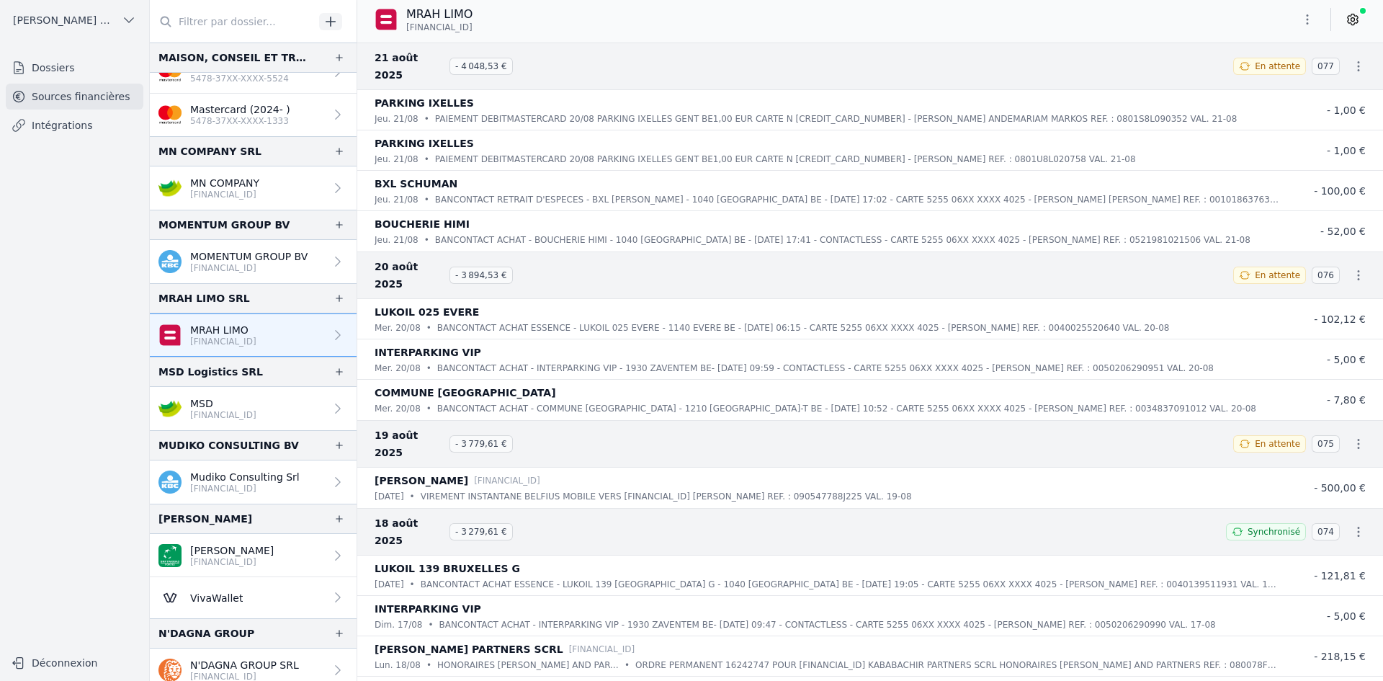
scroll to position [1296, 0]
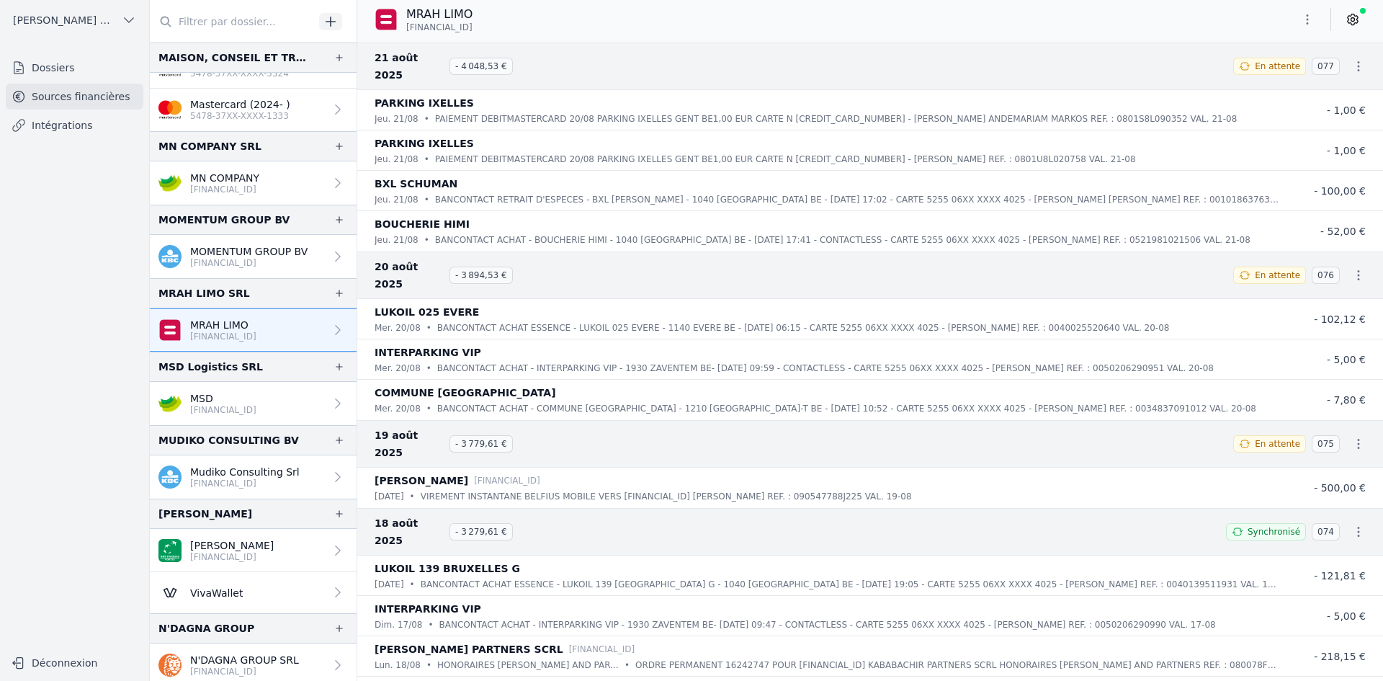
click at [239, 412] on p "[FINANCIAL_ID]" at bounding box center [223, 410] width 66 height 12
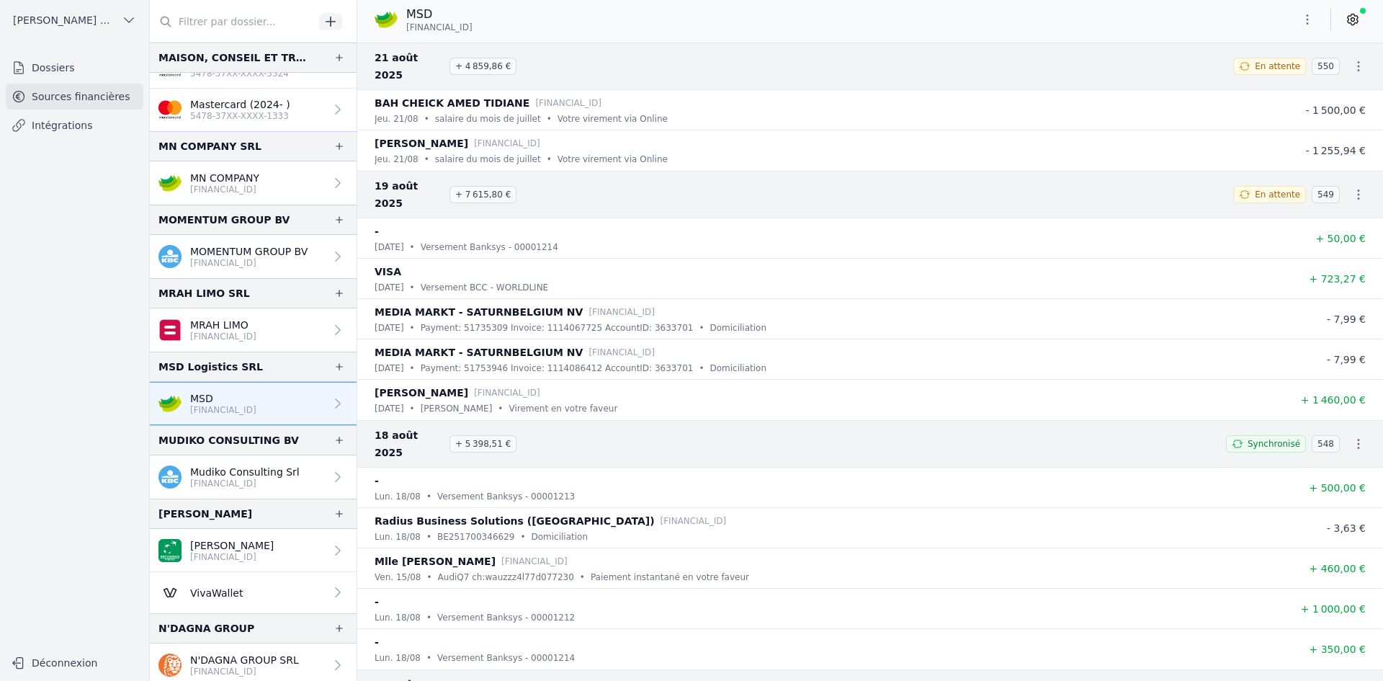
click at [1306, 24] on icon "button" at bounding box center [1307, 19] width 14 height 14
click at [1244, 78] on button "Exporter" at bounding box center [1273, 76] width 104 height 27
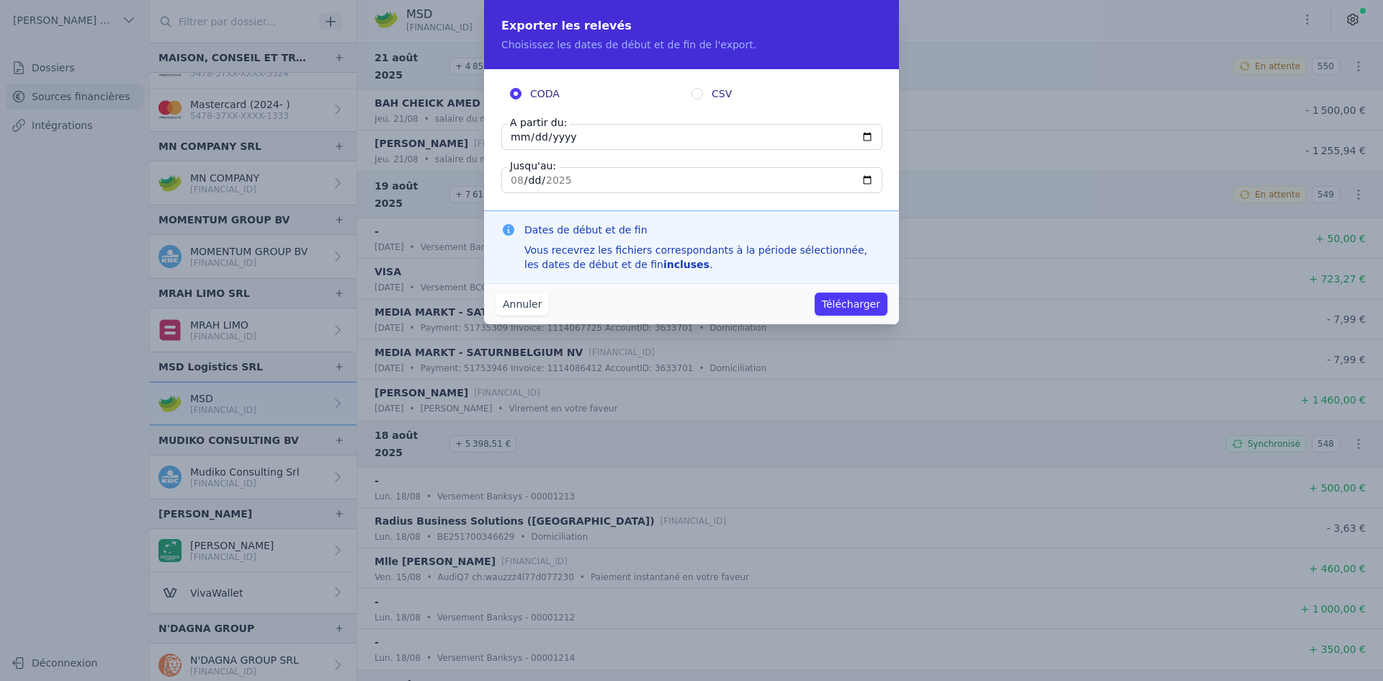
click at [516, 143] on input "[DATE]" at bounding box center [691, 137] width 381 height 26
type input "[DATE]"
click at [834, 304] on button "Télécharger" at bounding box center [850, 303] width 73 height 23
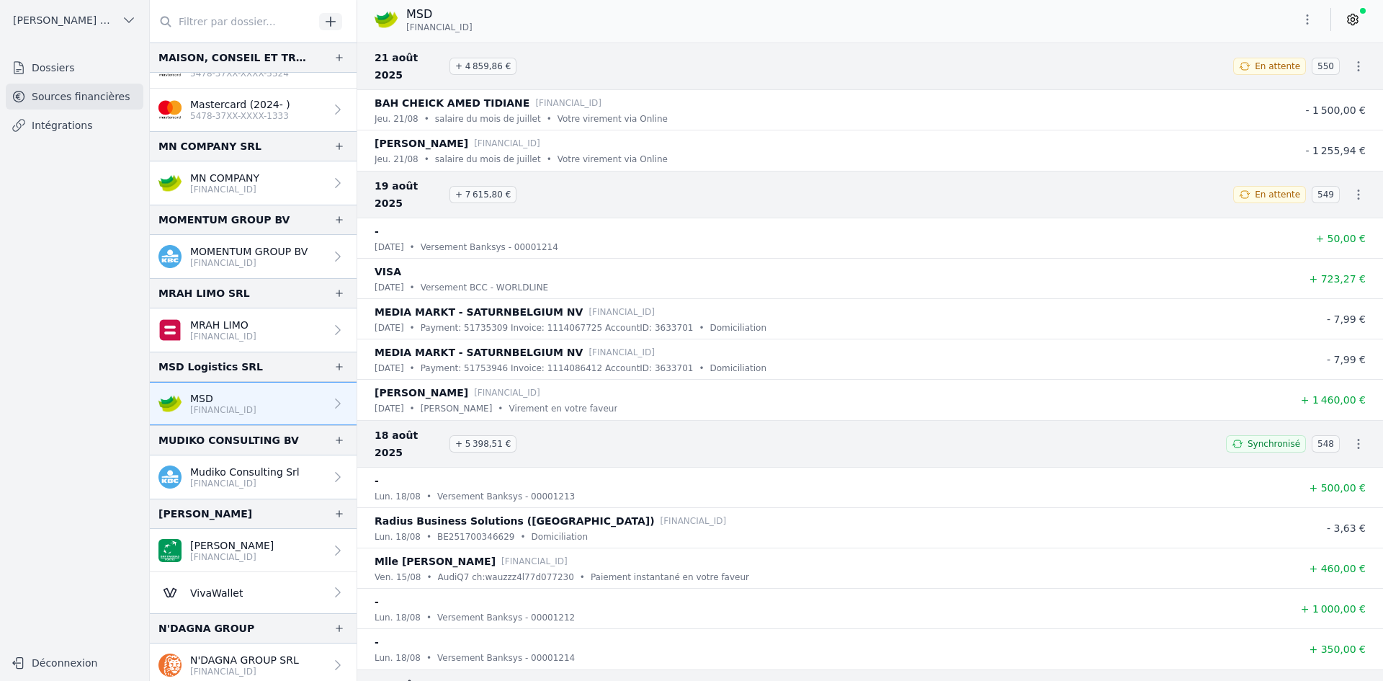
click at [226, 471] on p "Mudiko Consulting Srl" at bounding box center [244, 471] width 109 height 14
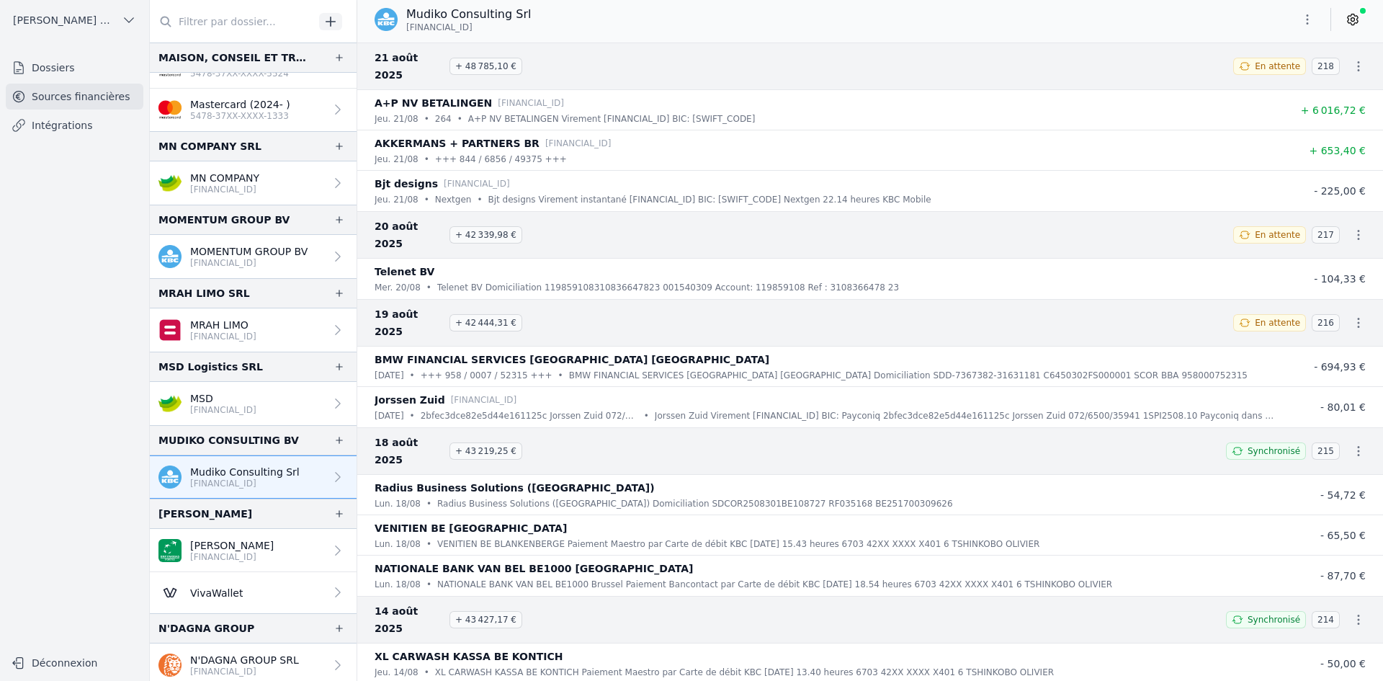
click at [1306, 17] on icon "button" at bounding box center [1307, 19] width 14 height 14
click at [1249, 71] on button "Exporter" at bounding box center [1273, 76] width 104 height 27
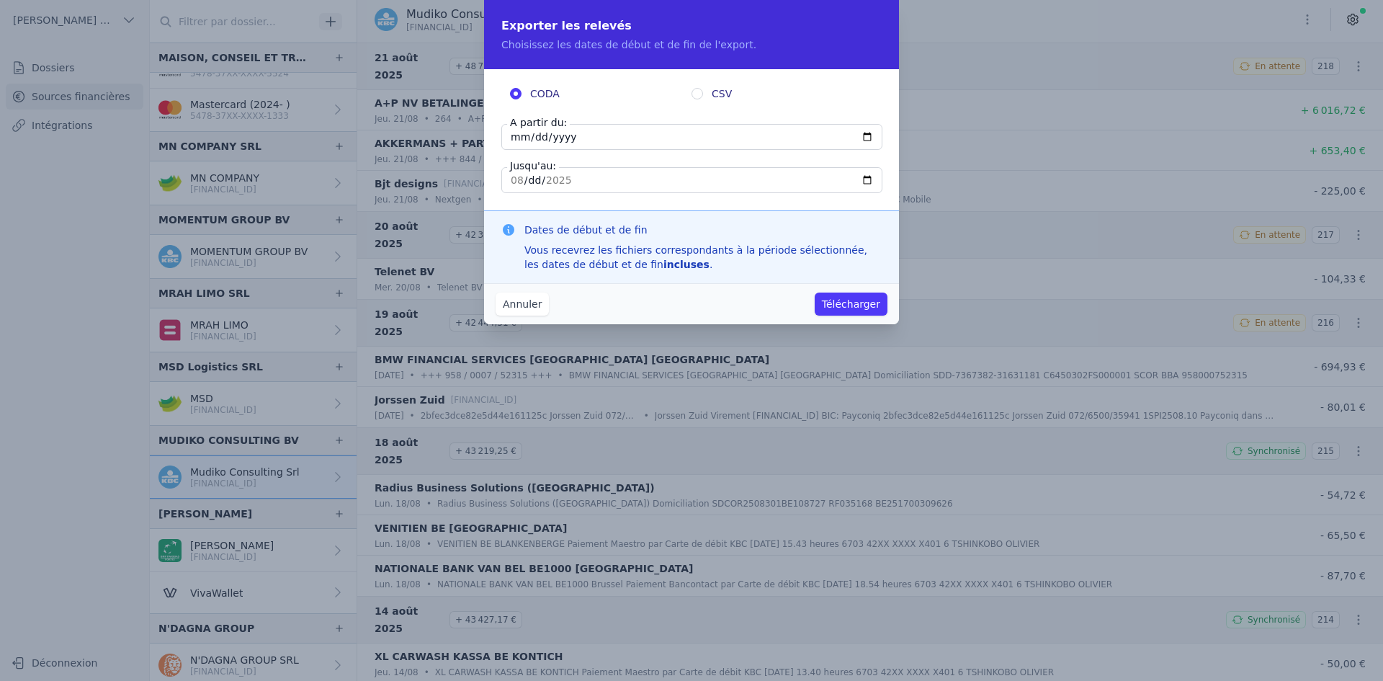
click at [516, 138] on input "[DATE]" at bounding box center [691, 137] width 381 height 26
type input "[DATE]"
click at [848, 303] on button "Télécharger" at bounding box center [850, 303] width 73 height 23
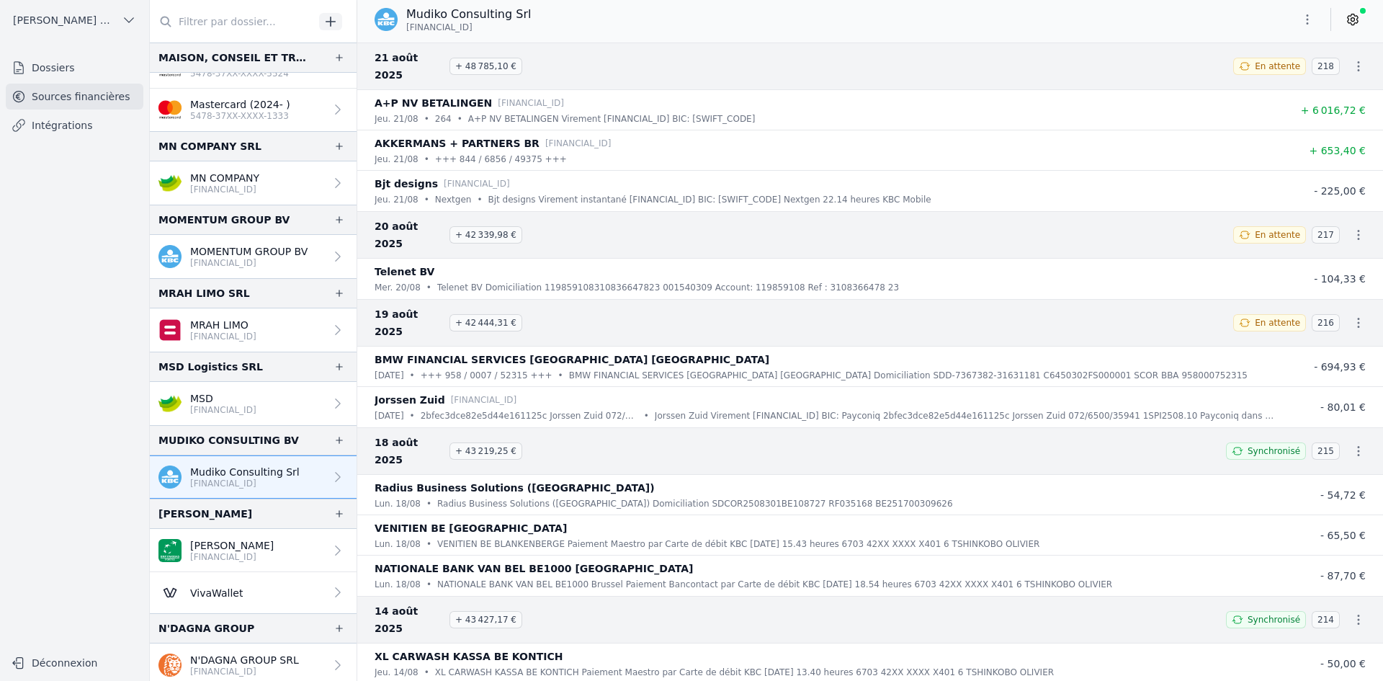
click at [270, 546] on p "[PERSON_NAME]" at bounding box center [232, 545] width 84 height 14
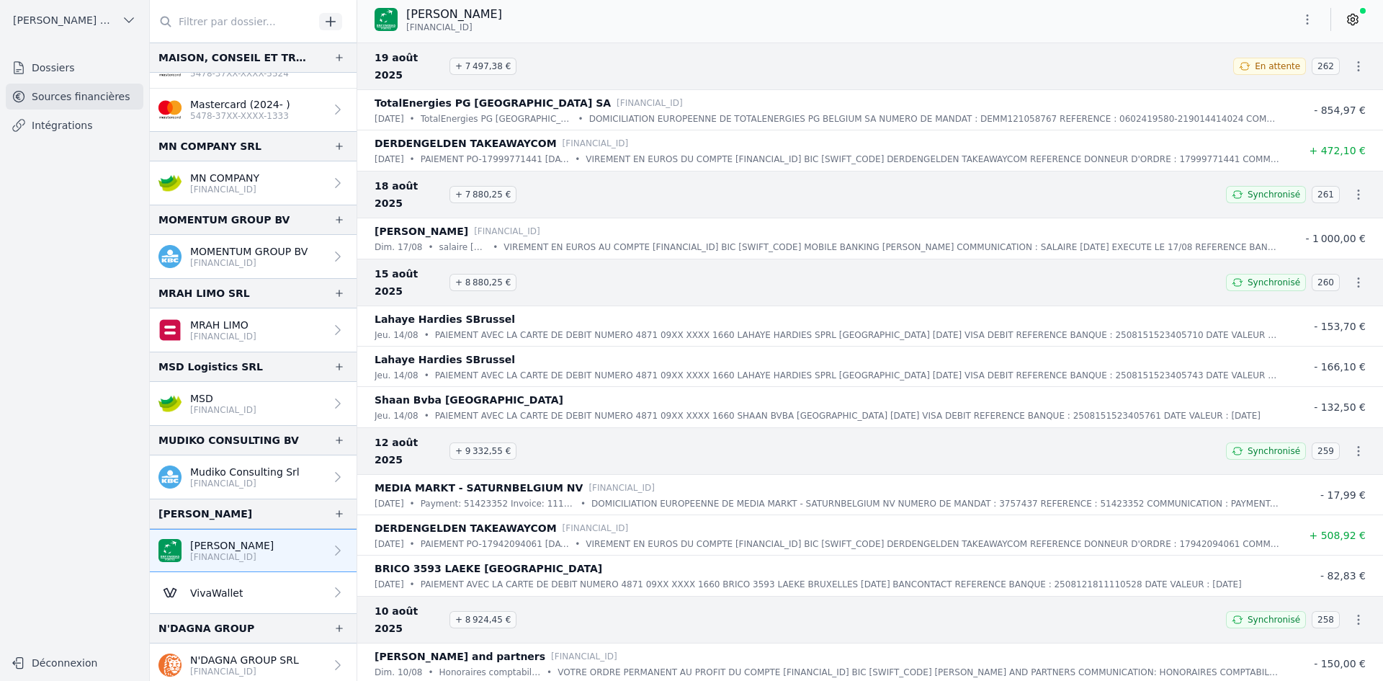
click at [1298, 17] on button "button" at bounding box center [1307, 19] width 29 height 23
click at [1249, 81] on button "Exporter" at bounding box center [1273, 76] width 104 height 27
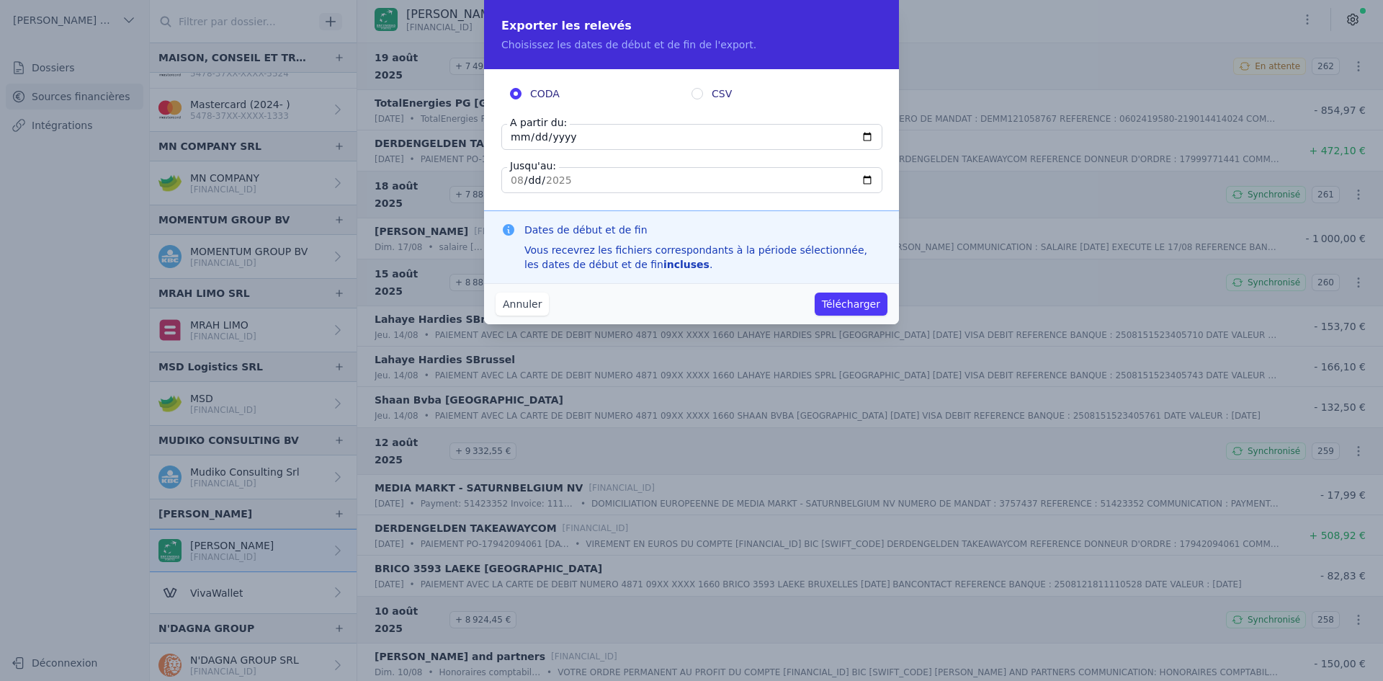
click at [516, 128] on label "A partir du:" at bounding box center [538, 122] width 63 height 14
click at [516, 128] on input "[DATE]" at bounding box center [691, 137] width 381 height 26
type input "[DATE]"
click at [862, 306] on button "Télécharger" at bounding box center [850, 303] width 73 height 23
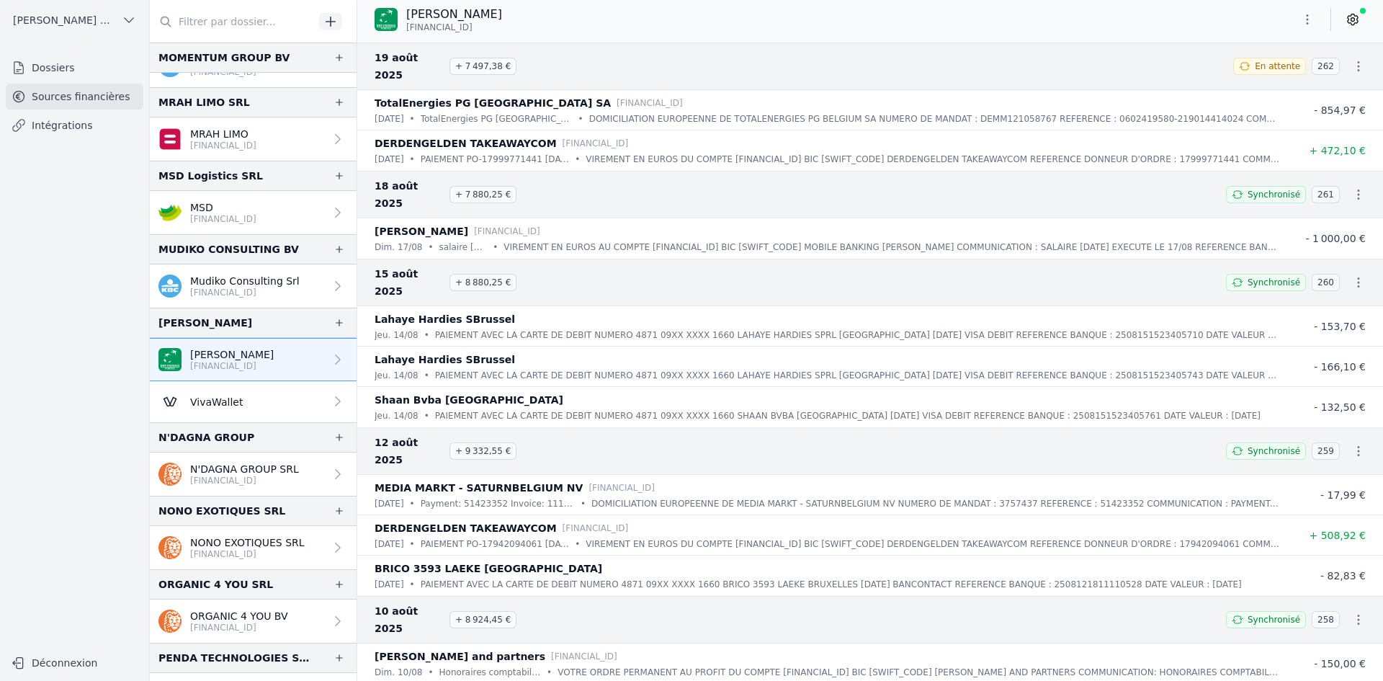
scroll to position [1512, 0]
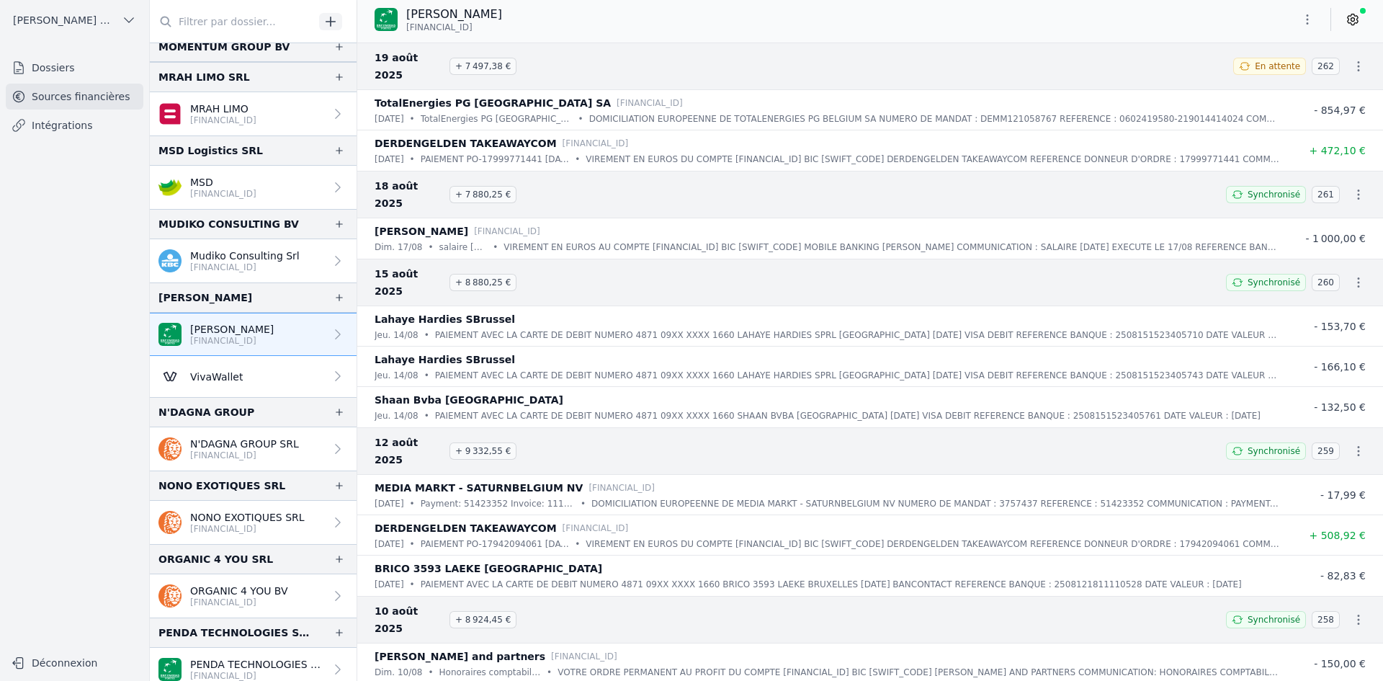
click at [220, 513] on p "NONO EXOTIQUES SRL" at bounding box center [247, 517] width 114 height 14
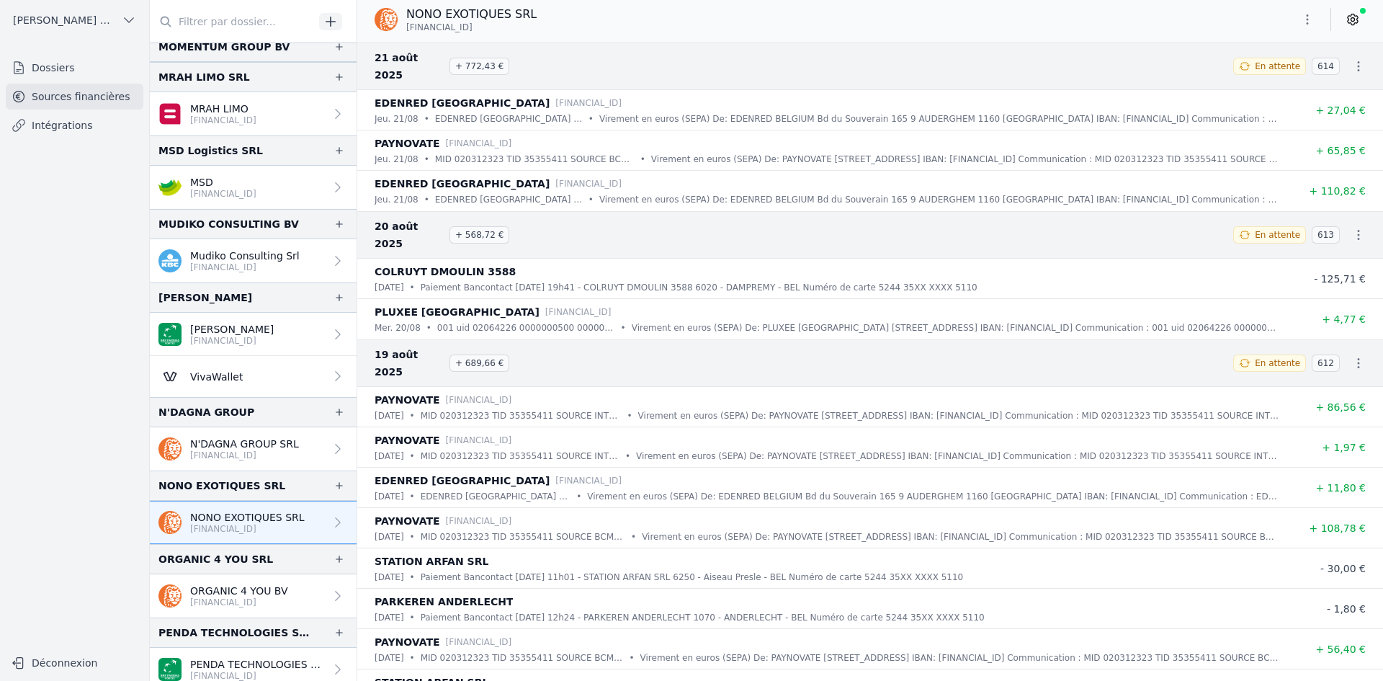
click at [1302, 18] on button "button" at bounding box center [1307, 19] width 29 height 23
click at [1278, 78] on button "Exporter" at bounding box center [1273, 76] width 104 height 27
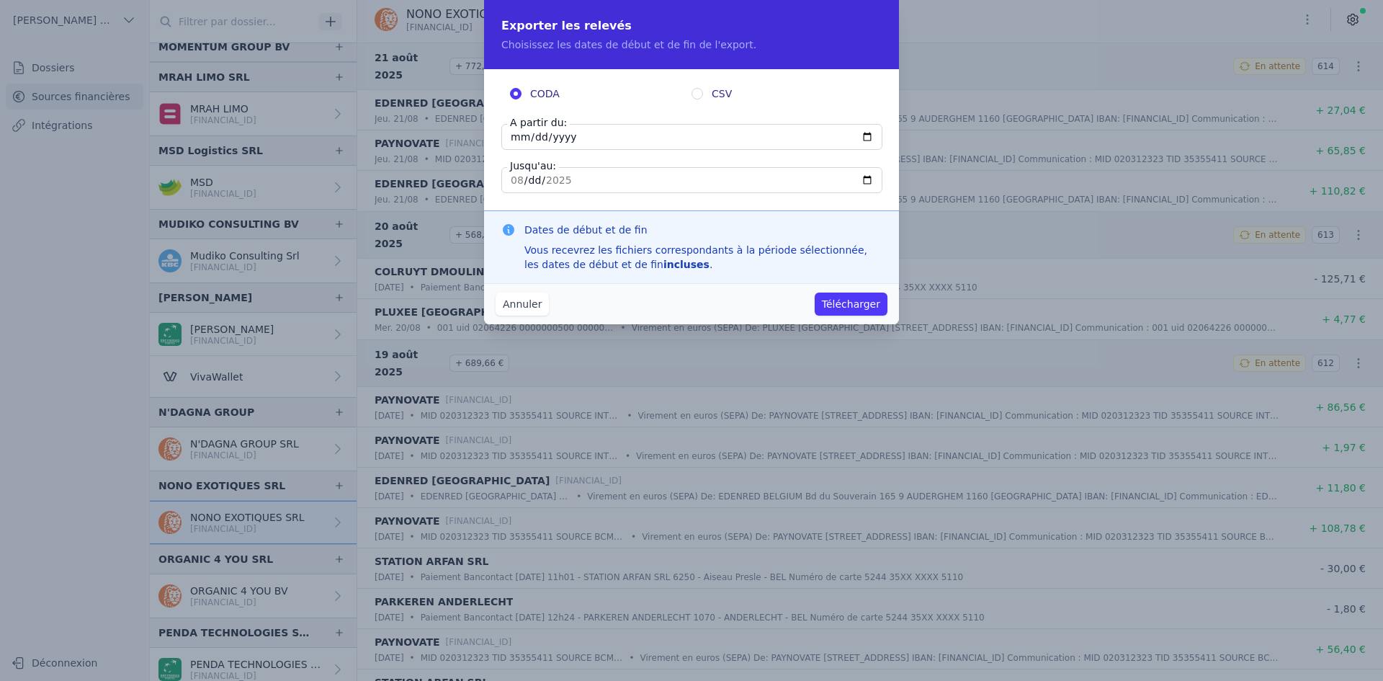
click at [516, 135] on input "[DATE]" at bounding box center [691, 137] width 381 height 26
type input "[DATE]"
click at [861, 308] on button "Télécharger" at bounding box center [850, 303] width 73 height 23
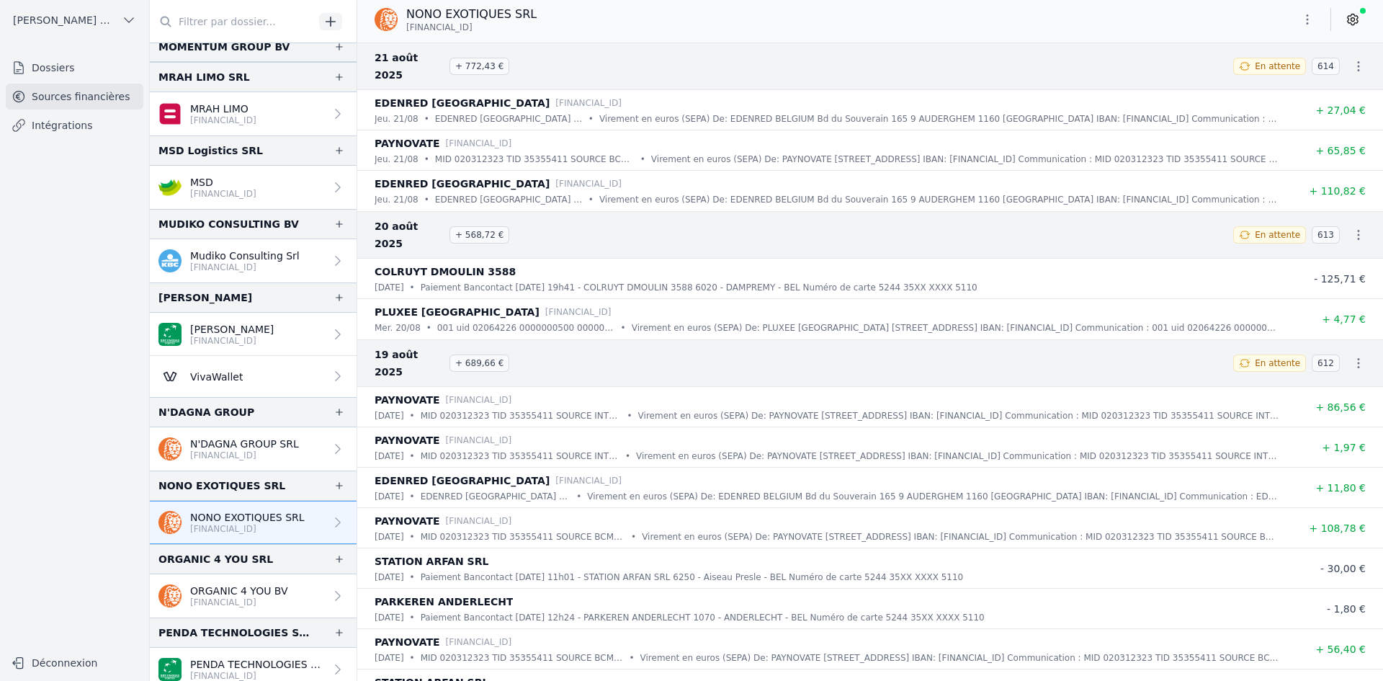
click at [208, 590] on p "ORGANIC 4 YOU BV" at bounding box center [239, 590] width 98 height 14
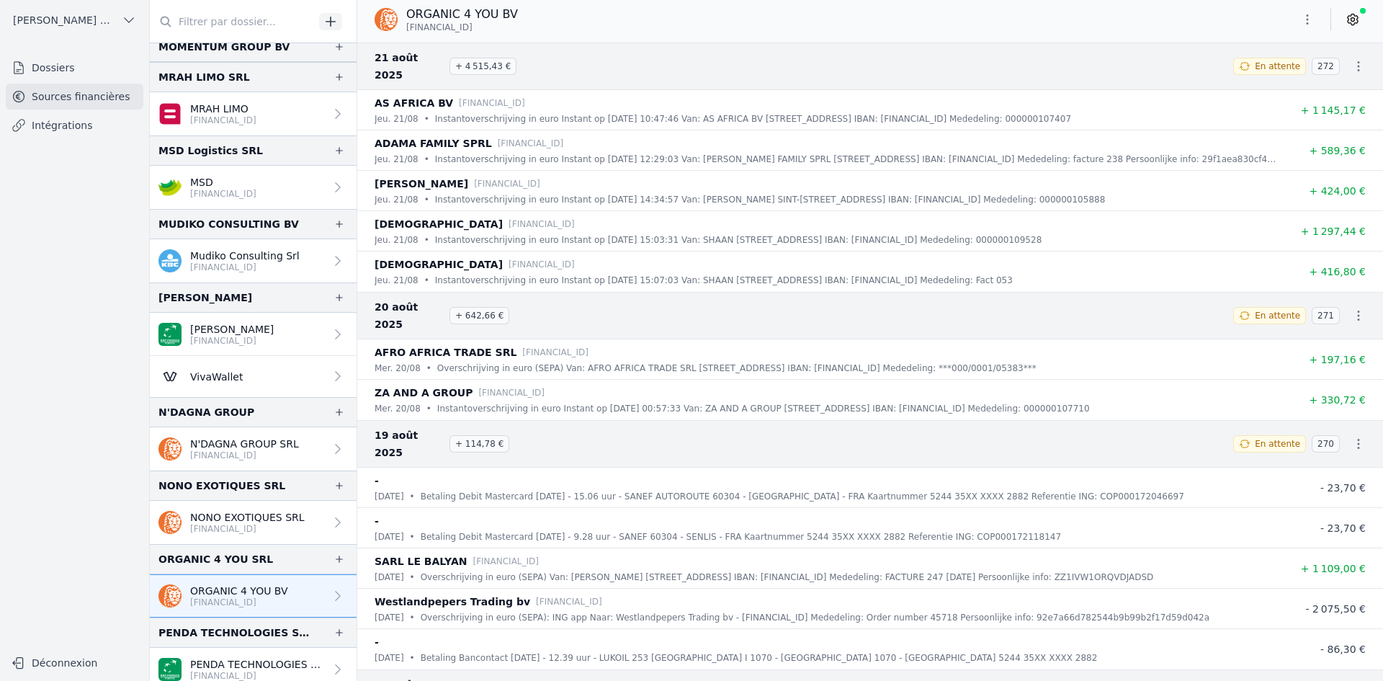
click at [1295, 21] on button "button" at bounding box center [1307, 19] width 29 height 23
click at [1284, 71] on button "Exporter" at bounding box center [1273, 76] width 104 height 27
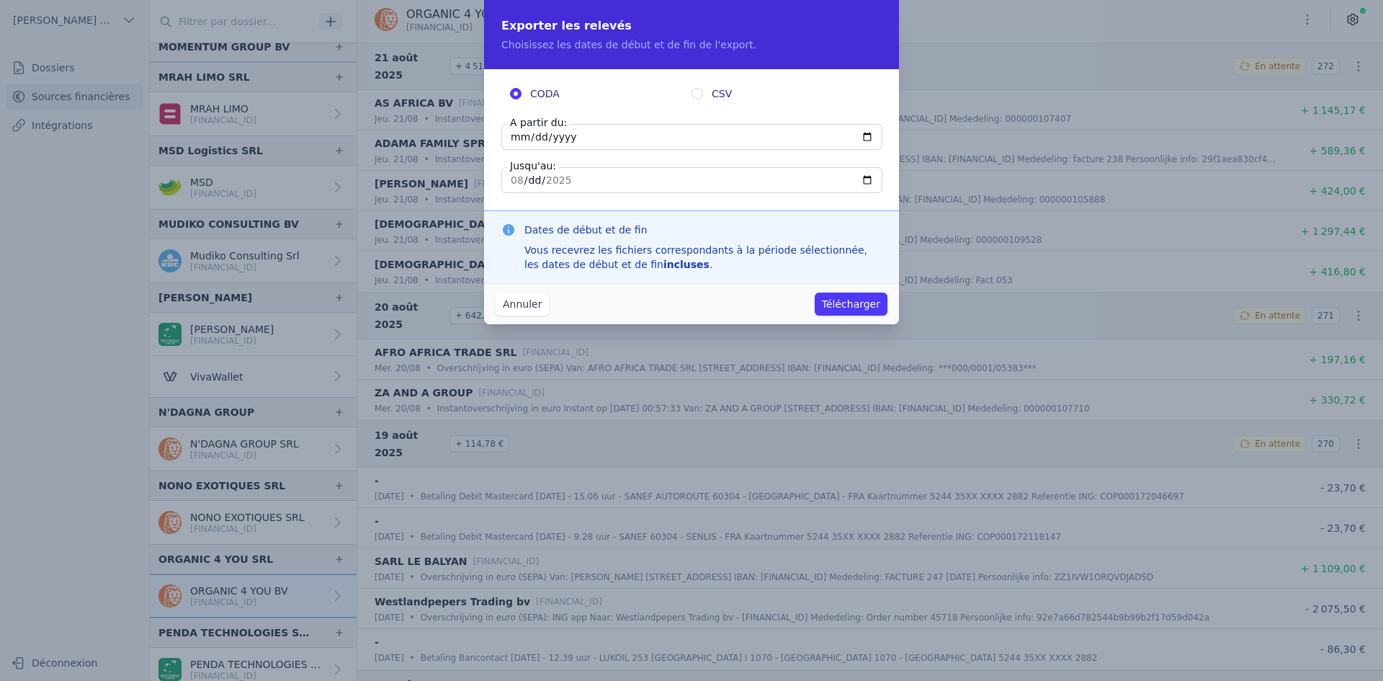
click at [513, 138] on input "[DATE]" at bounding box center [691, 137] width 381 height 26
type input "[DATE]"
click at [856, 302] on button "Télécharger" at bounding box center [850, 303] width 73 height 23
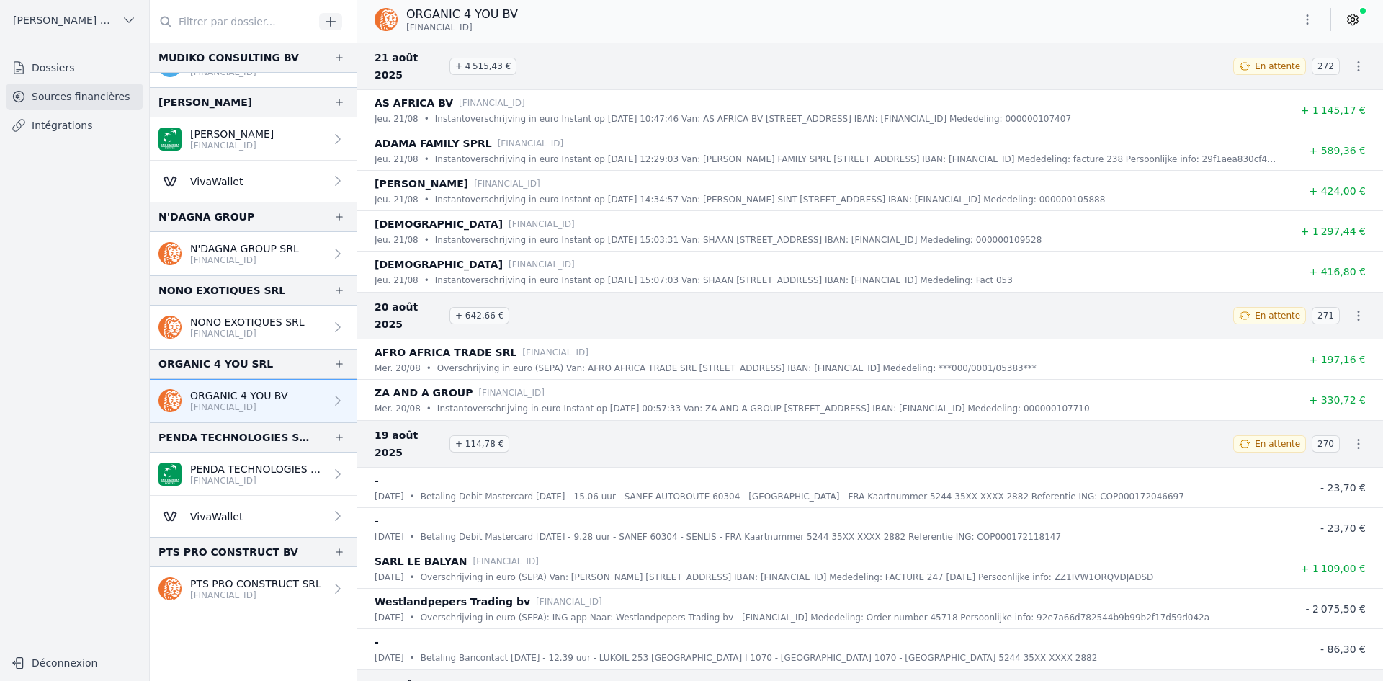
scroll to position [1728, 0]
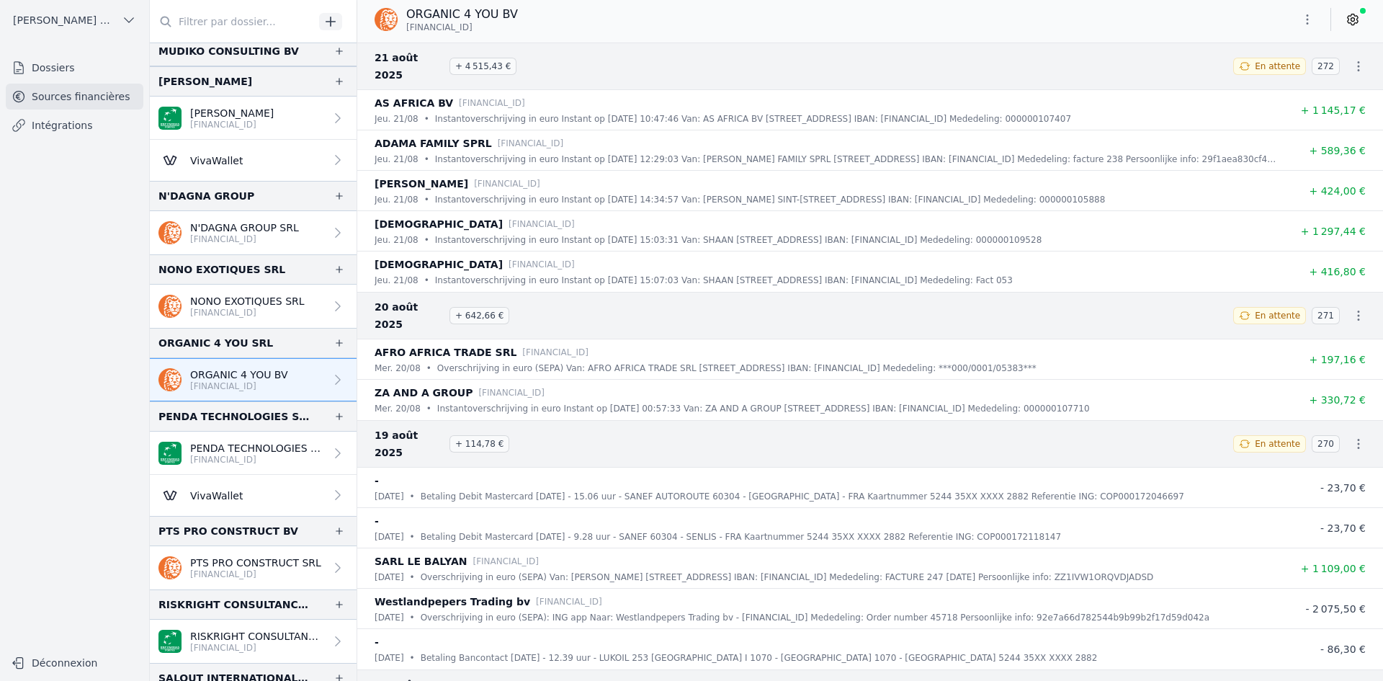
click at [225, 446] on p "PENDA TECHNOLOGIES SPRL" at bounding box center [257, 448] width 135 height 14
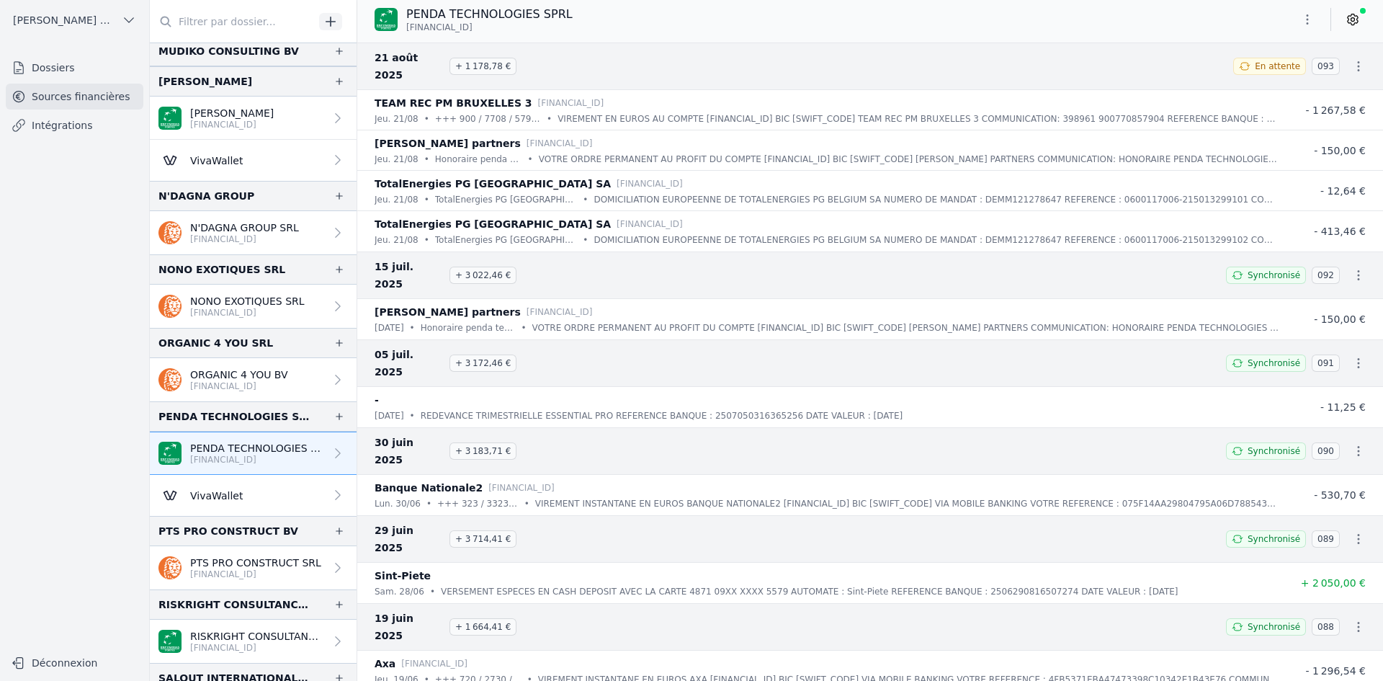
click at [1308, 19] on icon "button" at bounding box center [1307, 19] width 14 height 14
click at [1229, 81] on icon "button" at bounding box center [1235, 77] width 12 height 12
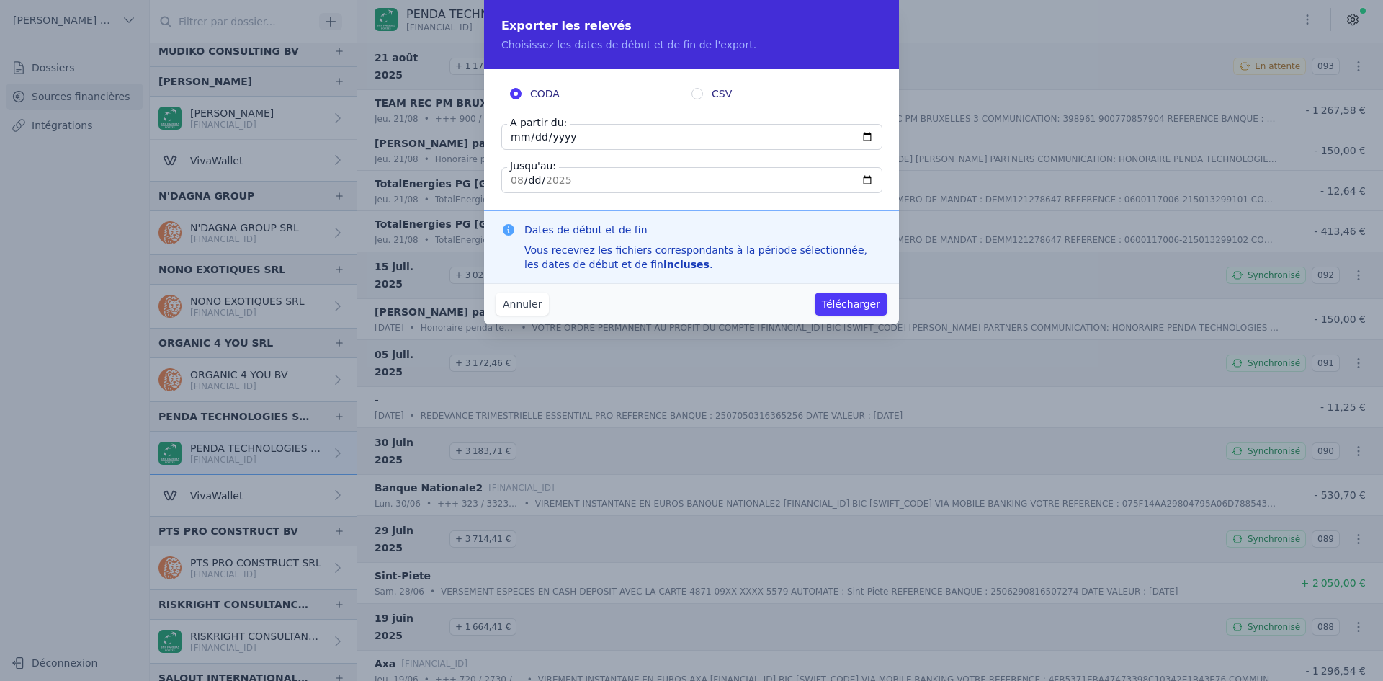
click at [518, 136] on input "[DATE]" at bounding box center [691, 137] width 381 height 26
type input "[DATE]"
click at [852, 308] on button "Télécharger" at bounding box center [850, 303] width 73 height 23
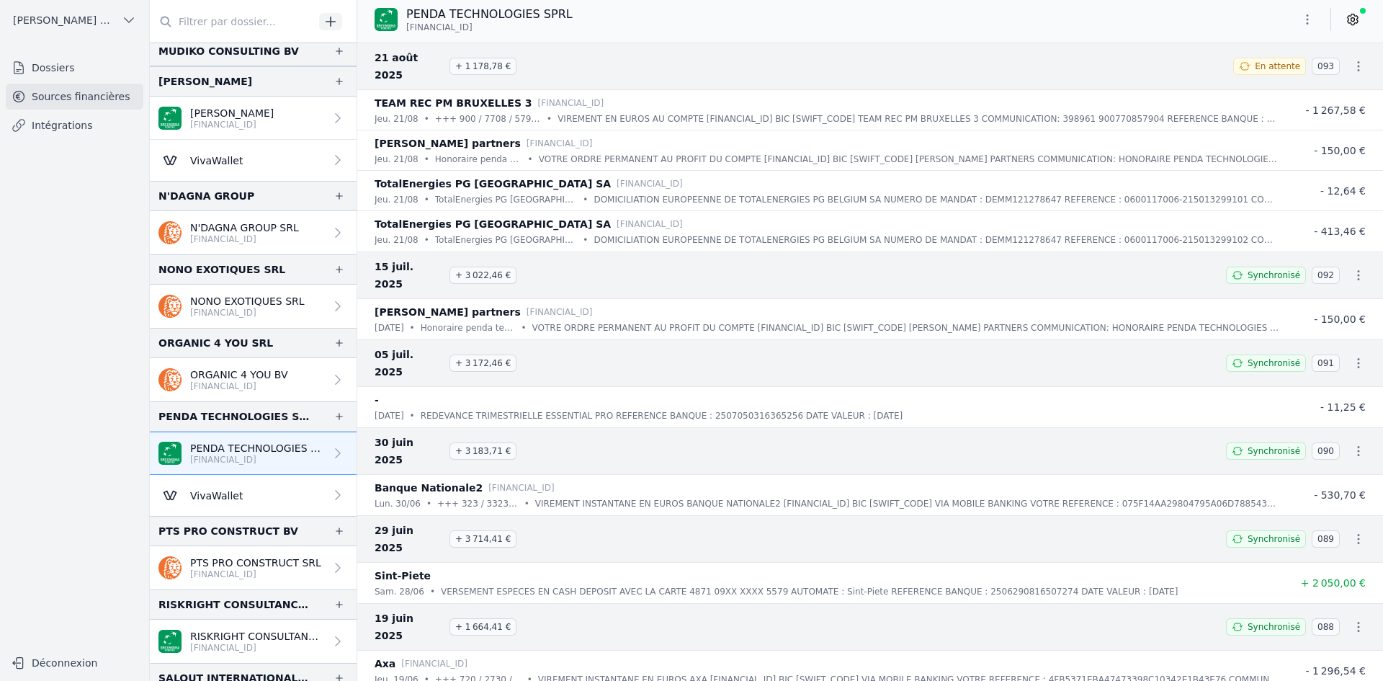
click at [1297, 19] on button "button" at bounding box center [1307, 19] width 29 height 23
click at [1257, 71] on button "Exporter" at bounding box center [1273, 76] width 104 height 27
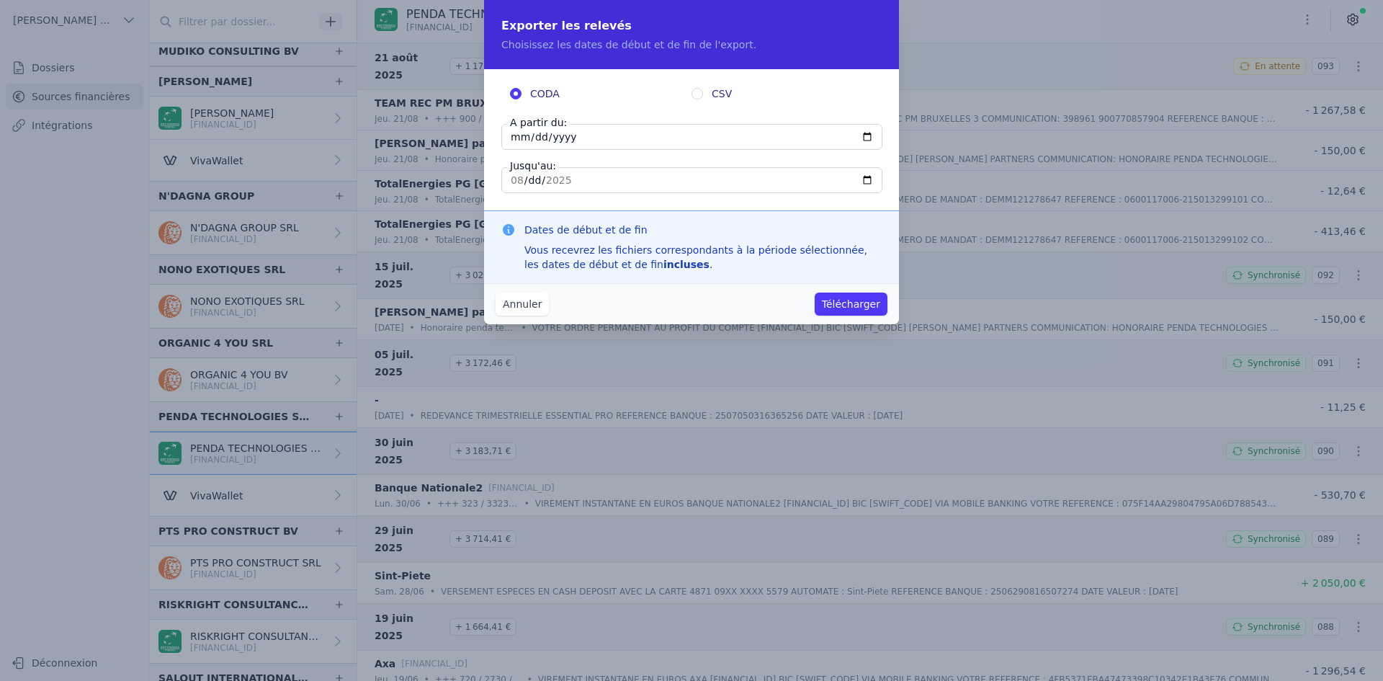
click at [510, 140] on input "[DATE]" at bounding box center [691, 137] width 381 height 26
type input "[DATE]"
click at [836, 302] on button "Télécharger" at bounding box center [850, 303] width 73 height 23
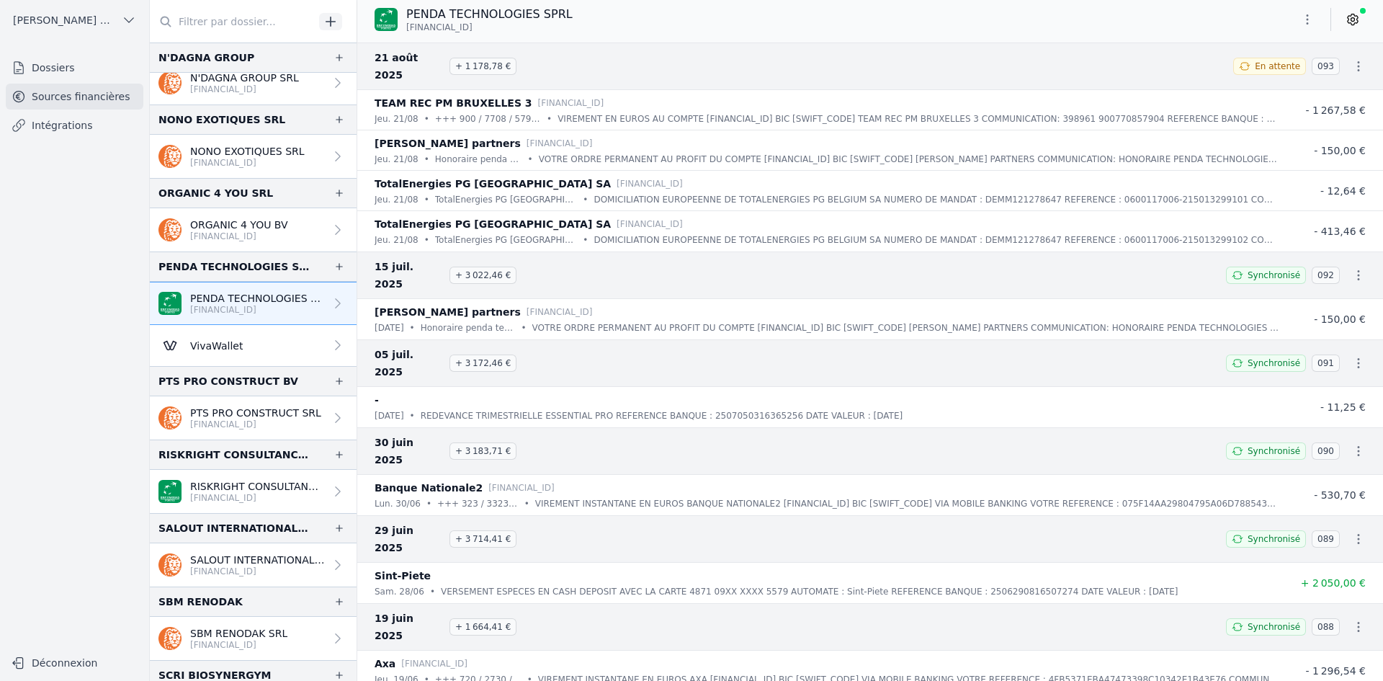
scroll to position [1872, 0]
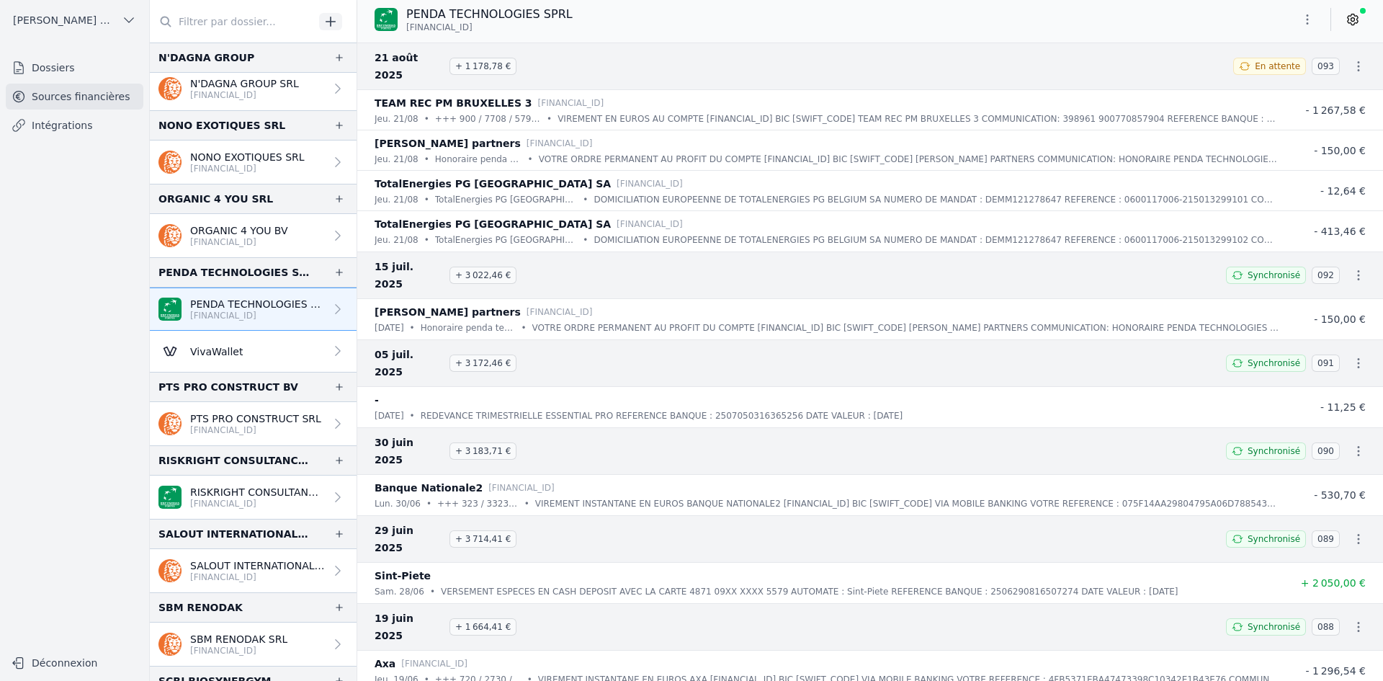
click at [235, 421] on p "PTS PRO CONSTRUCT SRL" at bounding box center [255, 418] width 131 height 14
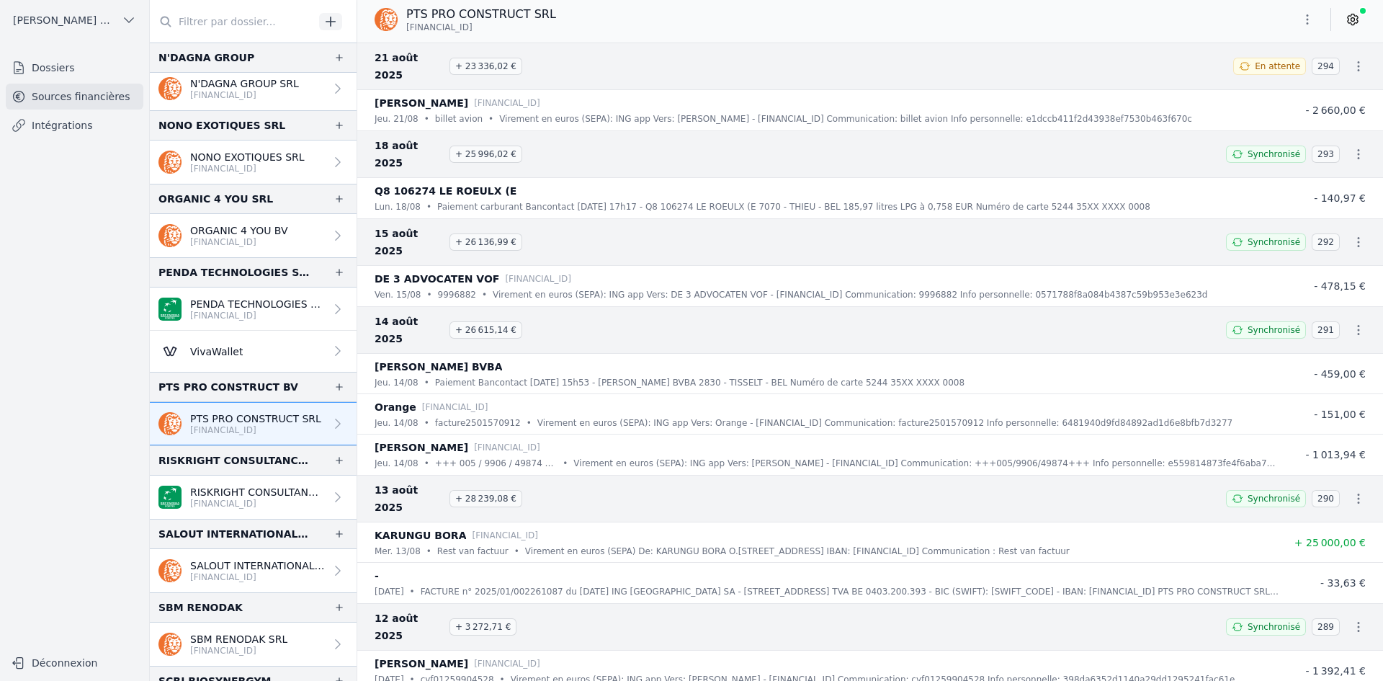
click at [1304, 22] on icon "button" at bounding box center [1307, 19] width 14 height 14
click at [1236, 74] on icon "button" at bounding box center [1235, 77] width 12 height 12
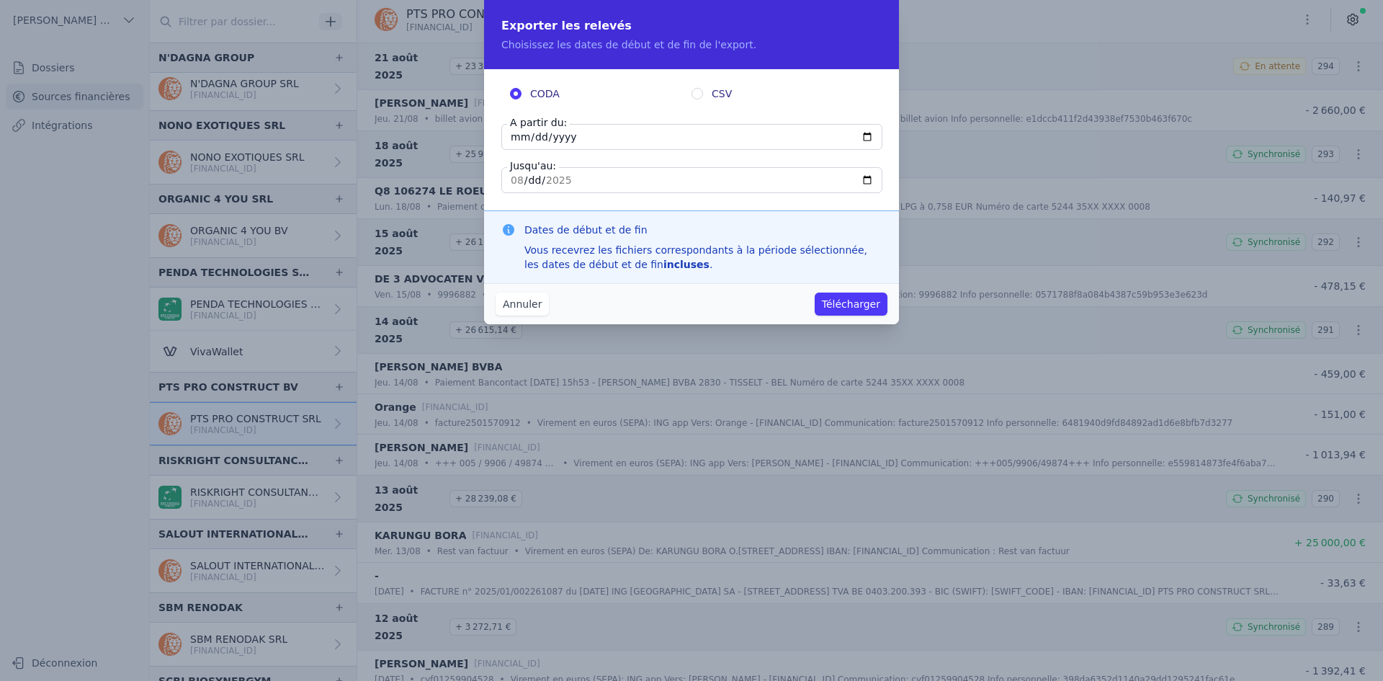
click at [518, 130] on input "[DATE]" at bounding box center [691, 137] width 381 height 26
type input "[DATE]"
click at [518, 135] on input "[DATE]" at bounding box center [691, 137] width 381 height 26
click at [840, 300] on button "Télécharger" at bounding box center [850, 303] width 73 height 23
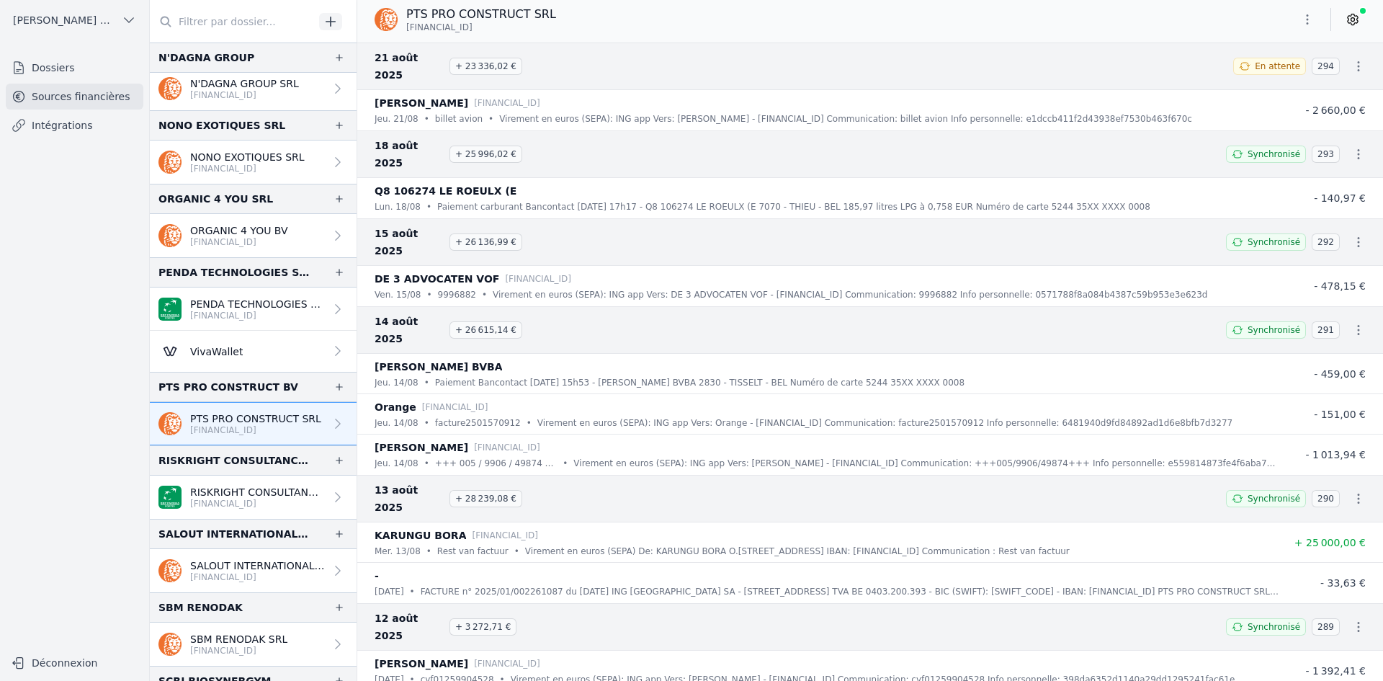
click at [1302, 19] on icon "button" at bounding box center [1307, 19] width 14 height 14
click at [1262, 72] on button "Exporter" at bounding box center [1273, 76] width 104 height 27
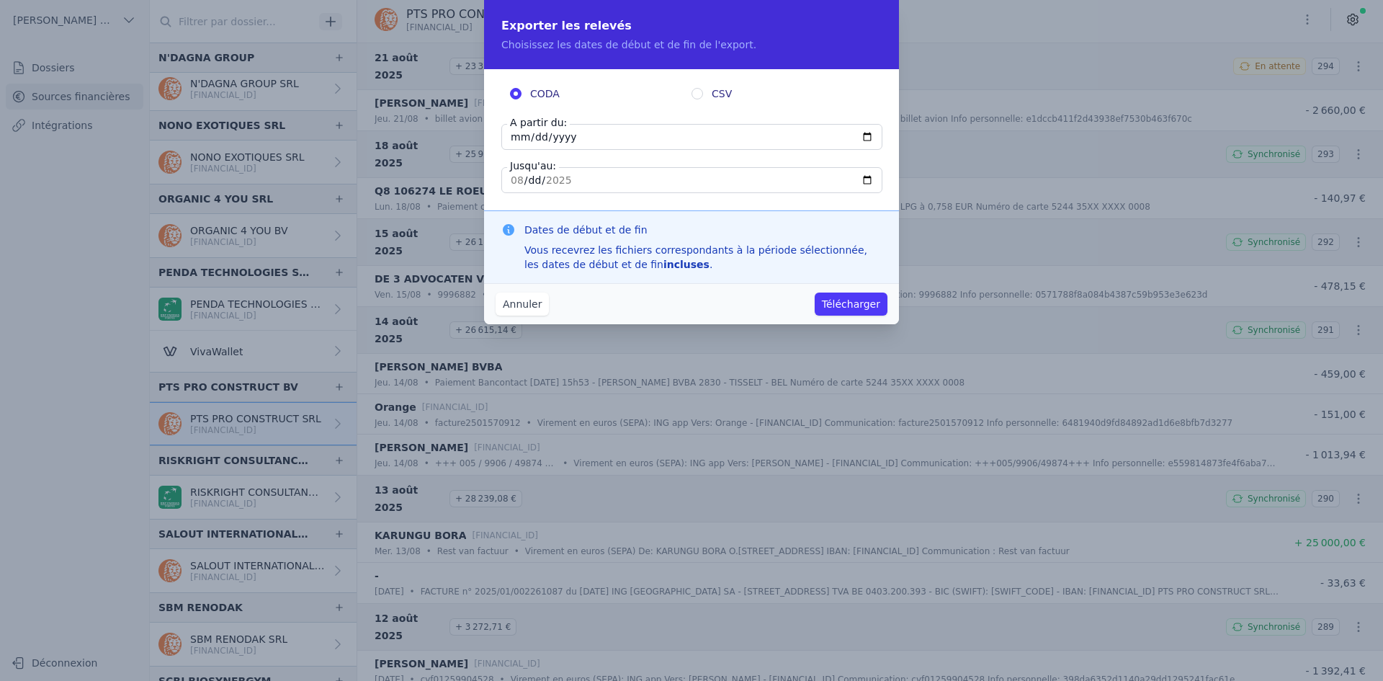
click at [512, 138] on input "[DATE]" at bounding box center [691, 137] width 381 height 26
type input "[DATE]"
click at [854, 300] on button "Télécharger" at bounding box center [850, 303] width 73 height 23
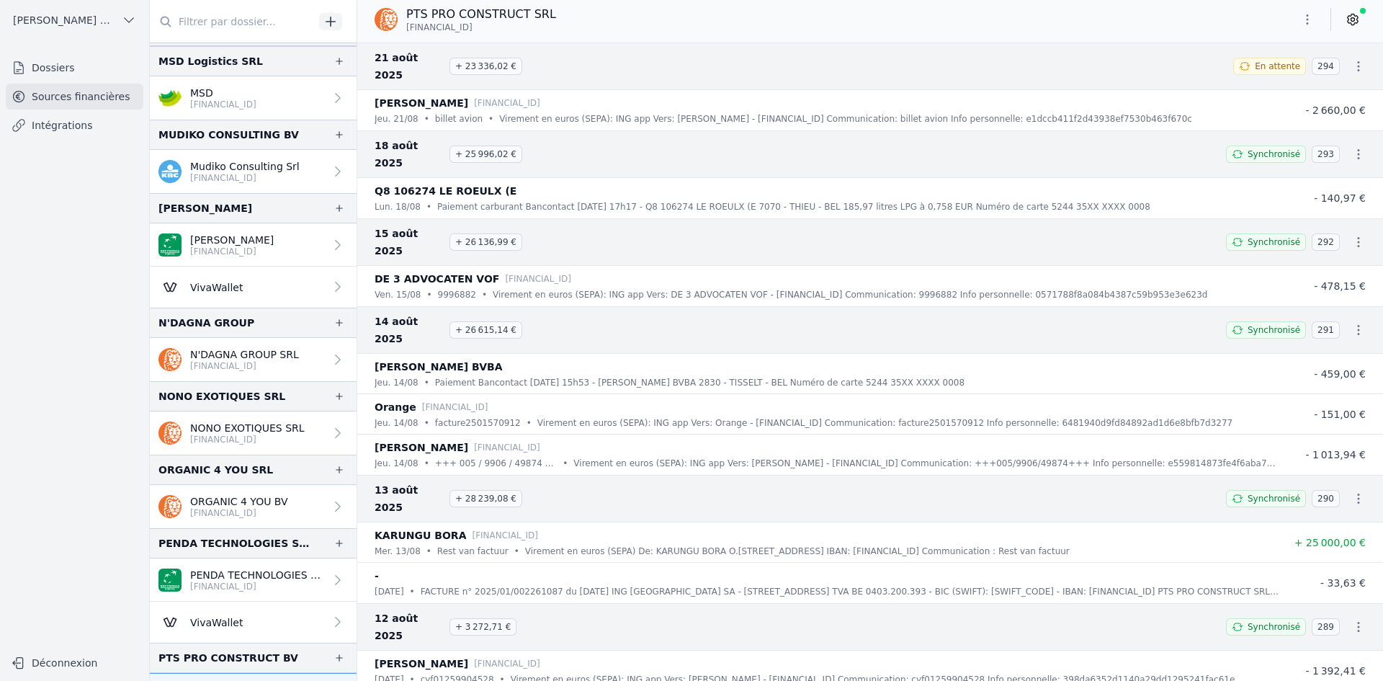
scroll to position [1800, 0]
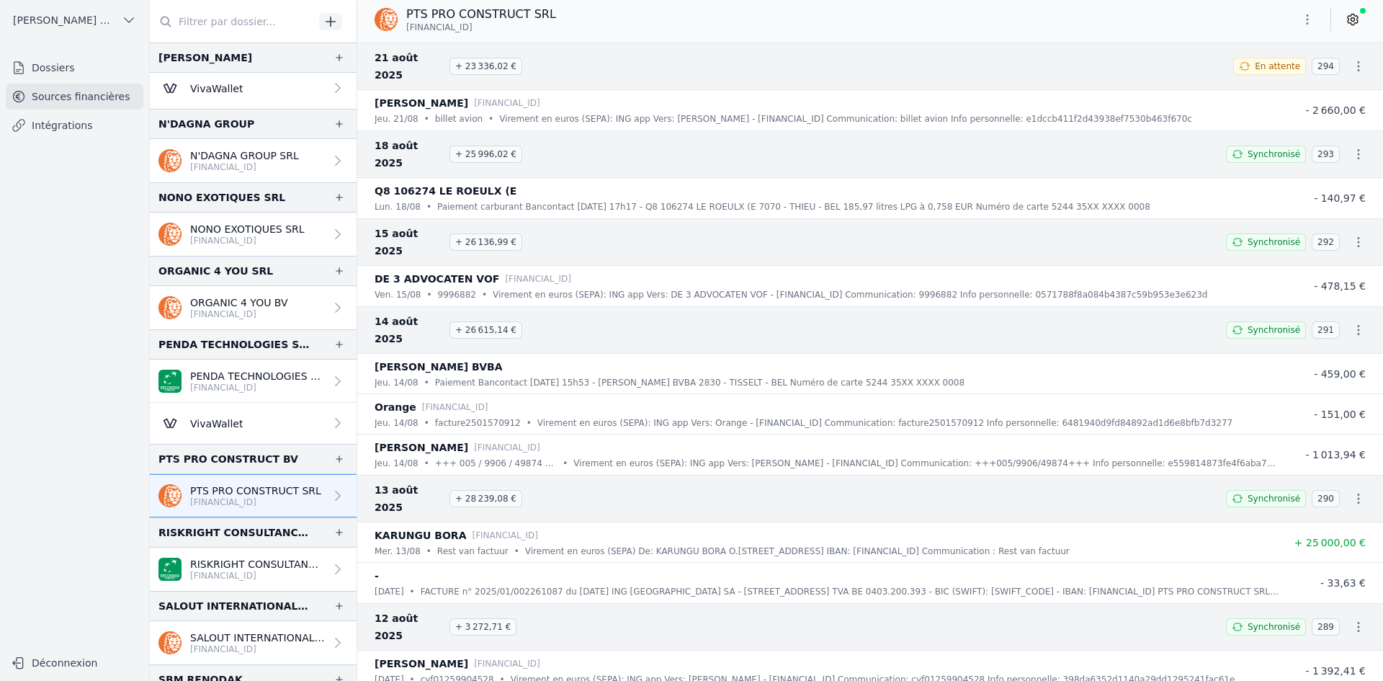
click at [228, 570] on p "[FINANCIAL_ID]" at bounding box center [257, 576] width 135 height 12
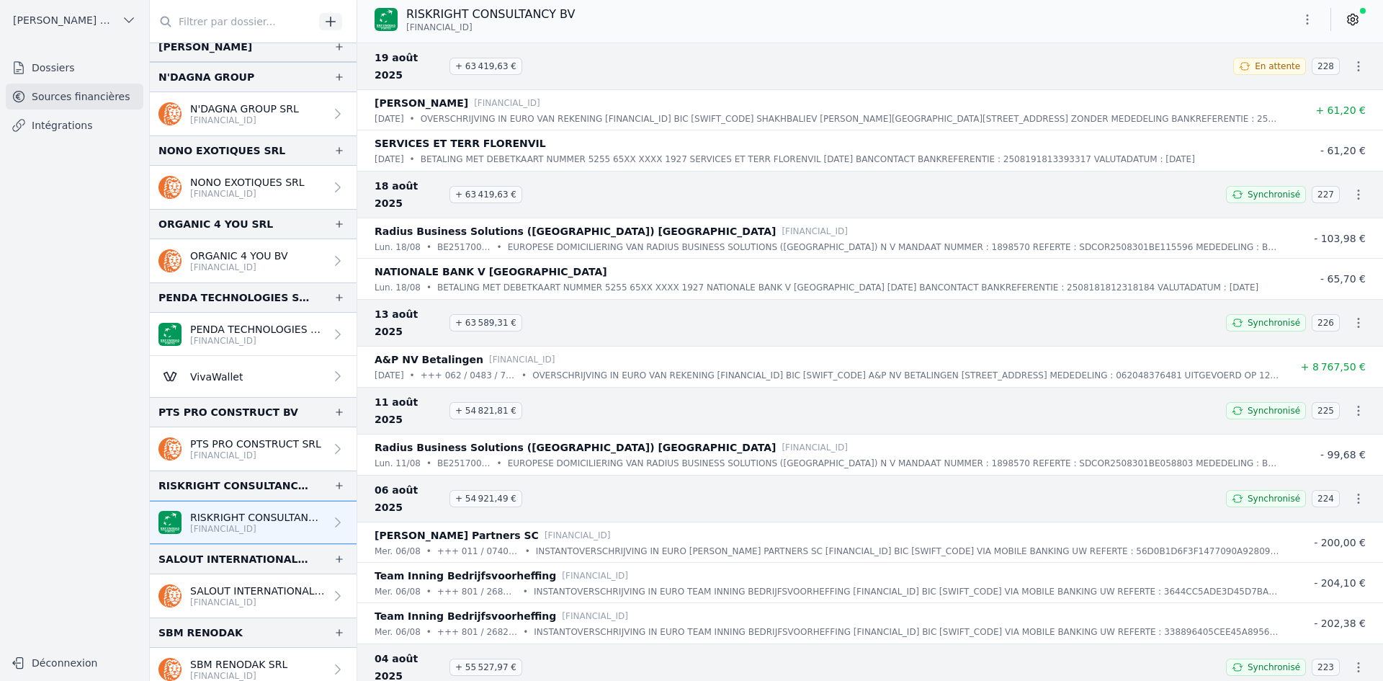
scroll to position [1872, 0]
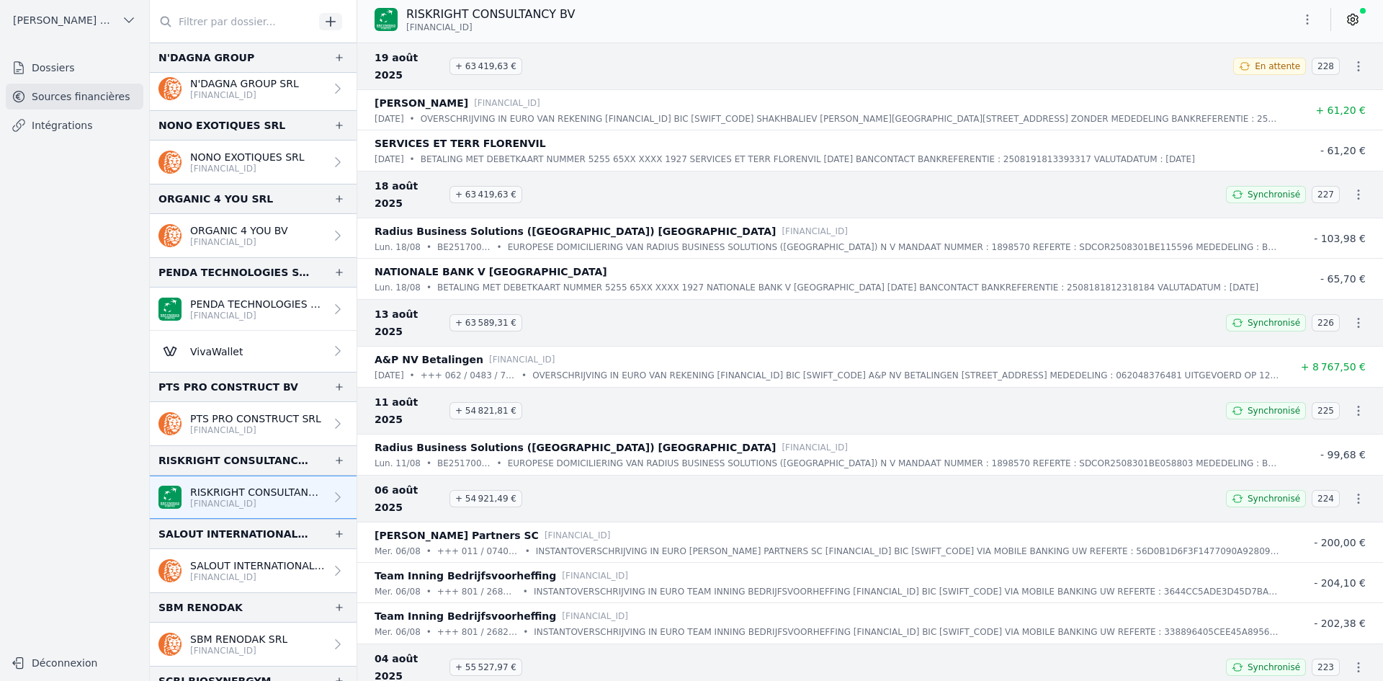
click at [1313, 27] on button "button" at bounding box center [1307, 19] width 29 height 23
click at [1244, 77] on button "Exporter" at bounding box center [1273, 76] width 104 height 27
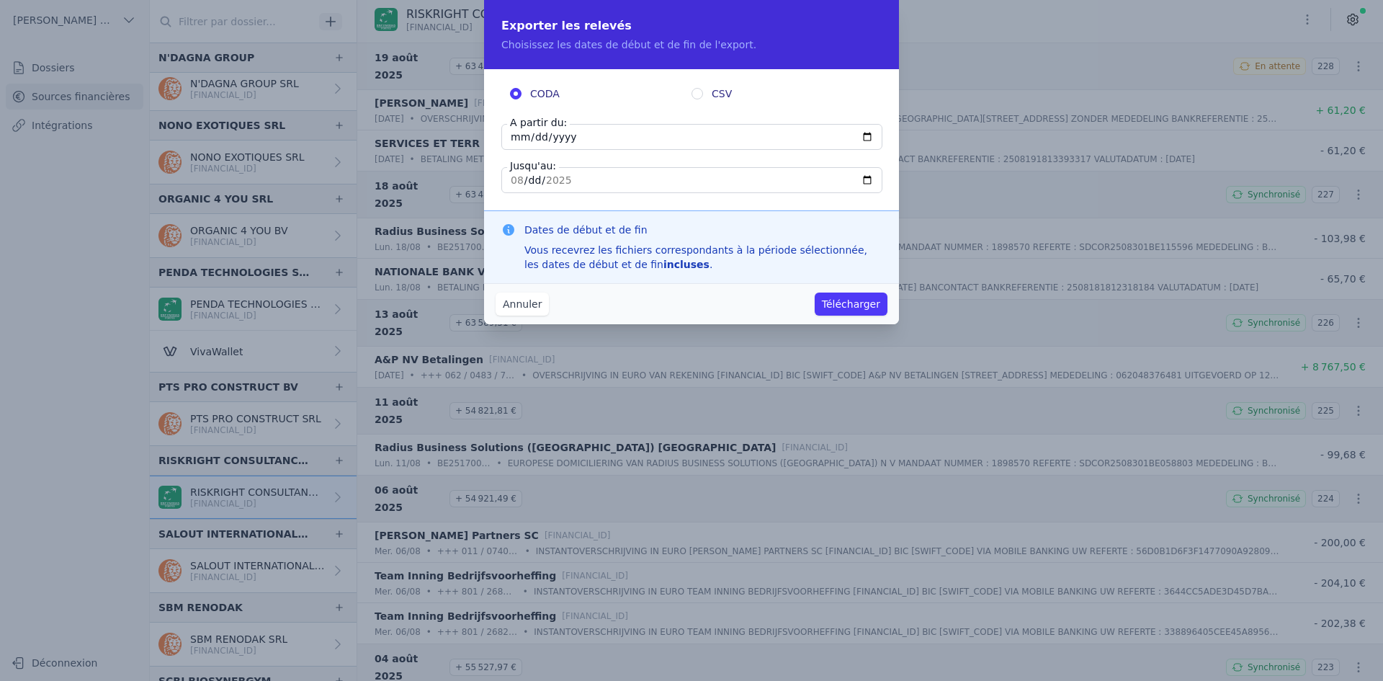
click at [523, 133] on input "[DATE]" at bounding box center [691, 137] width 381 height 26
type input "[DATE]"
click at [848, 299] on button "Télécharger" at bounding box center [850, 303] width 73 height 23
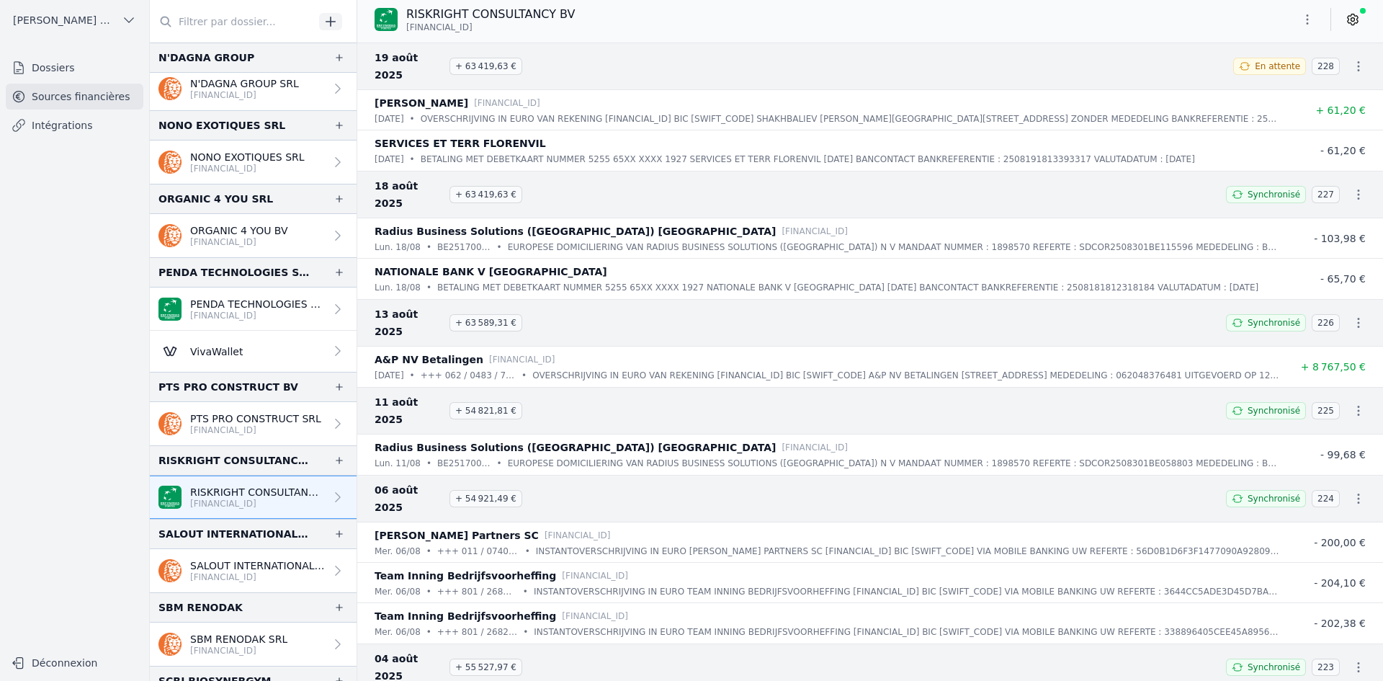
click at [251, 560] on p "SALOUT INTERNATIONAL SRL" at bounding box center [257, 565] width 135 height 14
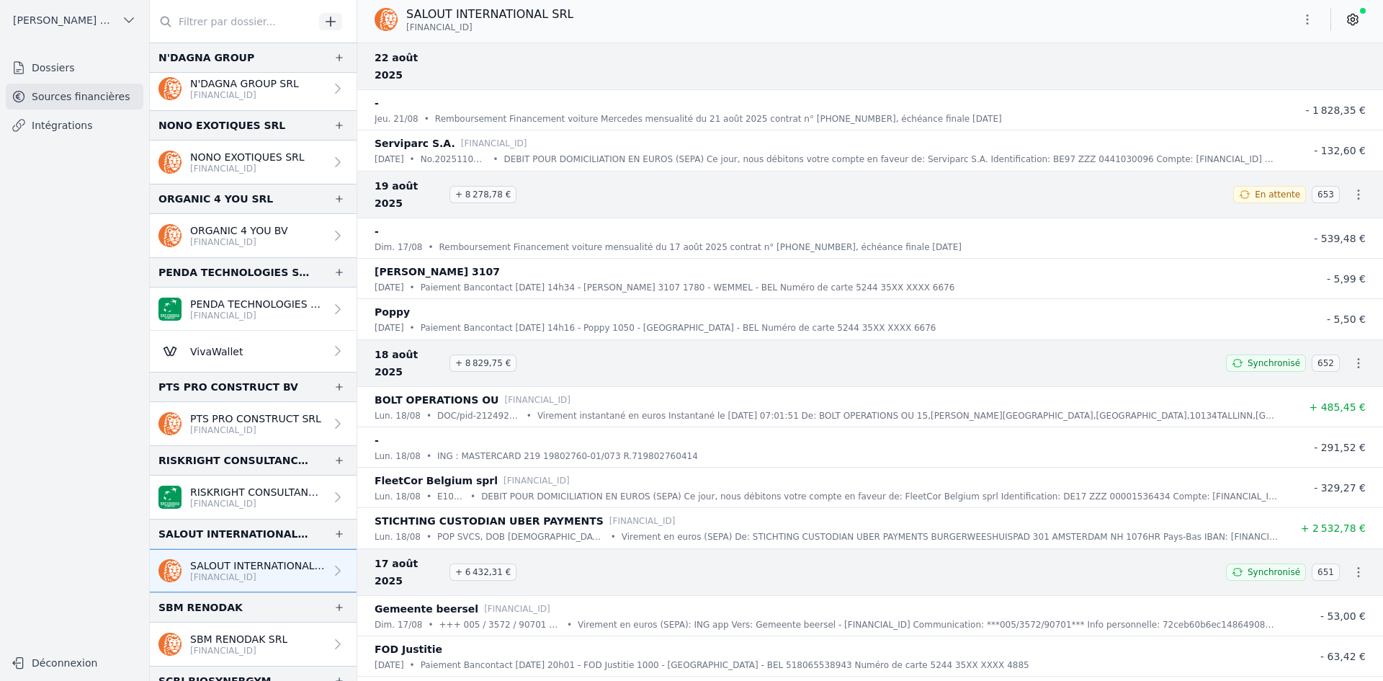
click at [1308, 16] on icon "button" at bounding box center [1307, 19] width 2 height 10
click at [1276, 83] on button "Exporter" at bounding box center [1273, 76] width 104 height 27
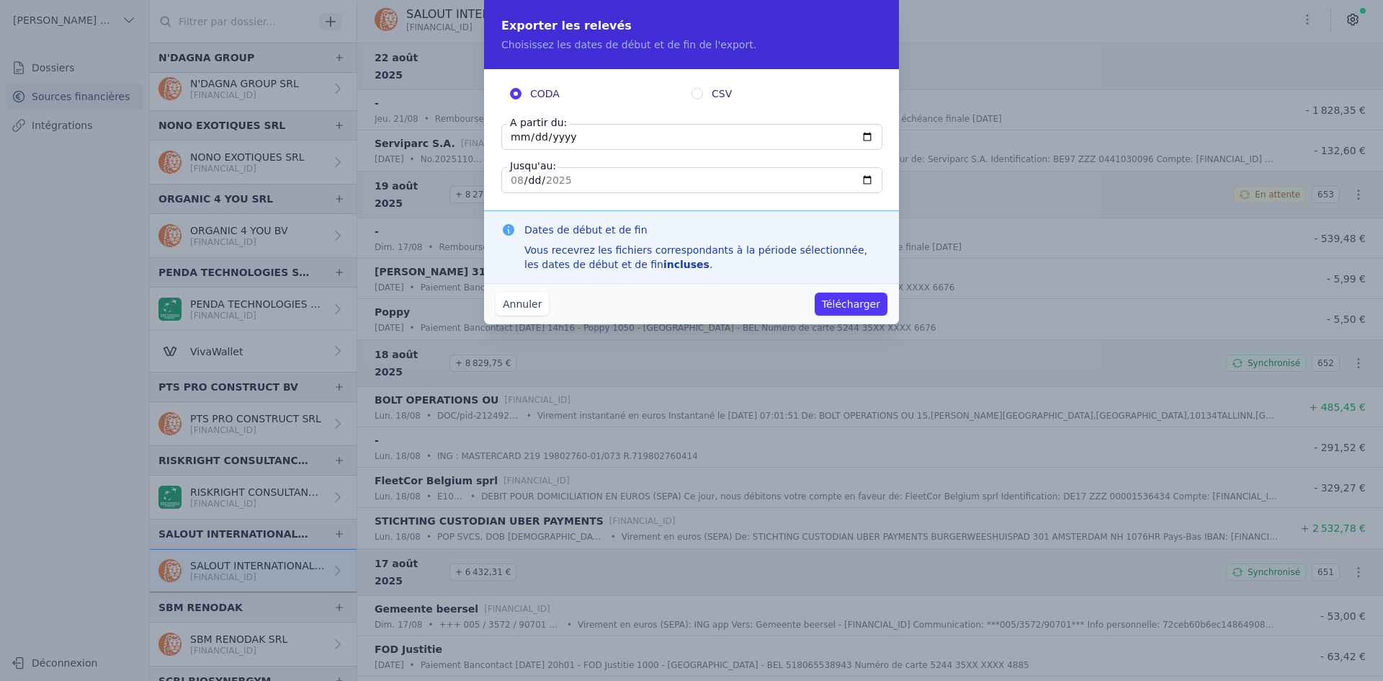
click at [521, 138] on input "[DATE]" at bounding box center [691, 137] width 381 height 26
type input "[DATE]"
click at [514, 177] on input "[DATE]" at bounding box center [691, 180] width 381 height 26
click at [835, 303] on button "Télécharger" at bounding box center [850, 303] width 73 height 23
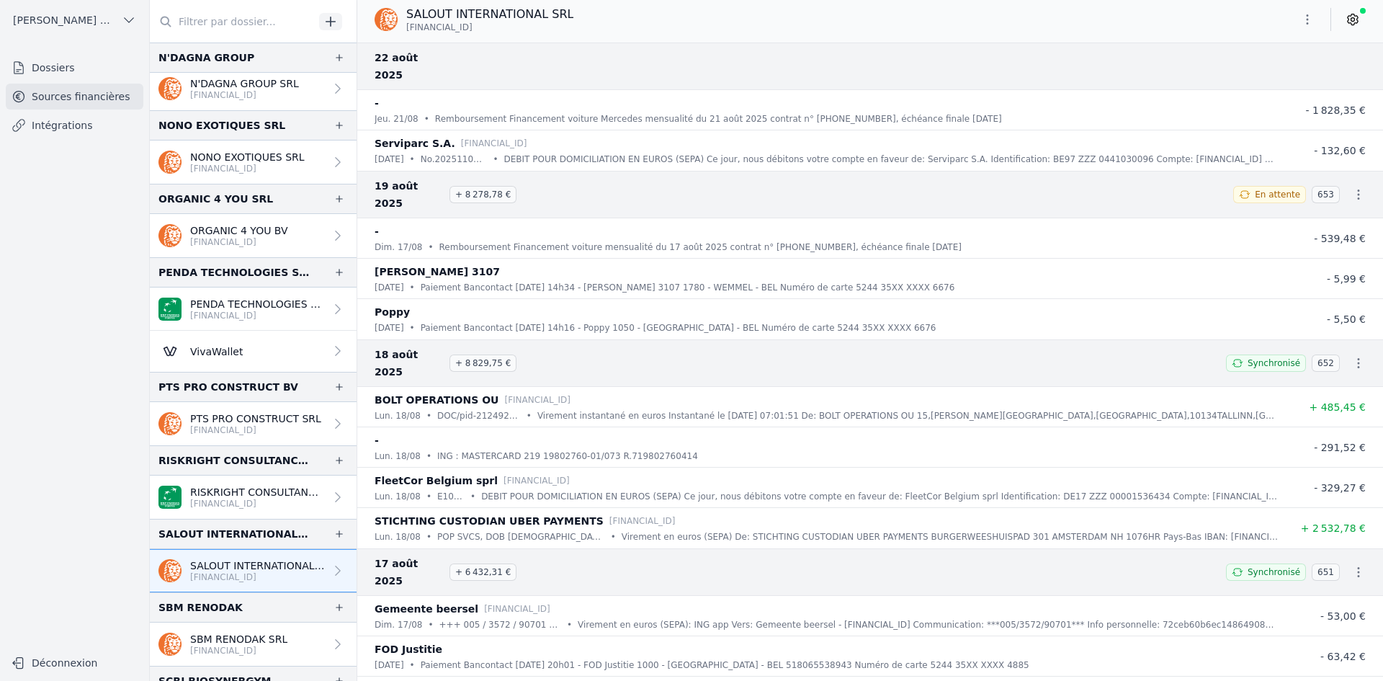
click at [1304, 19] on icon "button" at bounding box center [1307, 19] width 14 height 14
click at [1253, 84] on button "Exporter" at bounding box center [1273, 76] width 104 height 27
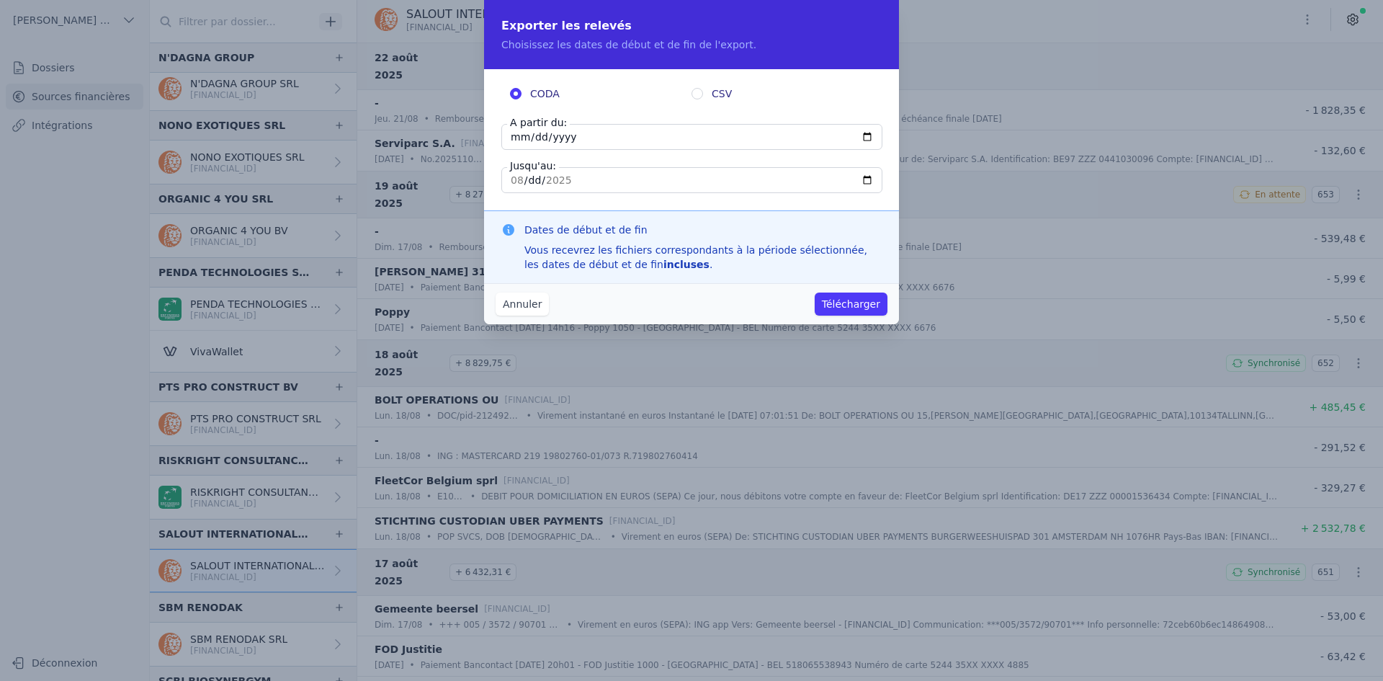
click at [512, 310] on button "Annuler" at bounding box center [521, 303] width 53 height 23
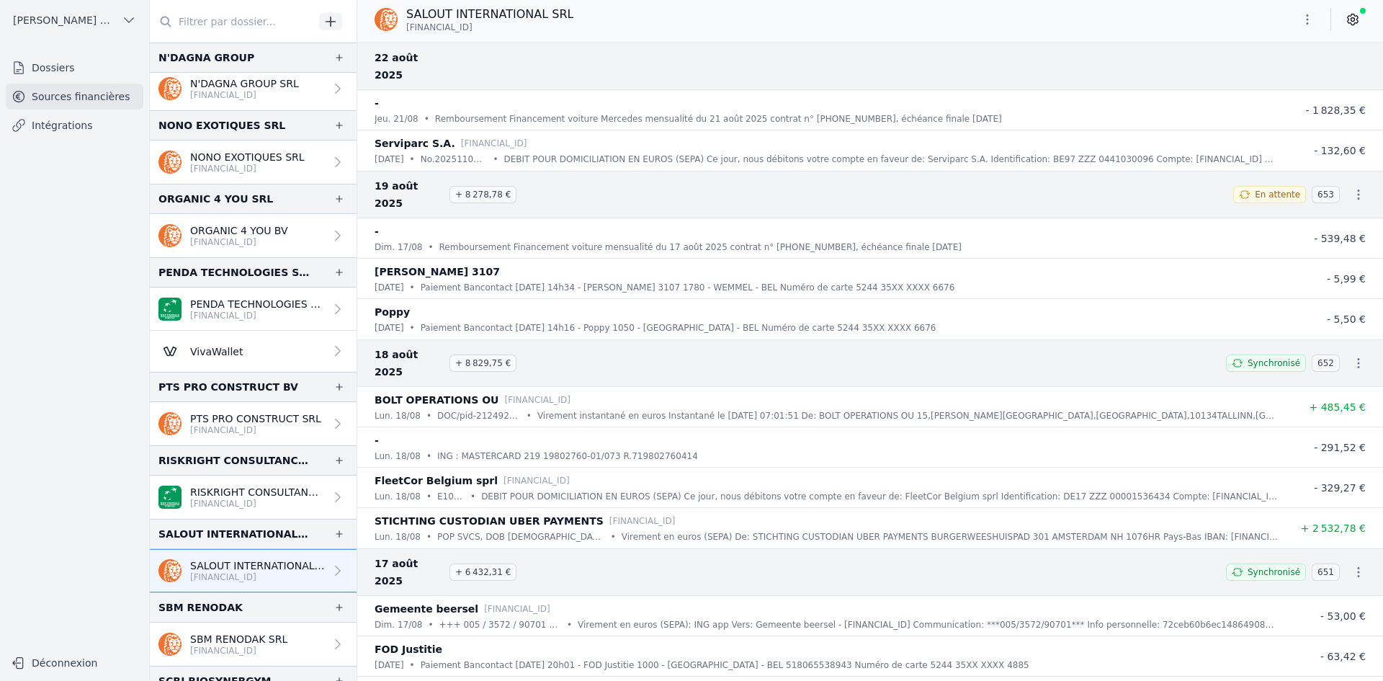
click at [202, 639] on p "SBM RENODAK SRL" at bounding box center [238, 639] width 97 height 14
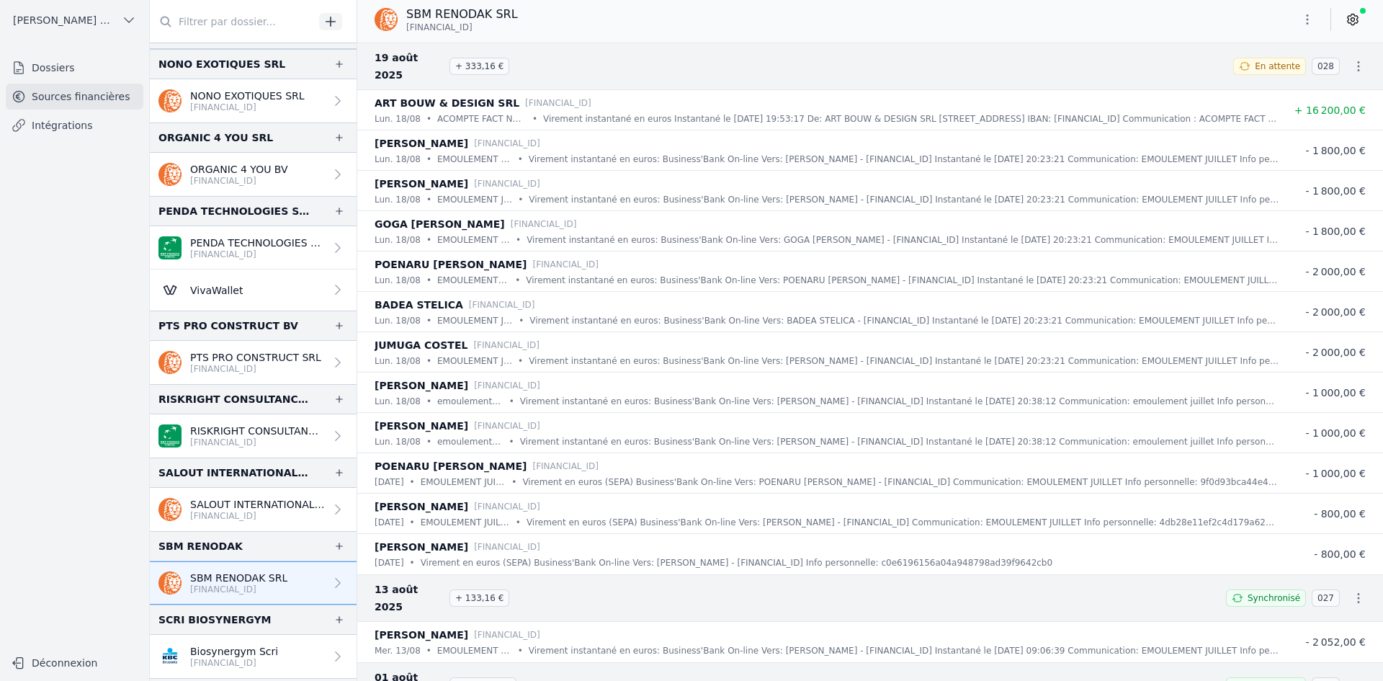
scroll to position [2016, 0]
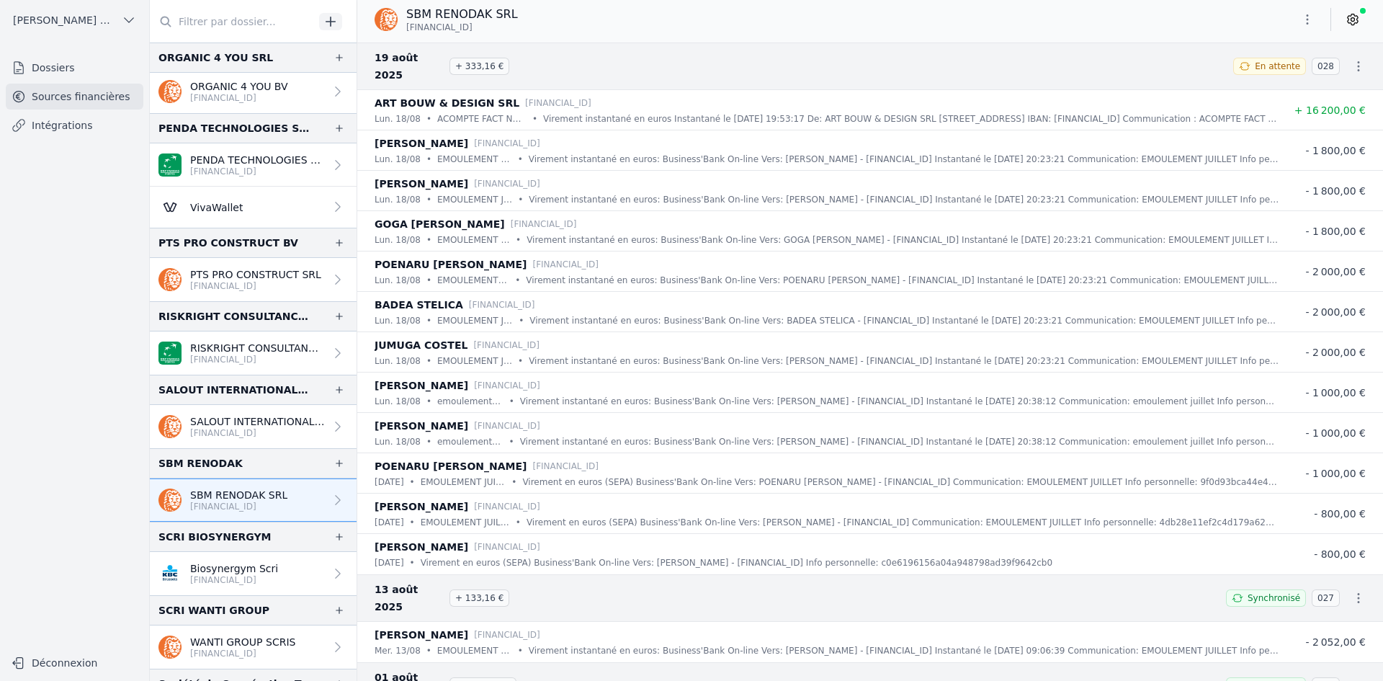
click at [1301, 24] on icon "button" at bounding box center [1307, 19] width 14 height 14
click at [1257, 72] on button "Exporter" at bounding box center [1273, 76] width 104 height 27
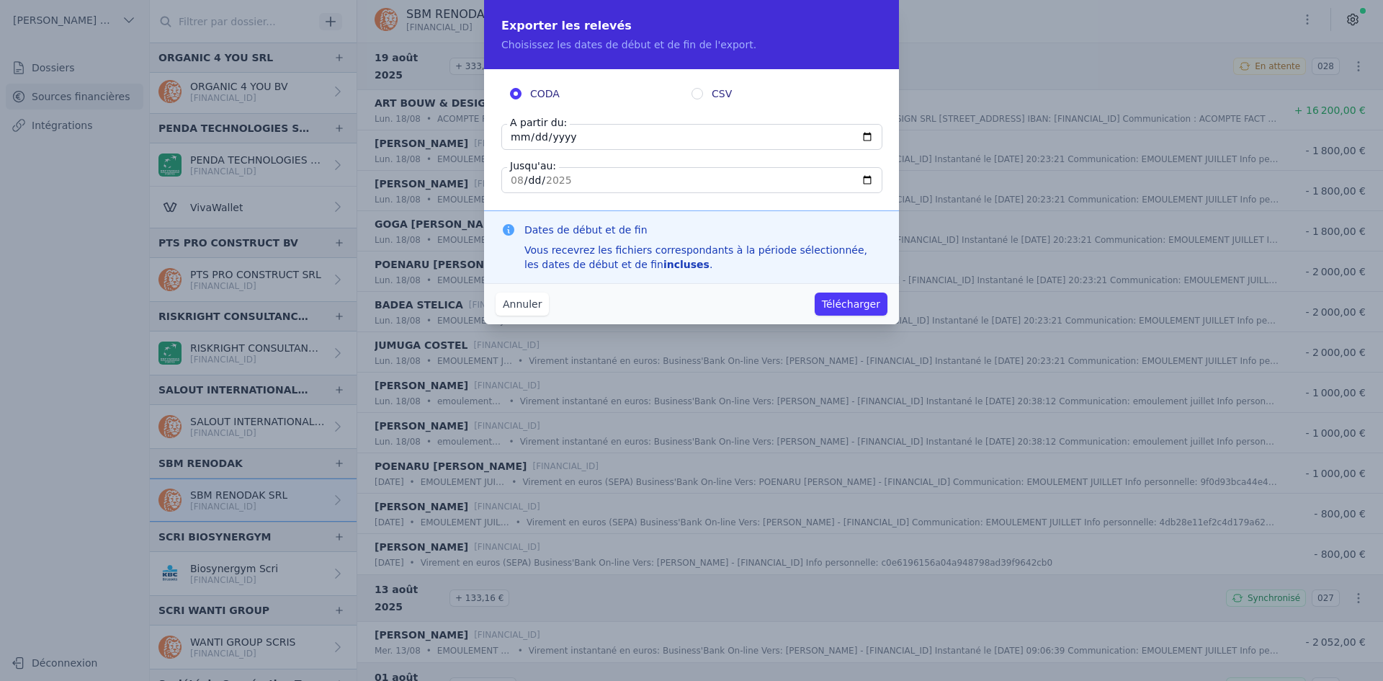
click at [519, 138] on input "[DATE]" at bounding box center [691, 137] width 381 height 26
type input "[DATE]"
click at [846, 300] on button "Télécharger" at bounding box center [850, 303] width 73 height 23
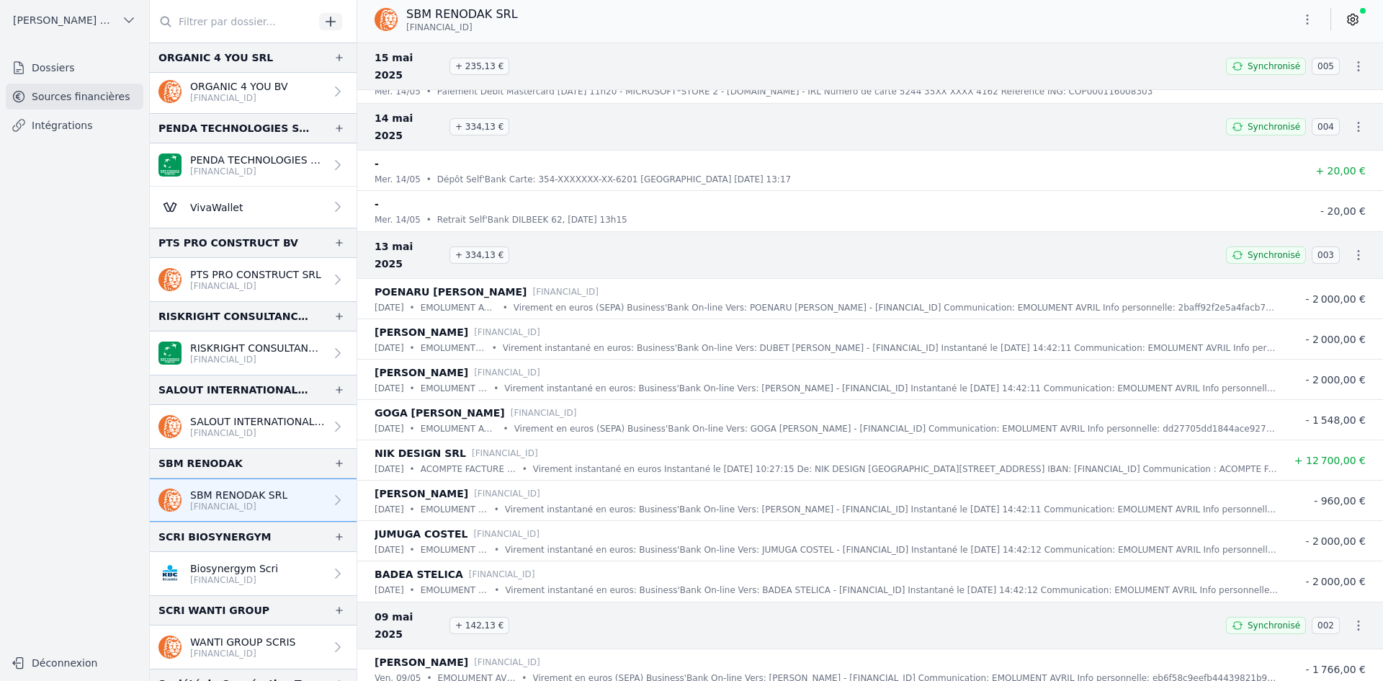
scroll to position [3354, 0]
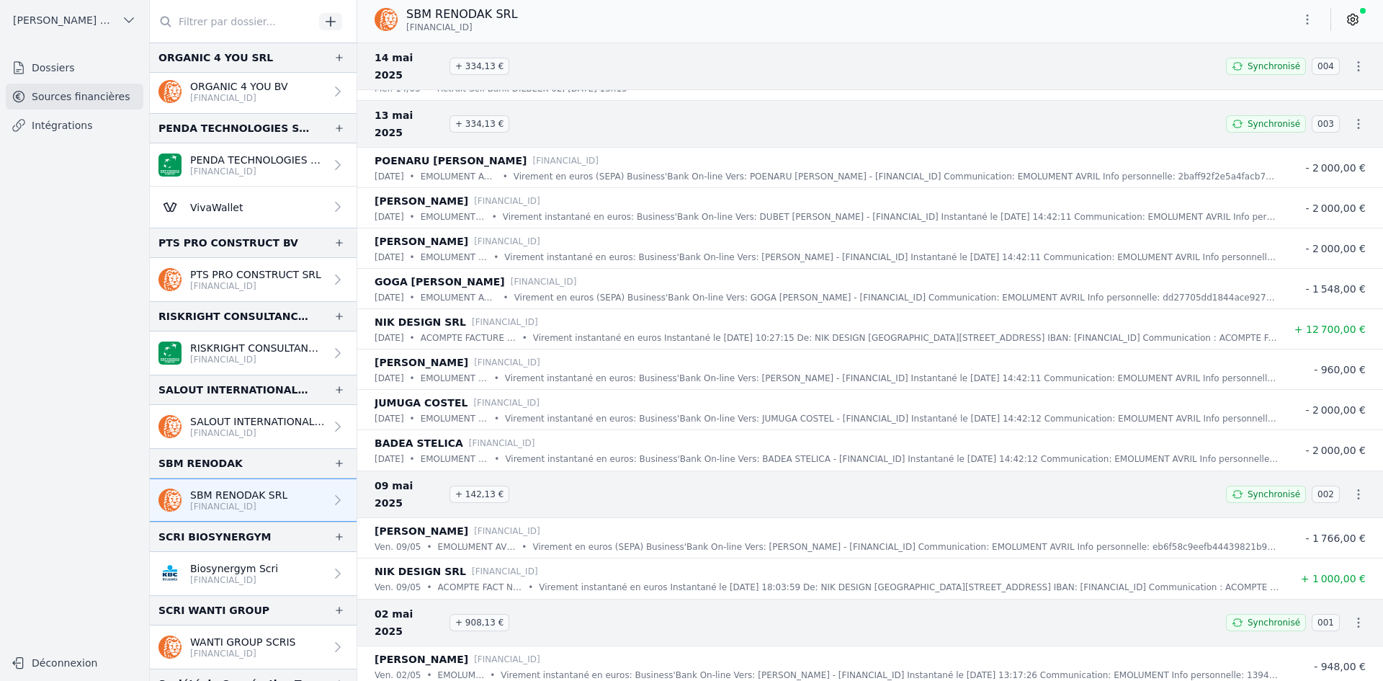
click at [237, 576] on p "[FINANCIAL_ID]" at bounding box center [234, 580] width 88 height 12
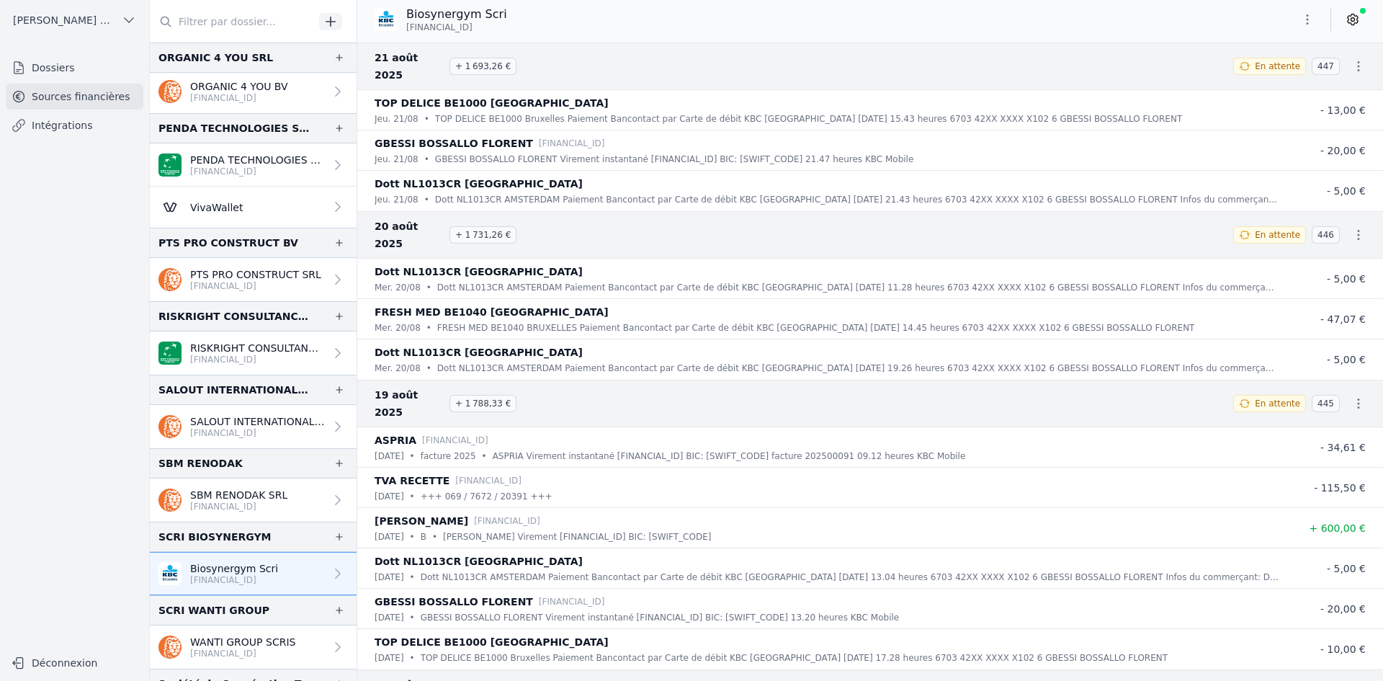
click at [1310, 19] on icon "button" at bounding box center [1307, 19] width 14 height 14
click at [1283, 73] on button "Exporter" at bounding box center [1273, 76] width 104 height 27
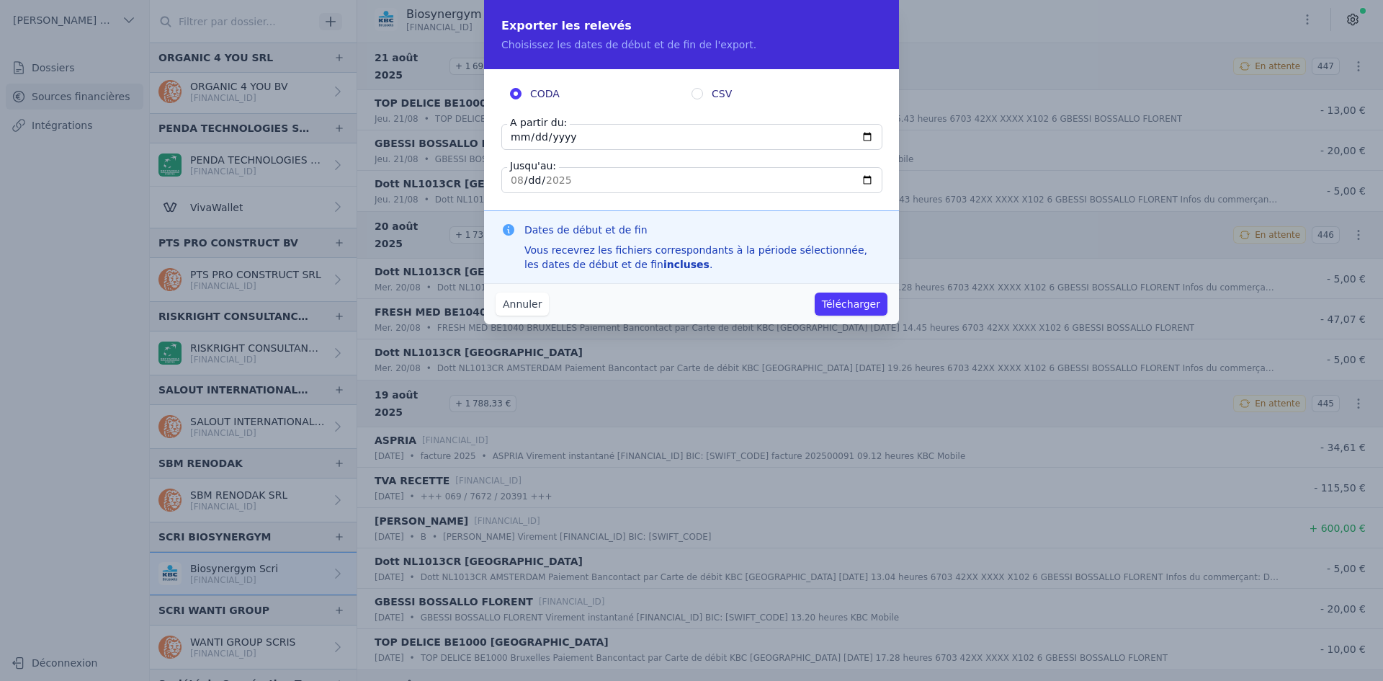
click at [517, 137] on input "[DATE]" at bounding box center [691, 137] width 381 height 26
type input "[DATE]"
click at [853, 300] on button "Télécharger" at bounding box center [850, 303] width 73 height 23
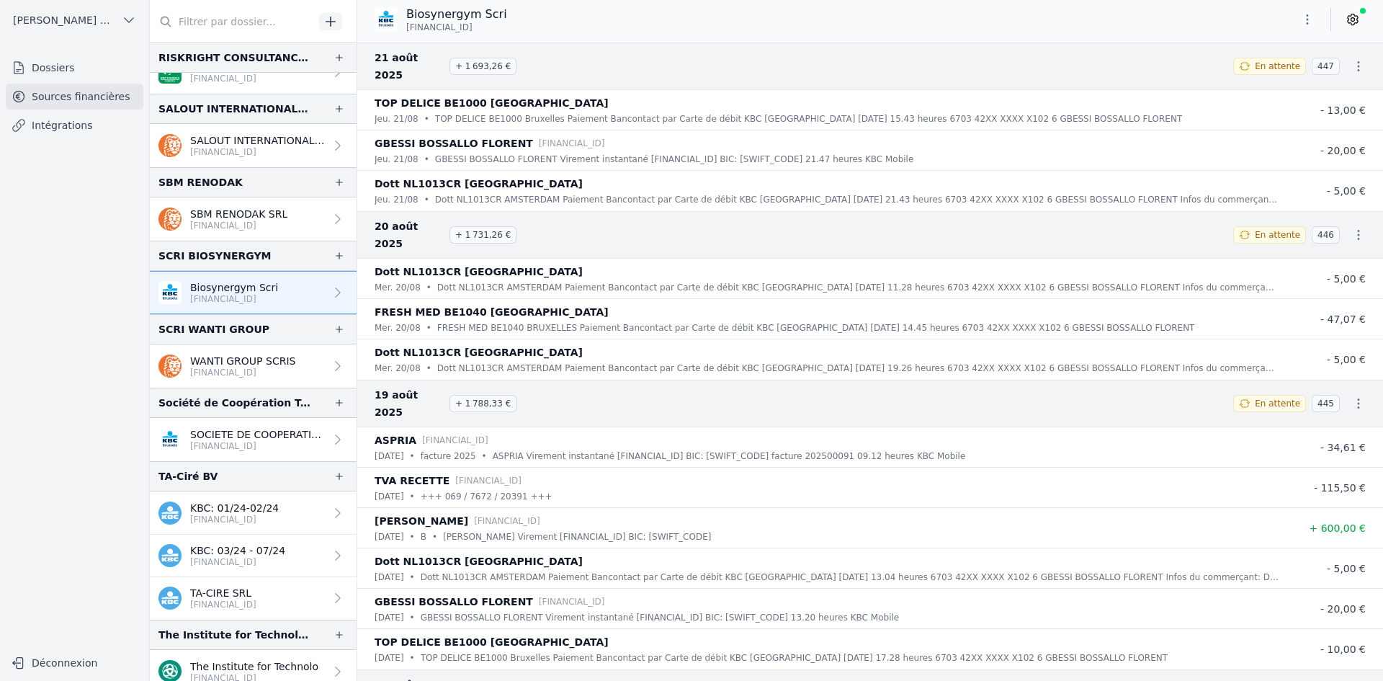
scroll to position [2304, 0]
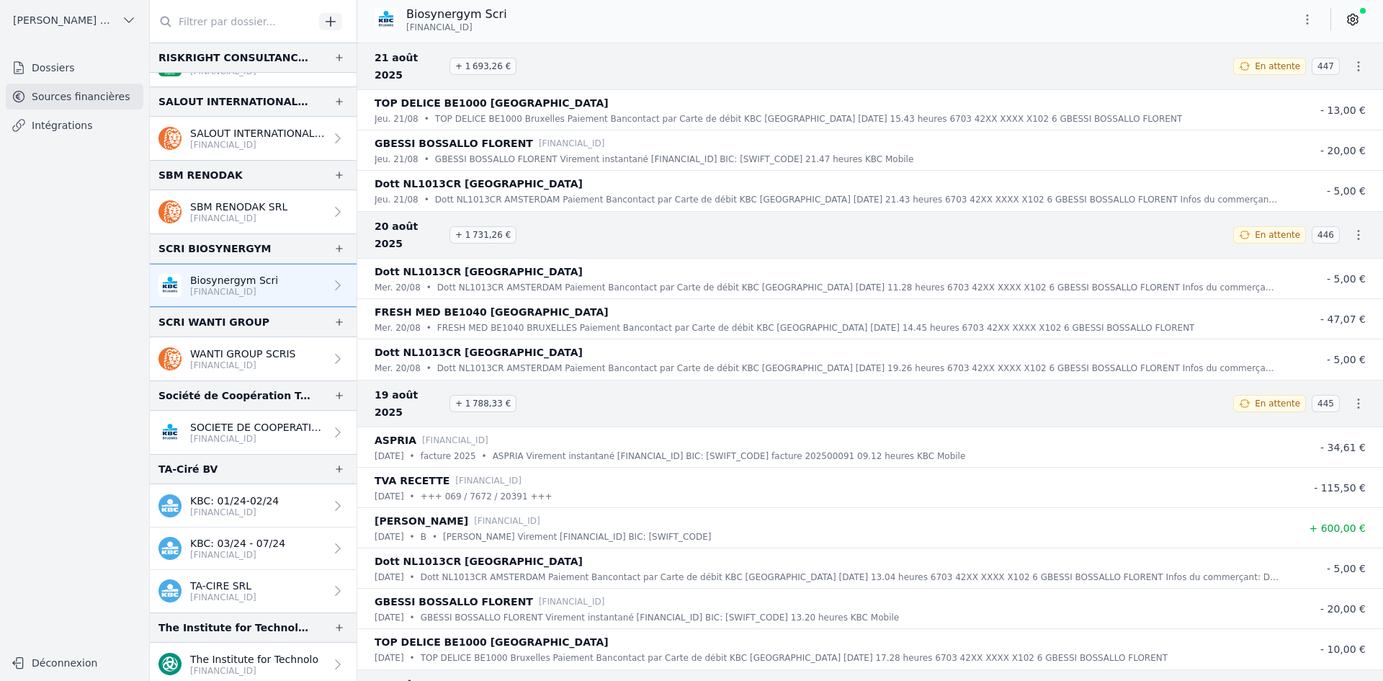
click at [241, 364] on p "[FINANCIAL_ID]" at bounding box center [242, 365] width 105 height 12
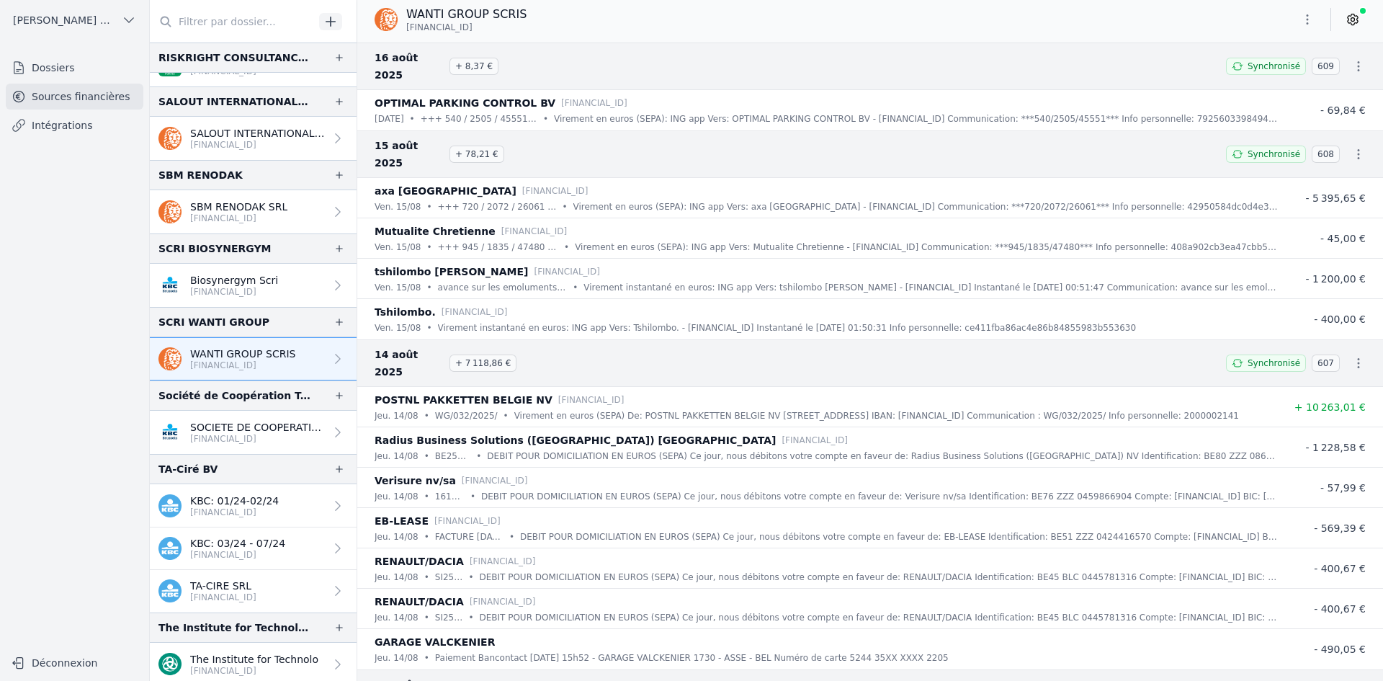
click at [1310, 11] on button "button" at bounding box center [1307, 19] width 29 height 23
click at [582, 55] on div at bounding box center [691, 340] width 1383 height 681
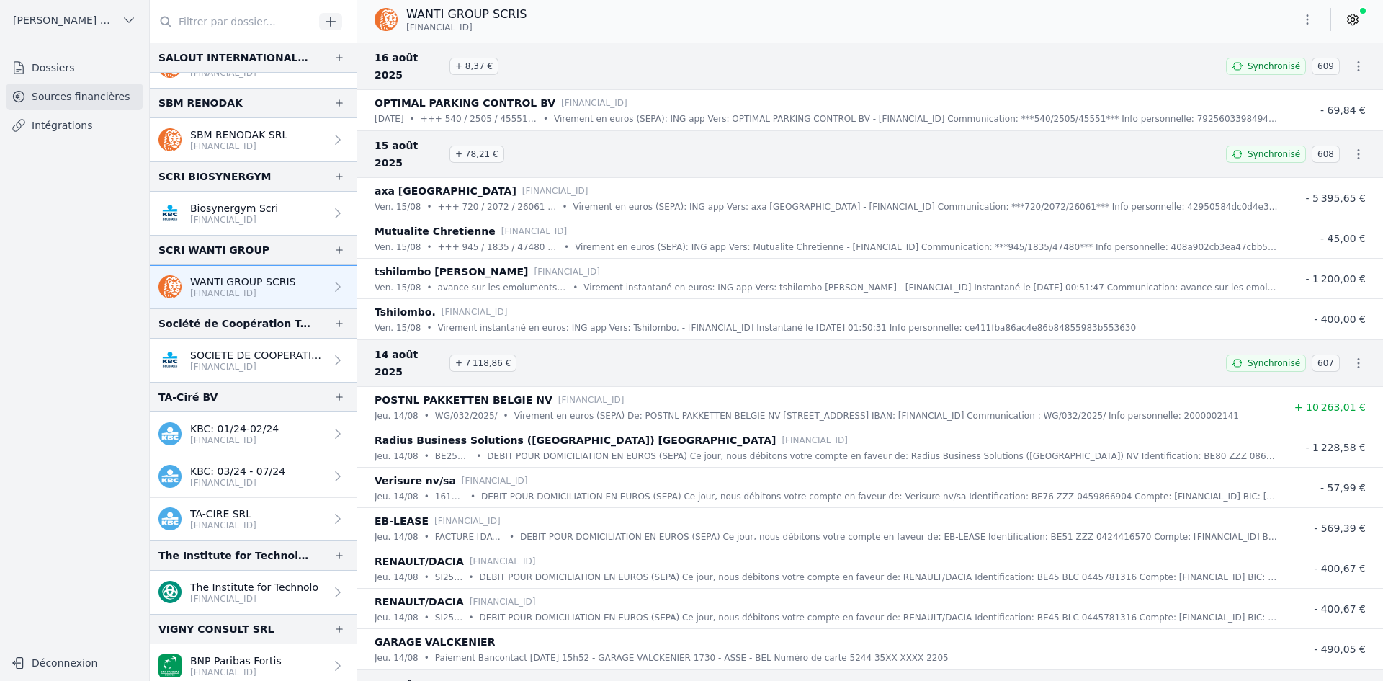
click at [214, 359] on p "SOCIETE DE COOPERATION TECHNIQUE SR" at bounding box center [257, 355] width 135 height 14
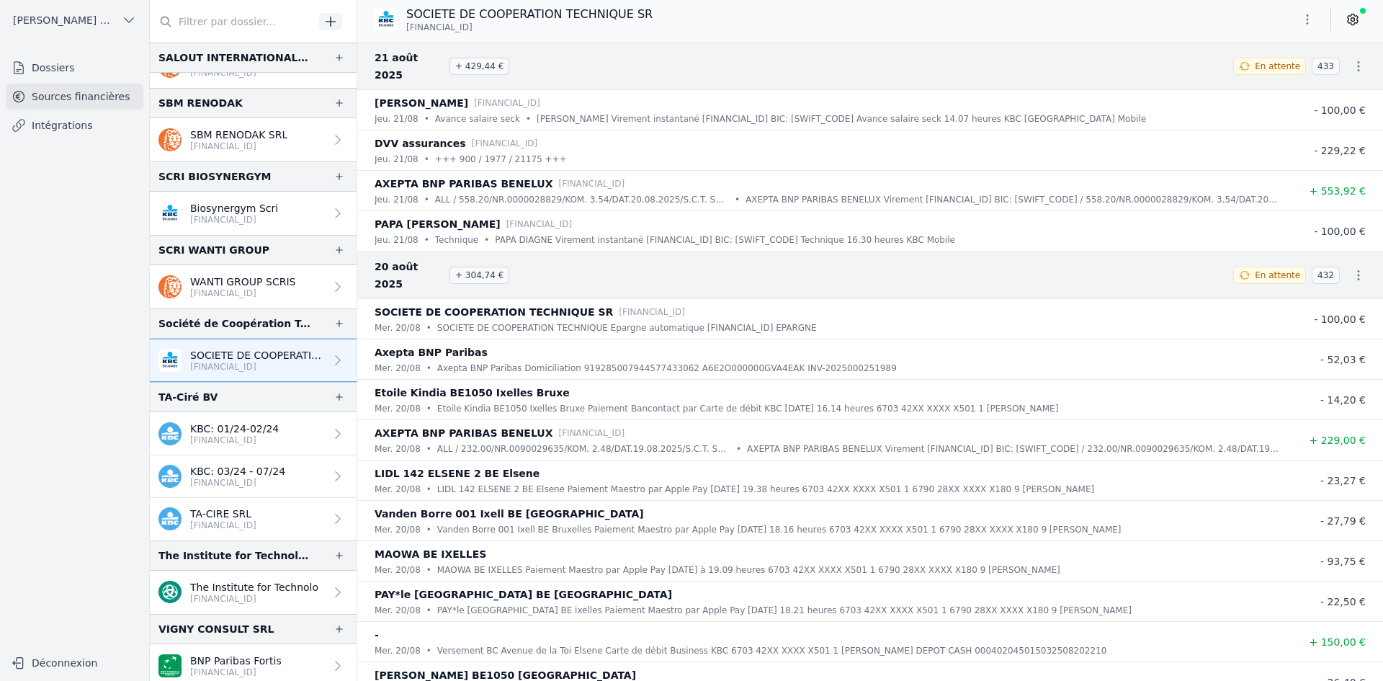
click at [1299, 17] on button "button" at bounding box center [1307, 19] width 29 height 23
click at [1272, 76] on button "Exporter" at bounding box center [1273, 76] width 104 height 27
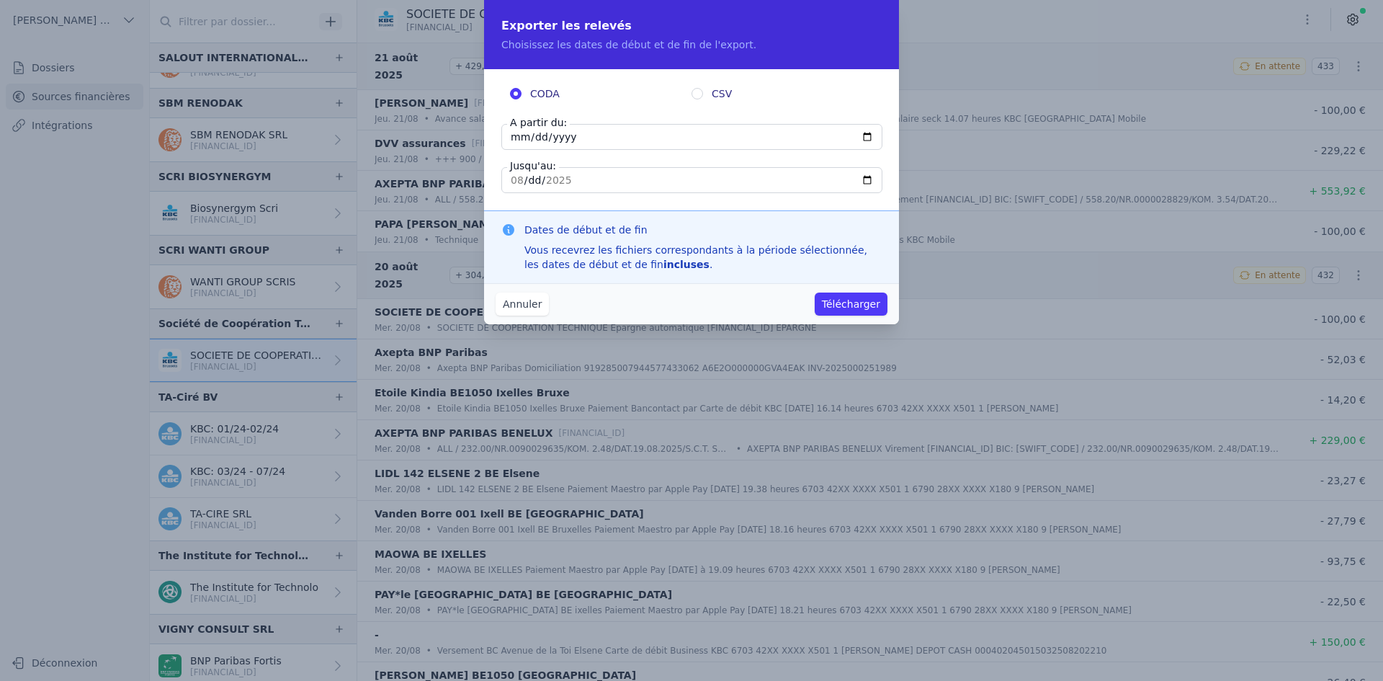
click at [513, 138] on input "[DATE]" at bounding box center [691, 137] width 381 height 26
type input "[DATE]"
click at [848, 309] on button "Télécharger" at bounding box center [850, 303] width 73 height 23
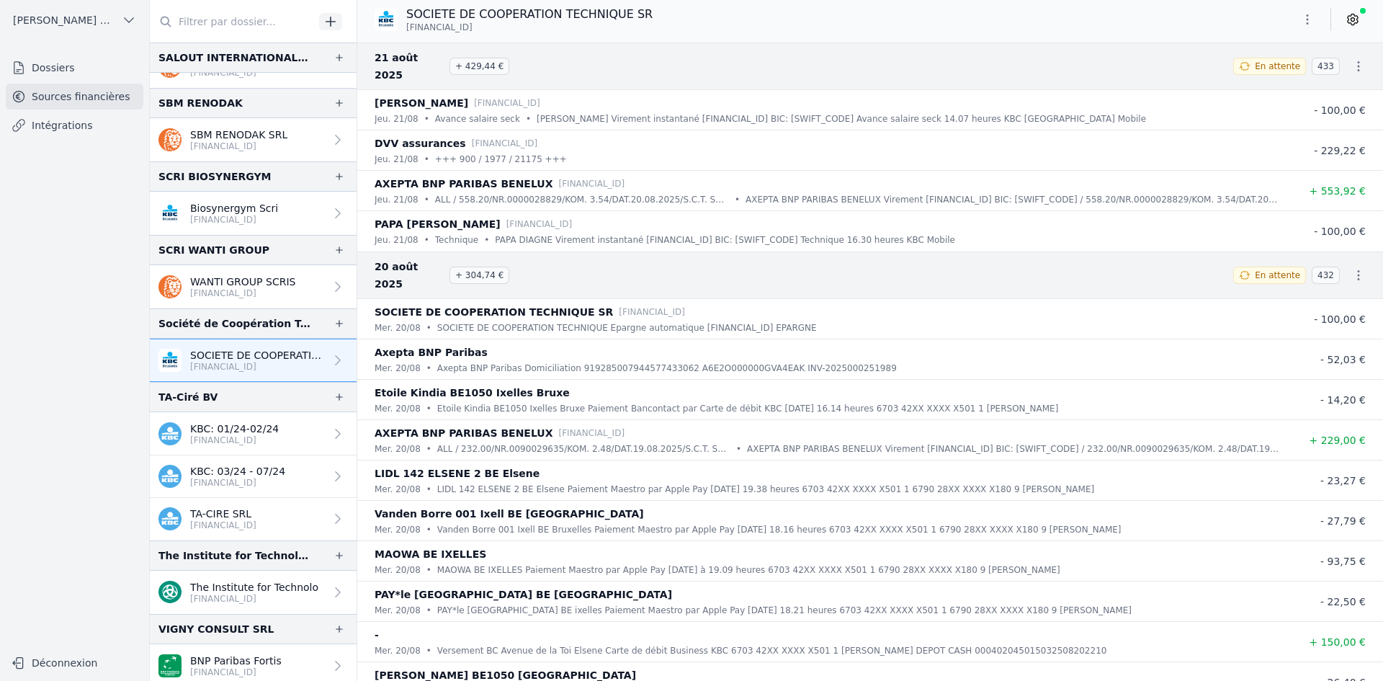
scroll to position [2448, 0]
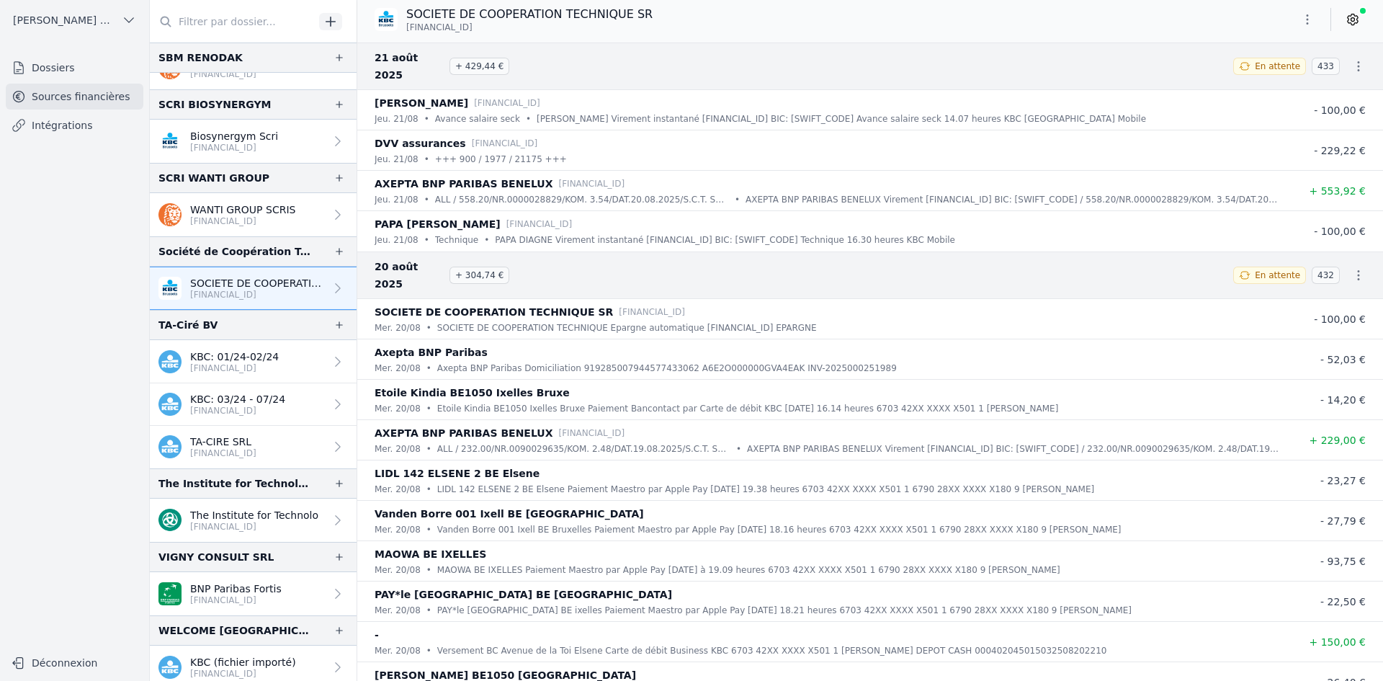
click at [246, 440] on p "TA-CIRE SRL" at bounding box center [223, 441] width 66 height 14
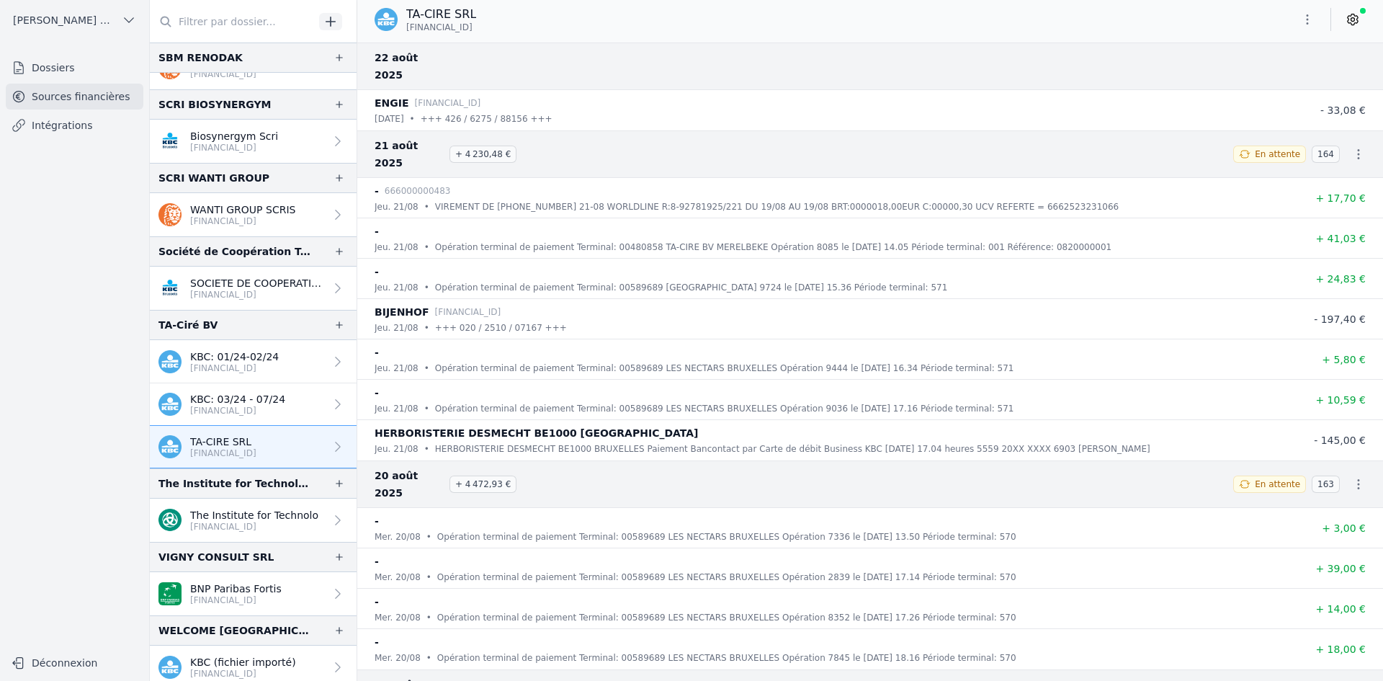
click at [225, 403] on p "KBC: 03/24 - 07/24" at bounding box center [237, 399] width 95 height 14
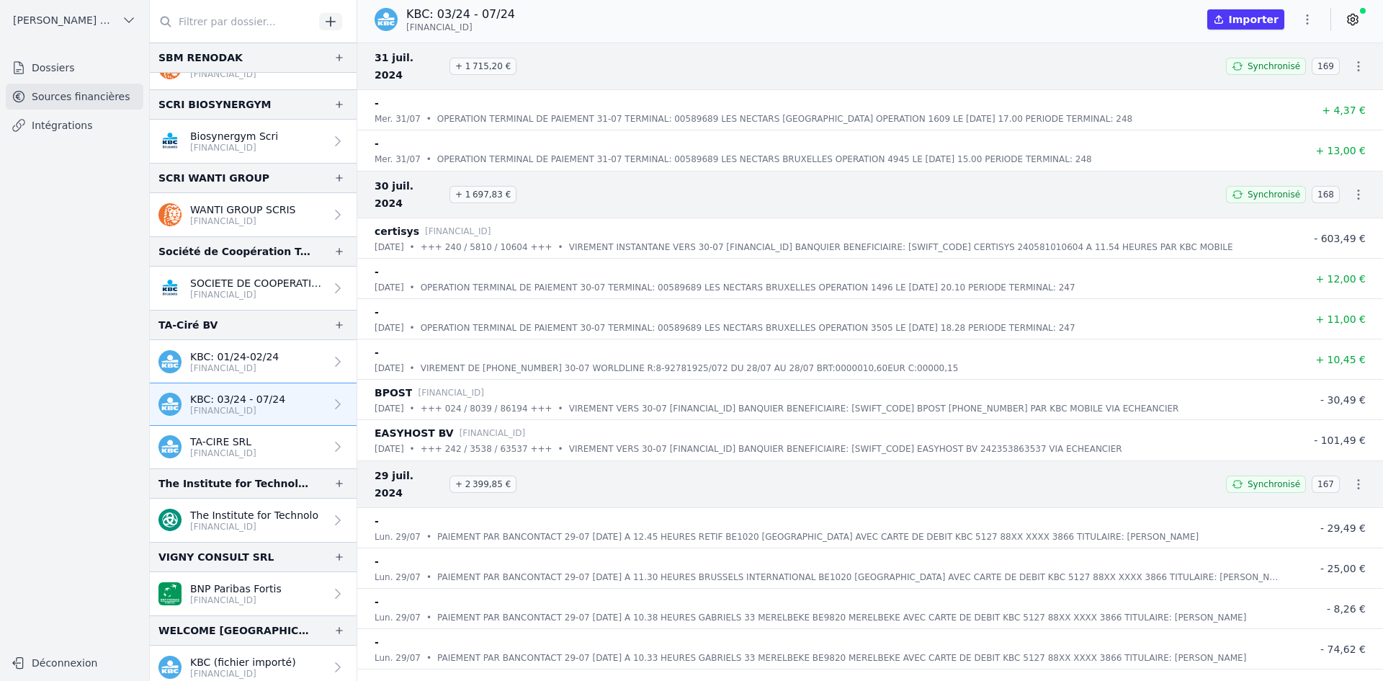
click at [232, 368] on p "[FINANCIAL_ID]" at bounding box center [234, 368] width 89 height 12
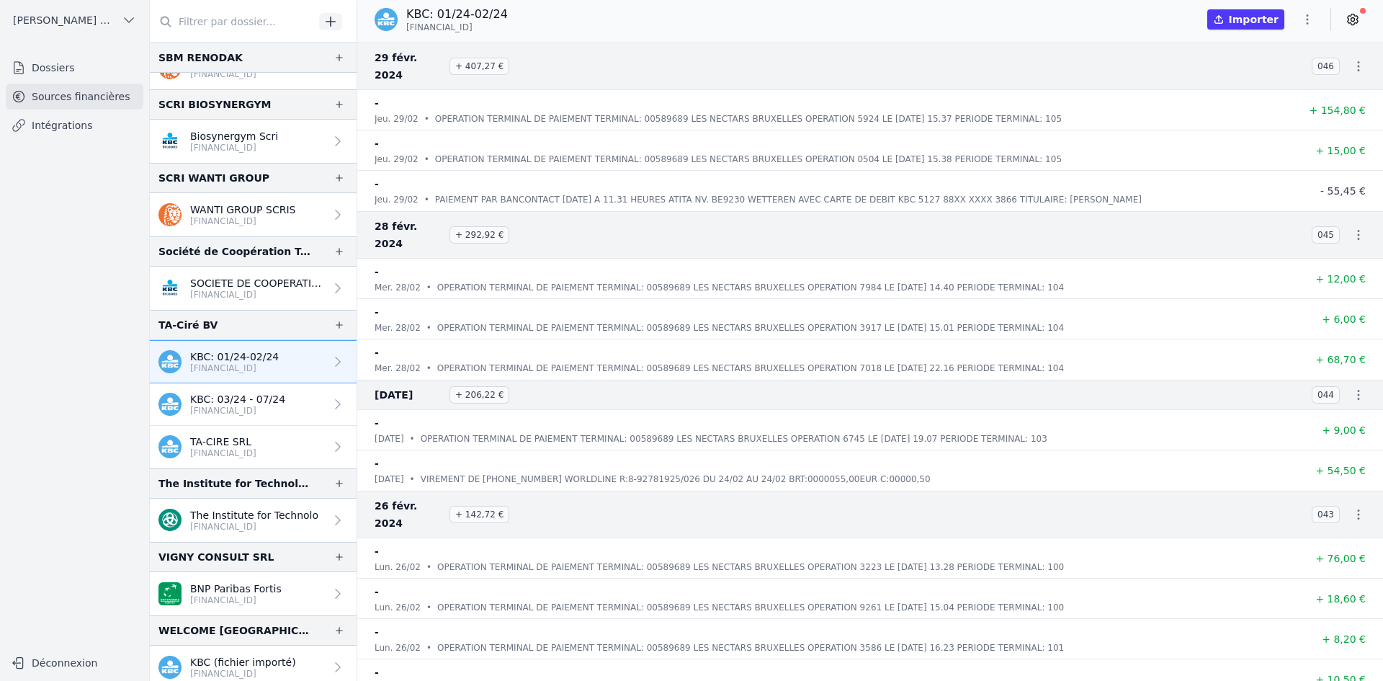
click at [237, 442] on p "TA-CIRE SRL" at bounding box center [223, 441] width 66 height 14
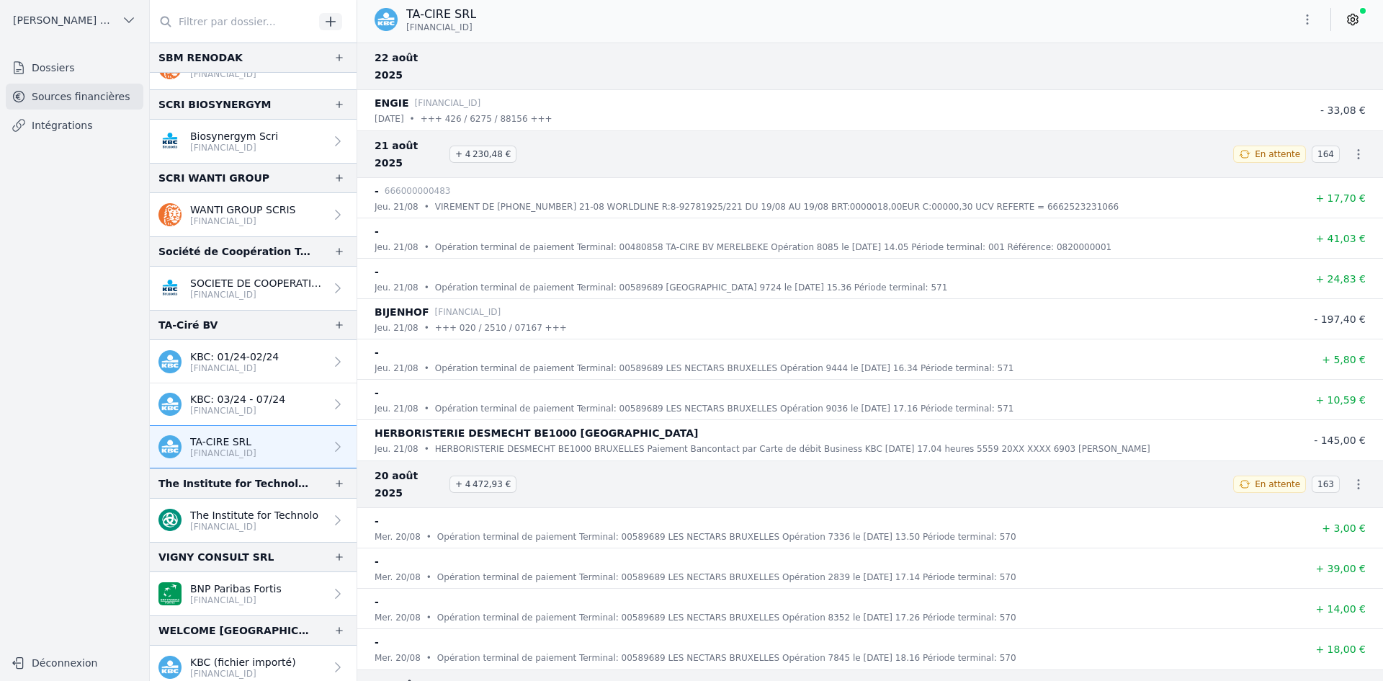
click at [1305, 21] on icon "button" at bounding box center [1307, 19] width 14 height 14
click at [1274, 80] on button "Exporter" at bounding box center [1273, 76] width 104 height 27
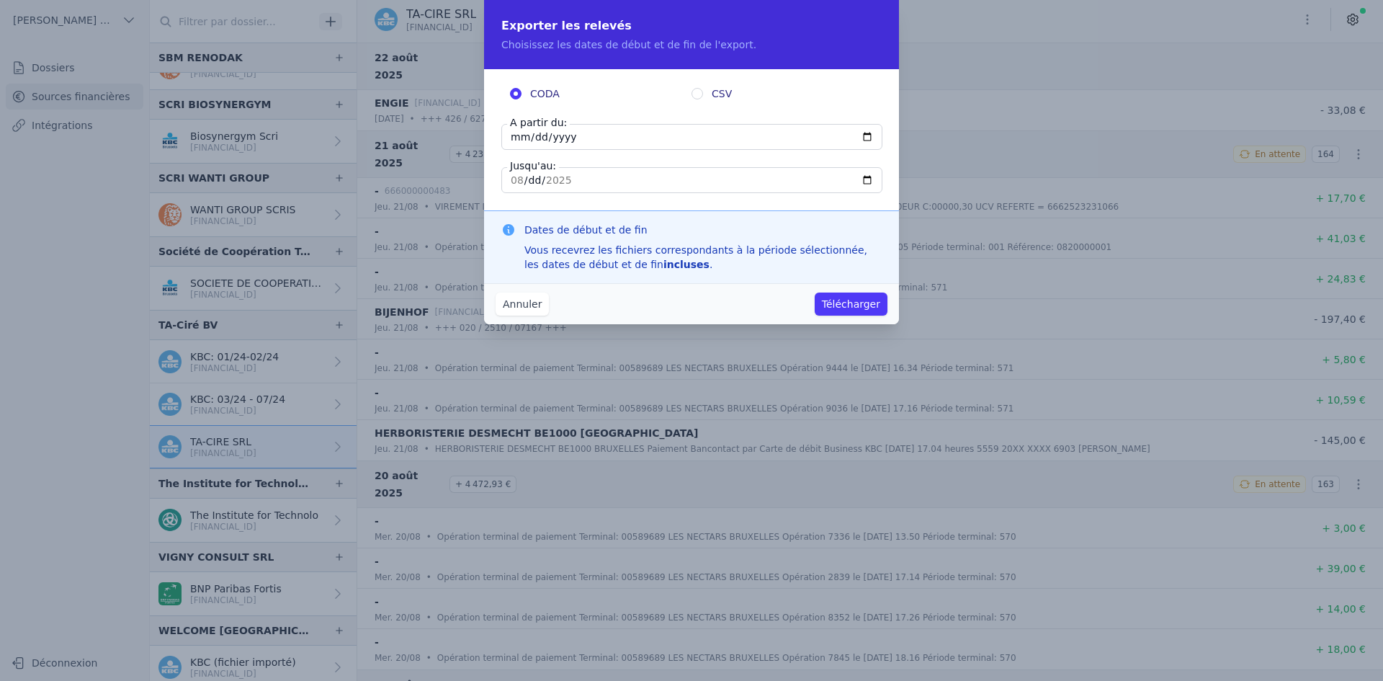
click at [513, 135] on input "[DATE]" at bounding box center [691, 137] width 381 height 26
type input "[DATE]"
click at [837, 304] on button "Télécharger" at bounding box center [850, 303] width 73 height 23
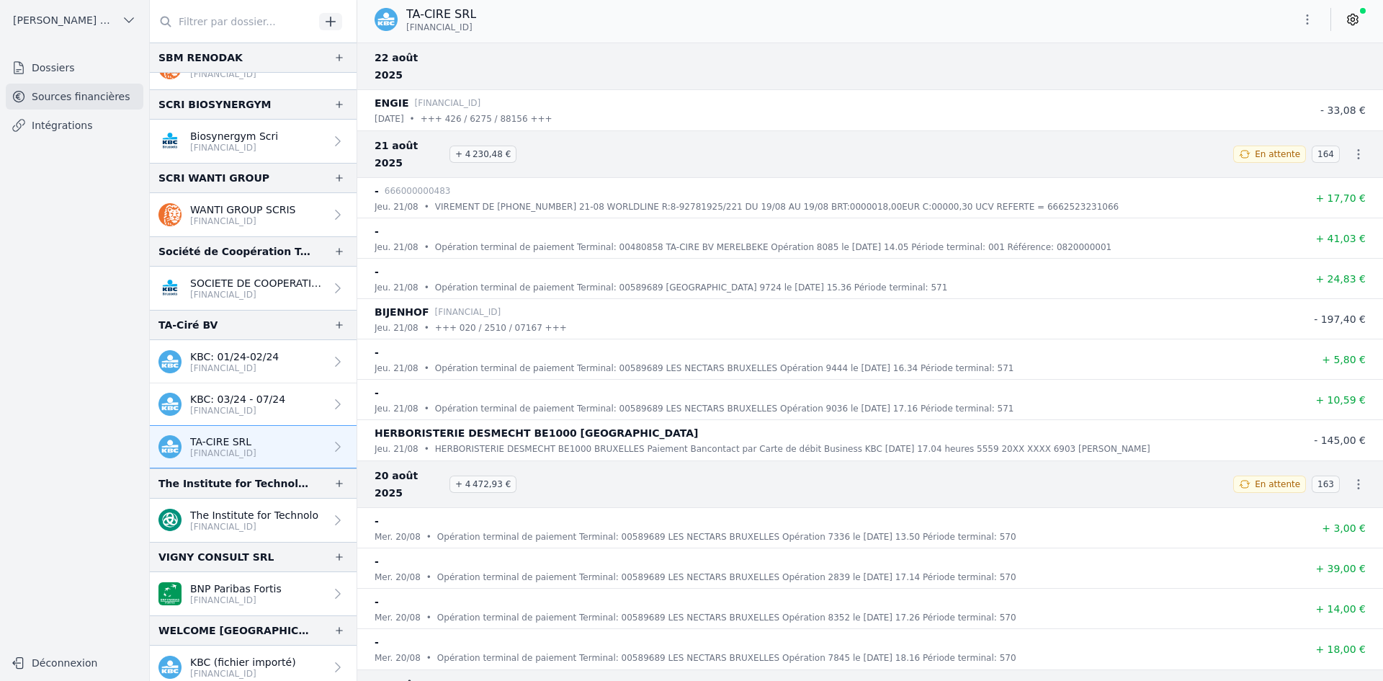
scroll to position [2499, 0]
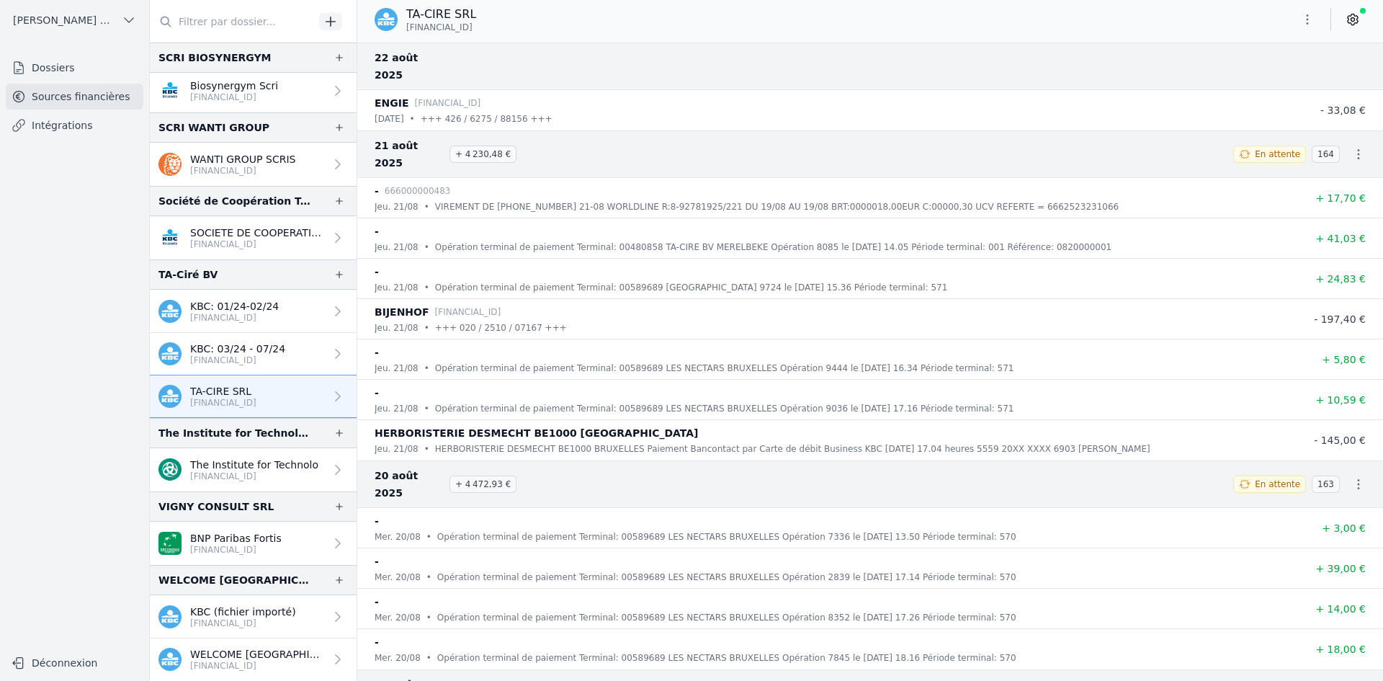
click at [210, 466] on p "The Institute for Technolo" at bounding box center [254, 464] width 128 height 14
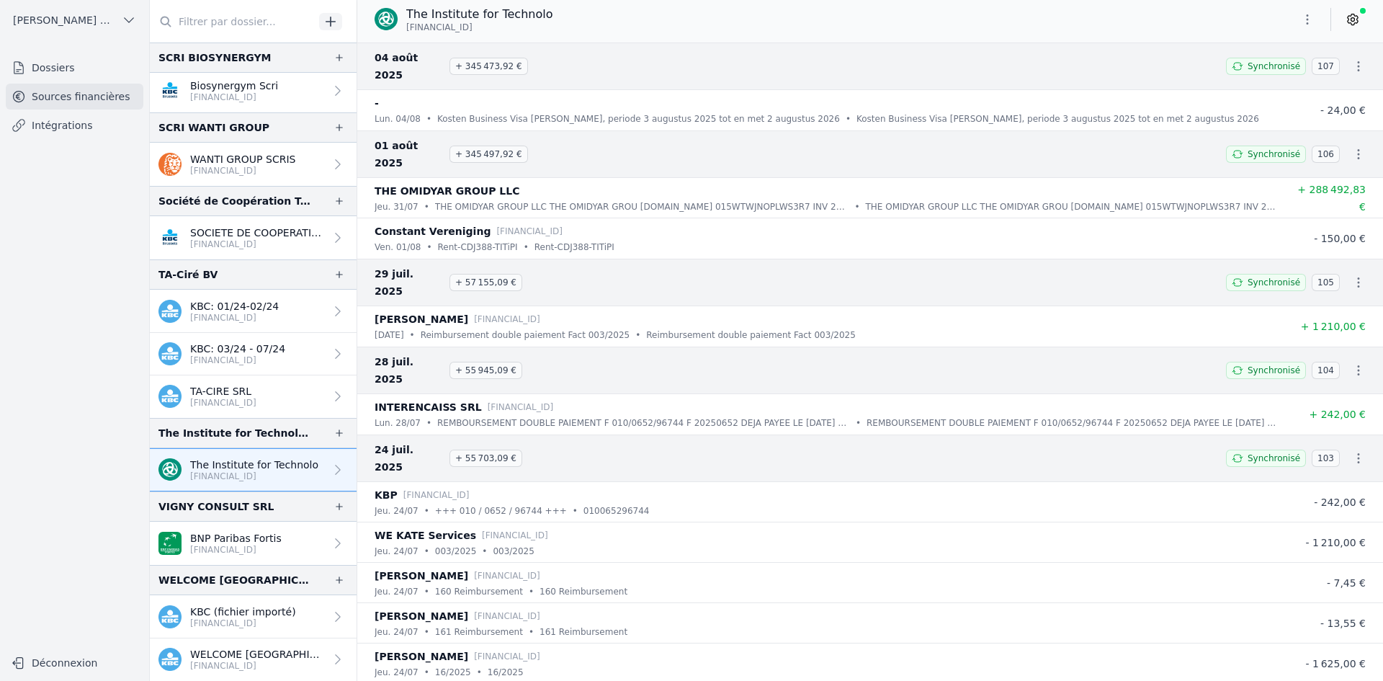
click at [240, 473] on p "[FINANCIAL_ID]" at bounding box center [254, 476] width 128 height 12
click at [331, 467] on icon at bounding box center [338, 469] width 14 height 14
click at [163, 467] on img at bounding box center [169, 469] width 23 height 23
click at [335, 467] on icon at bounding box center [337, 469] width 5 height 10
click at [203, 534] on p "BNP Paribas Fortis" at bounding box center [235, 538] width 91 height 14
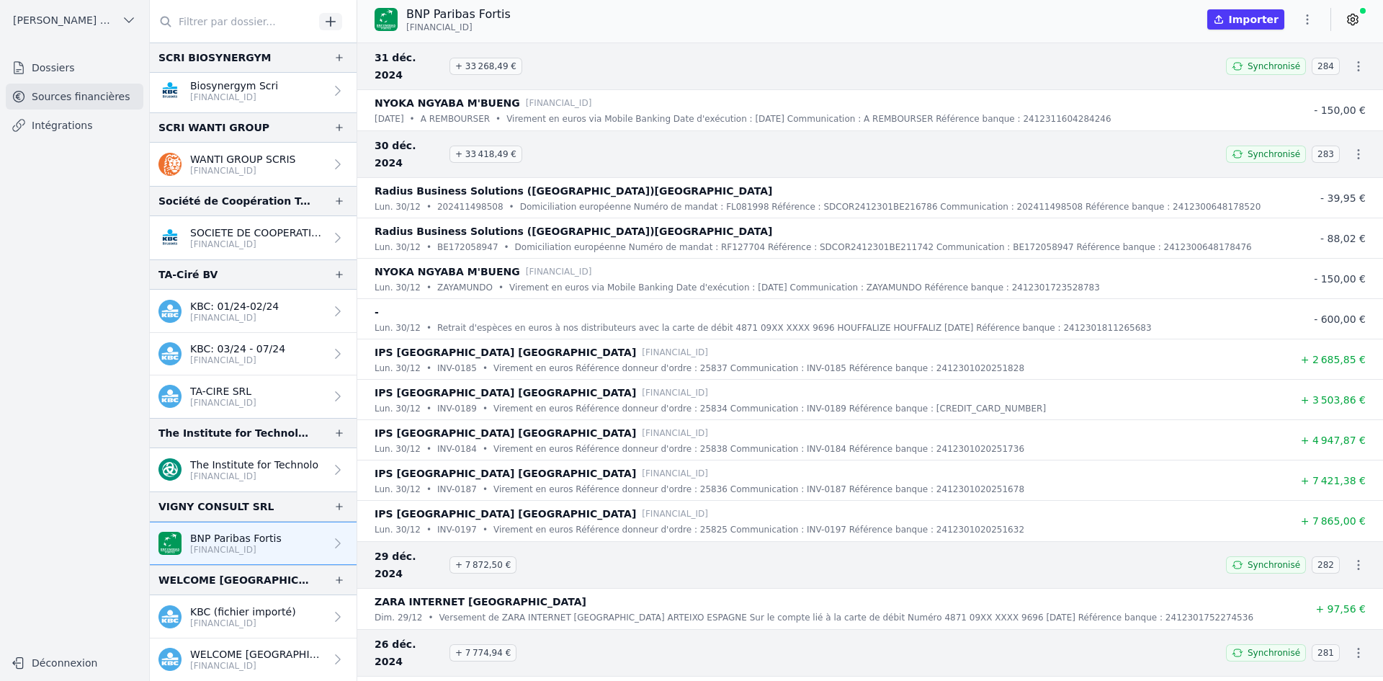
click at [209, 603] on link "KBC (fichier importé) [FINANCIAL_ID]" at bounding box center [253, 616] width 207 height 43
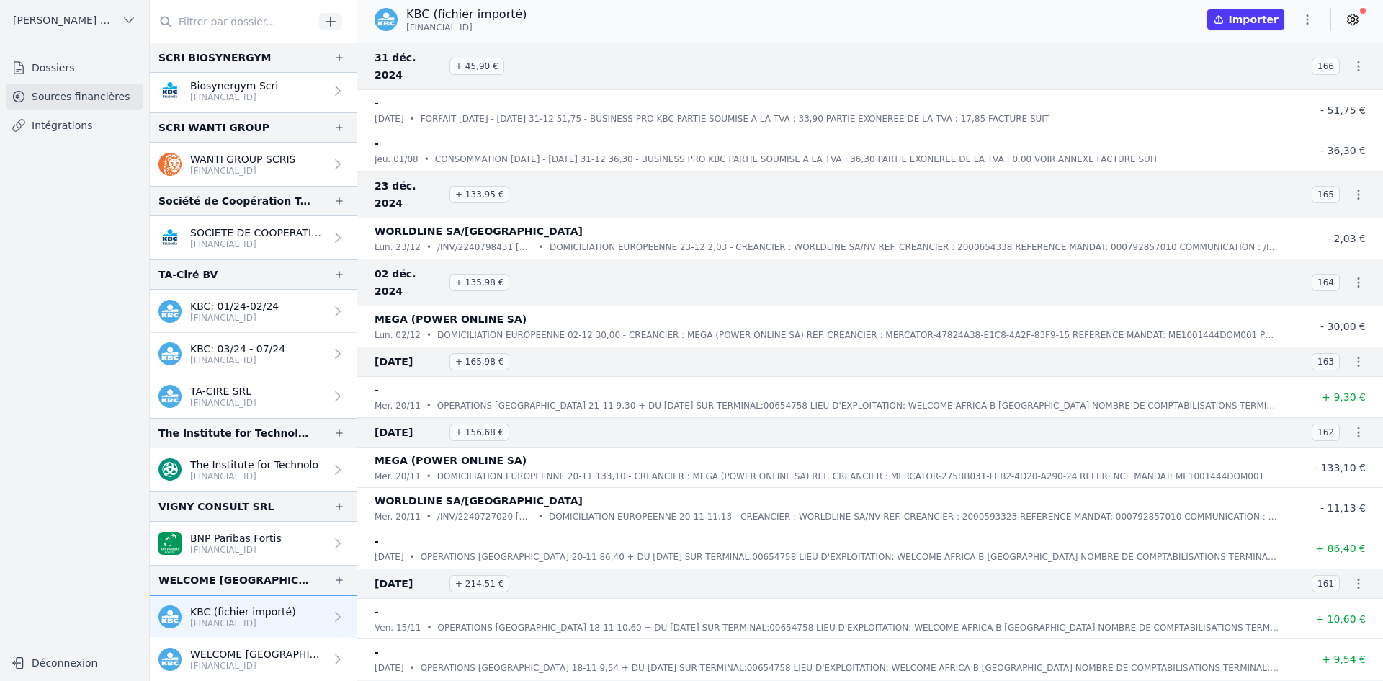
click at [253, 663] on p "[FINANCIAL_ID]" at bounding box center [257, 666] width 135 height 12
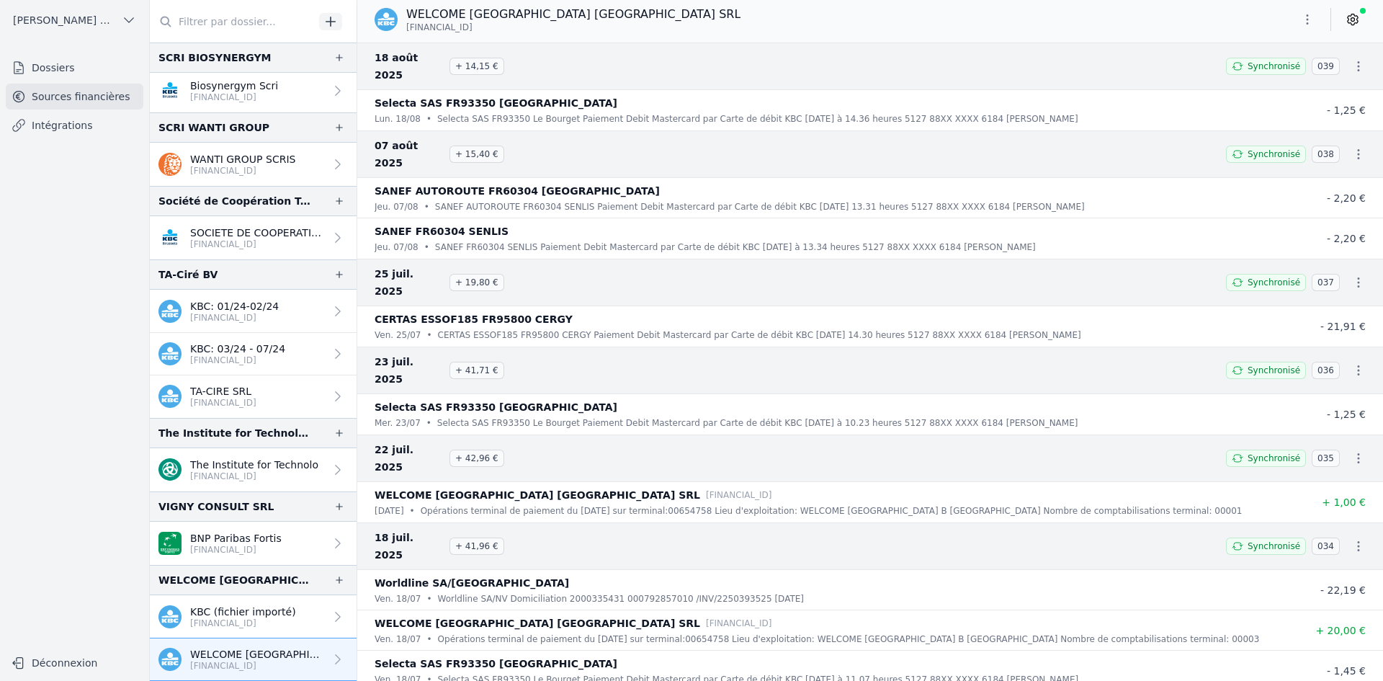
click at [203, 608] on p "KBC (fichier importé)" at bounding box center [243, 611] width 106 height 14
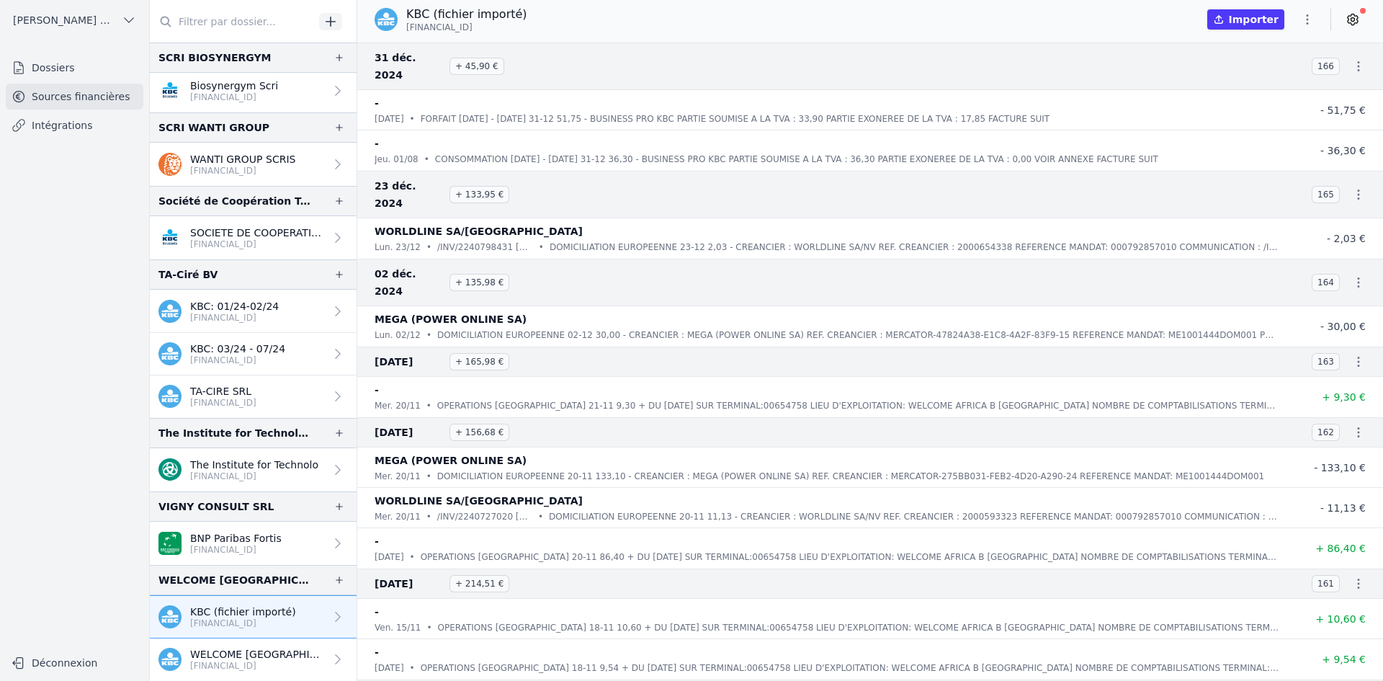
click at [230, 652] on p "WELCOME [GEOGRAPHIC_DATA] [GEOGRAPHIC_DATA] SRL" at bounding box center [257, 654] width 135 height 14
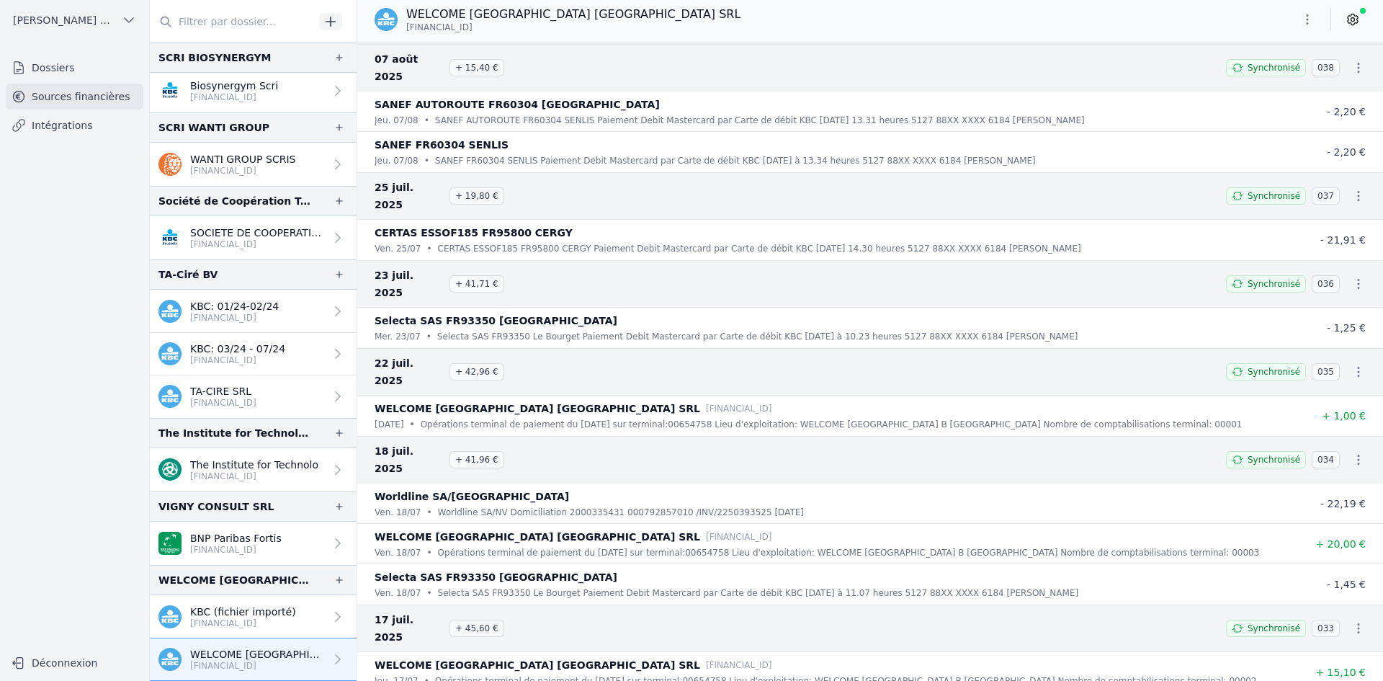
scroll to position [72, 0]
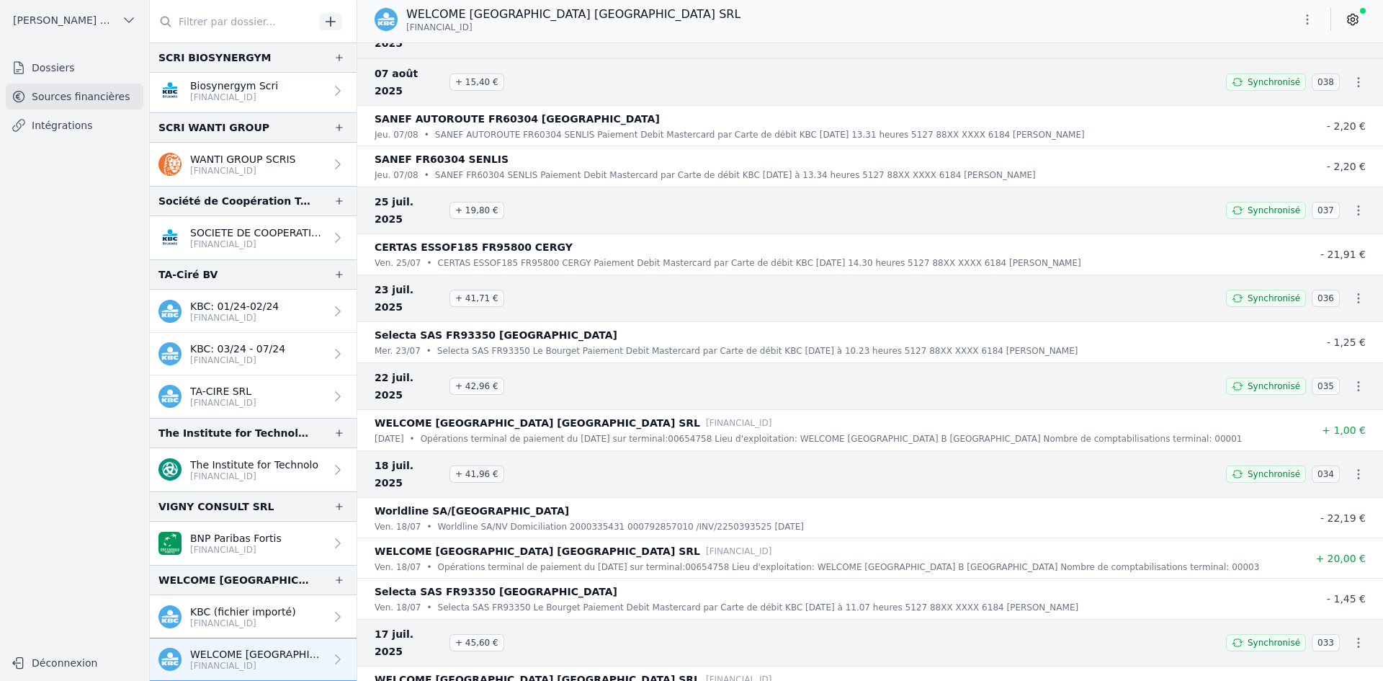
click at [249, 549] on p "[FINANCIAL_ID]" at bounding box center [235, 550] width 91 height 12
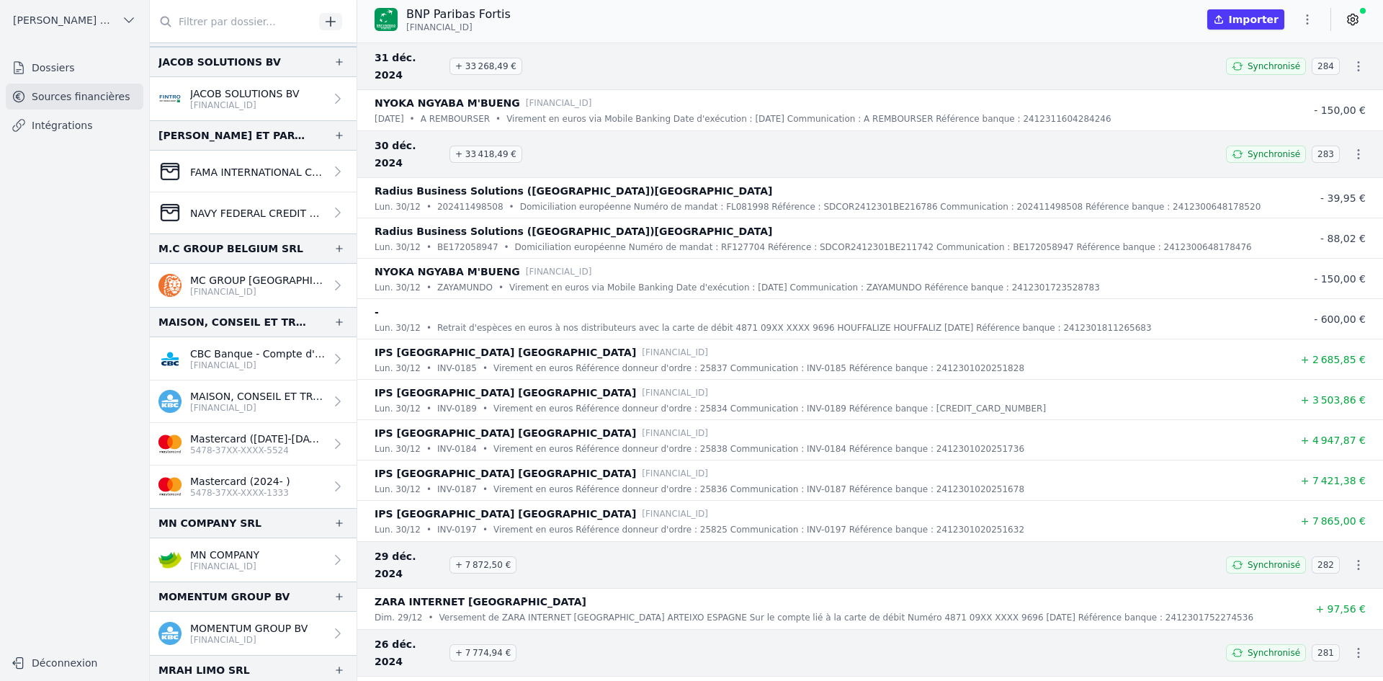
scroll to position [936, 0]
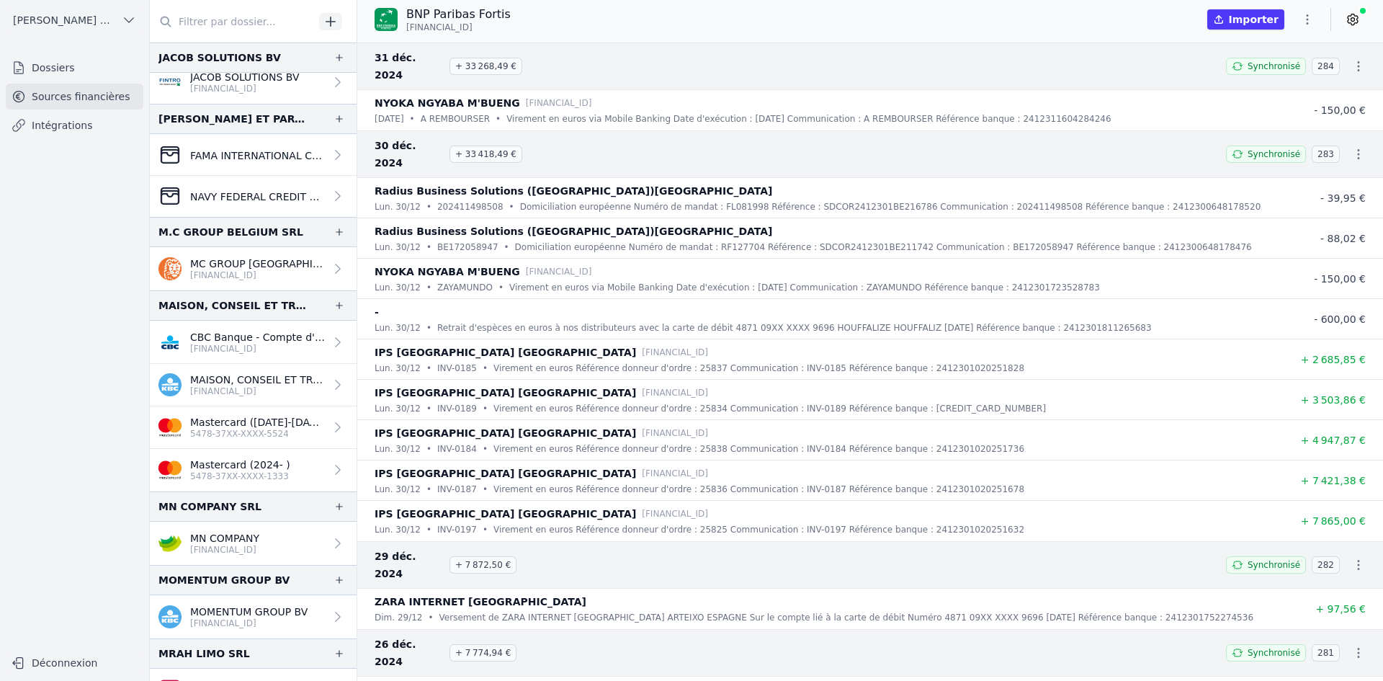
click at [251, 269] on p "[FINANCIAL_ID]" at bounding box center [257, 275] width 135 height 12
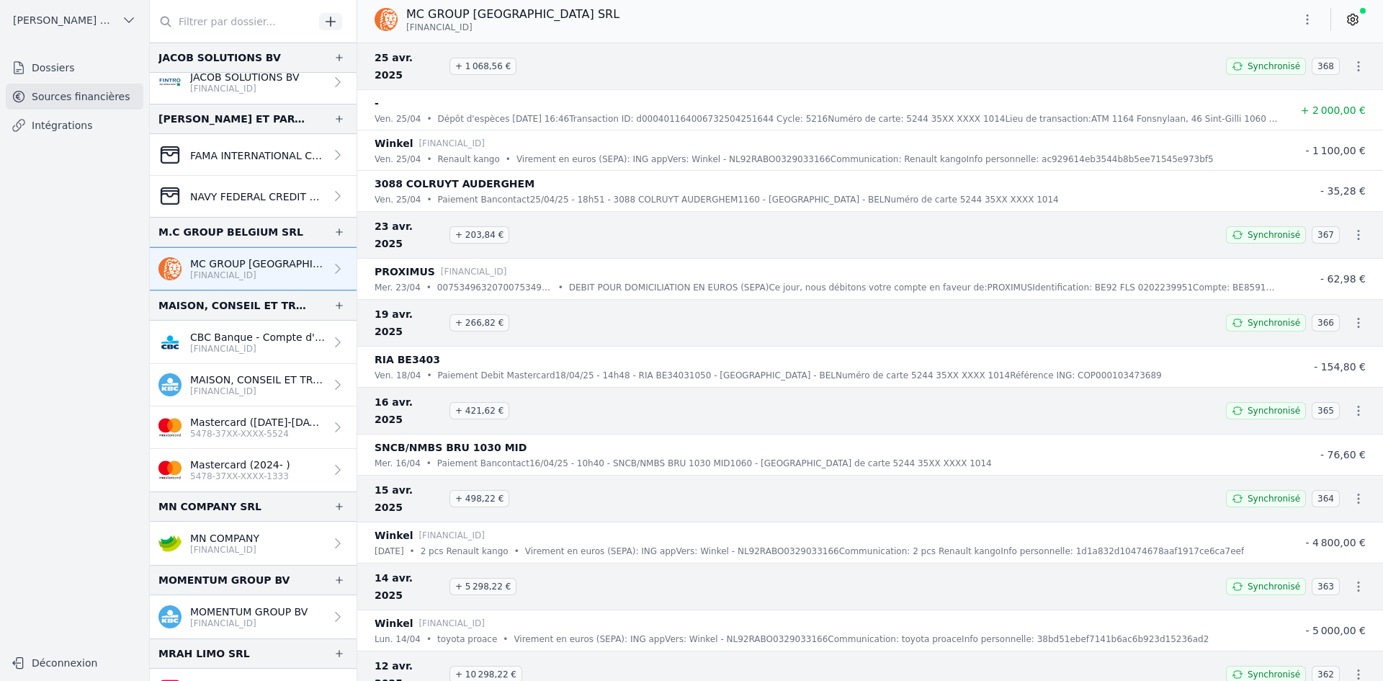
click at [241, 542] on p "MN COMPANY" at bounding box center [224, 538] width 69 height 14
